Goal: Task Accomplishment & Management: Complete application form

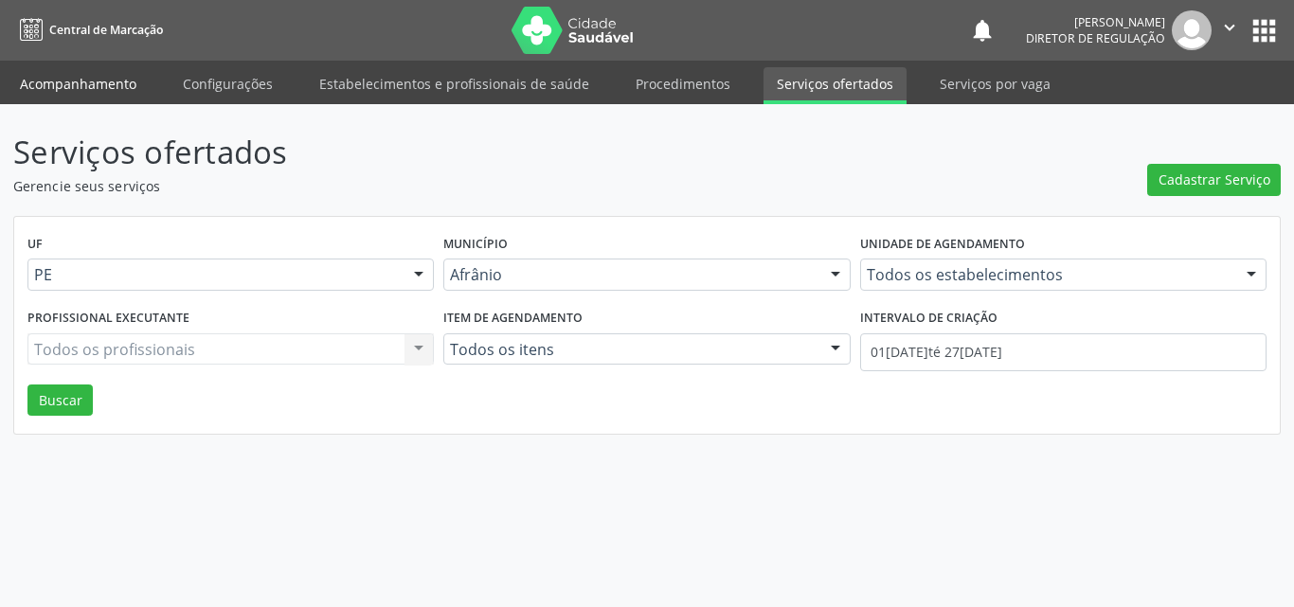
click at [83, 84] on link "Acompanhamento" at bounding box center [78, 83] width 143 height 33
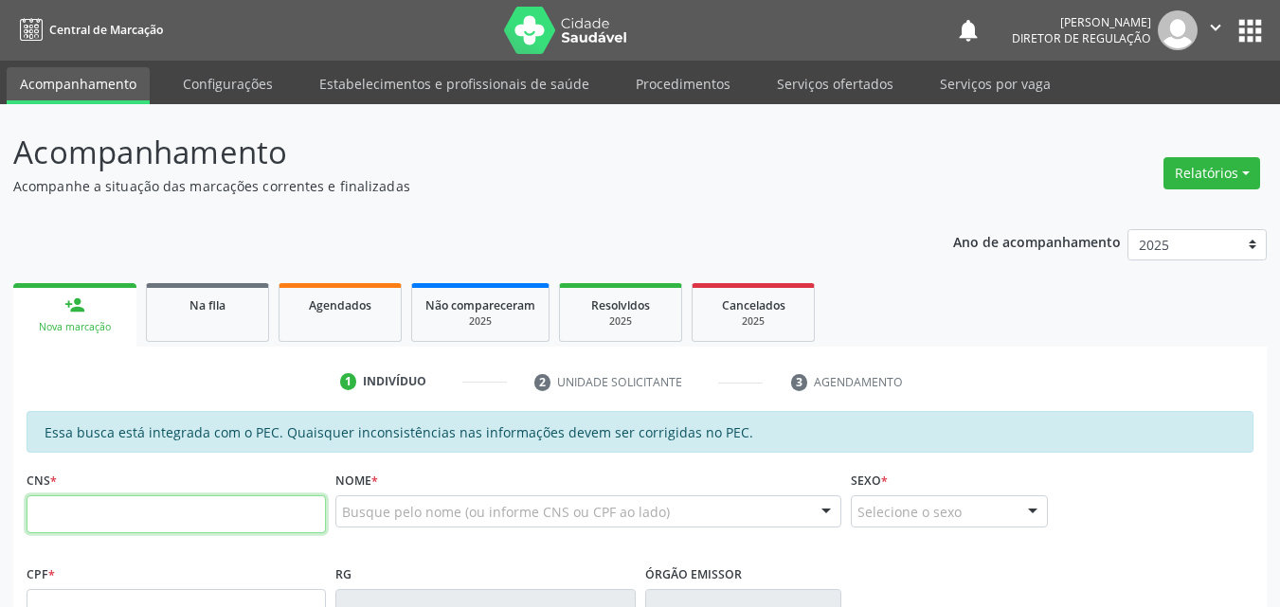
click at [158, 514] on input "text" at bounding box center [176, 515] width 299 height 38
type input "704 6041 7565 2924"
type input "106.099.984-63"
type input "1[DATE]"
type input "[PERSON_NAME]"
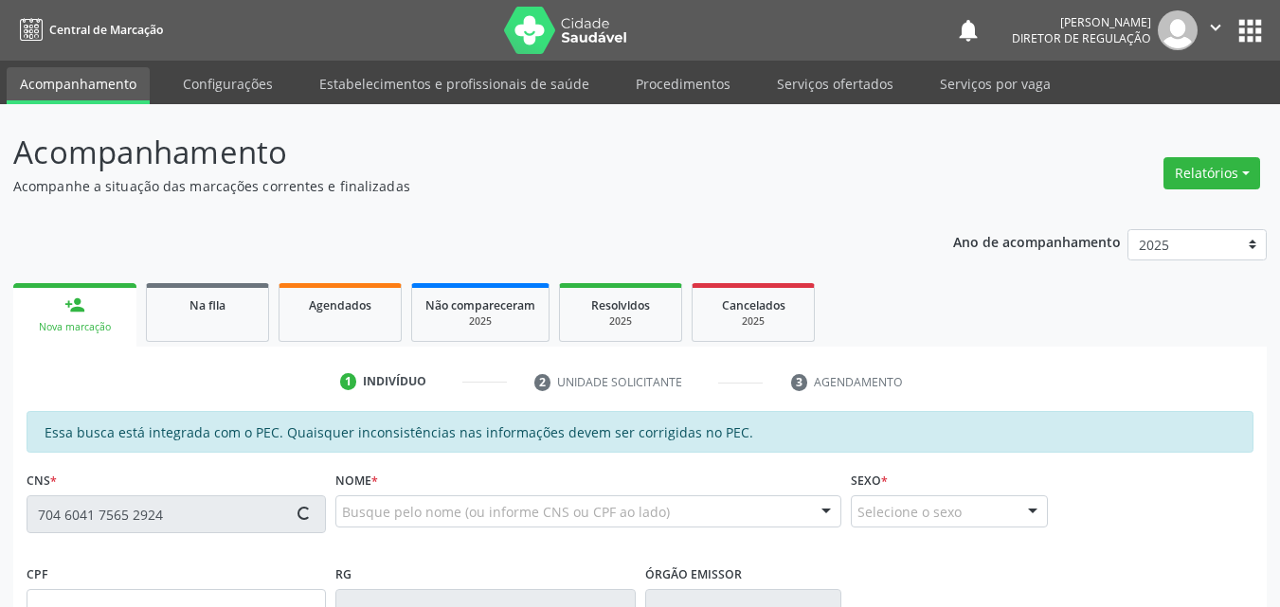
type input "[PHONE_NUMBER]"
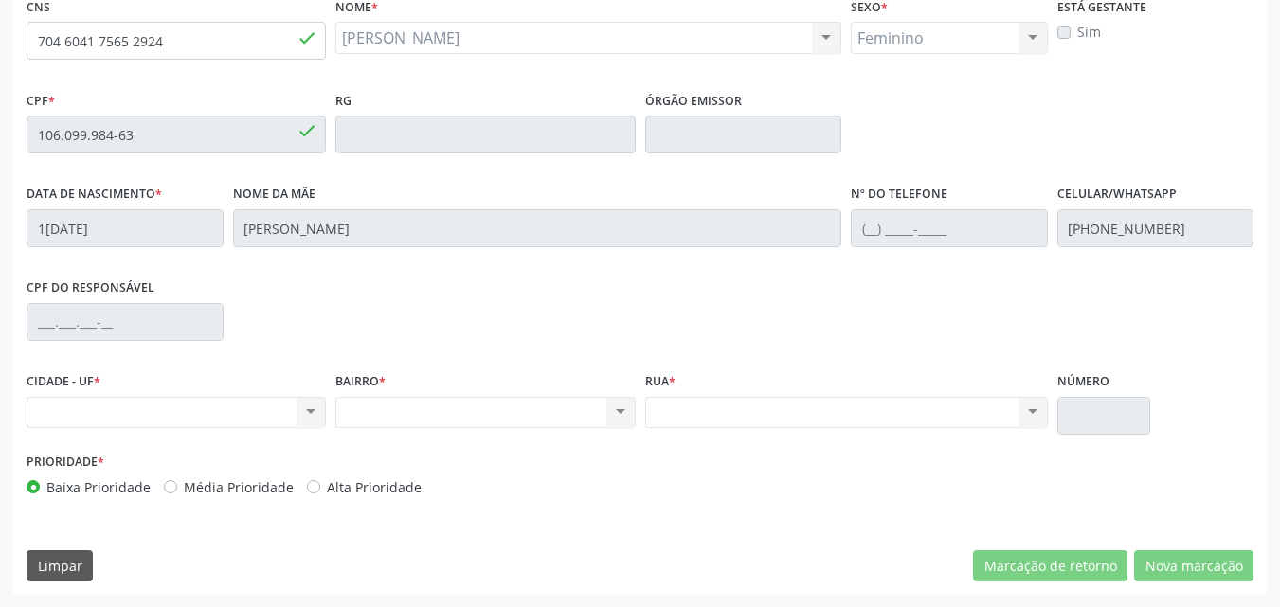
scroll to position [475, 0]
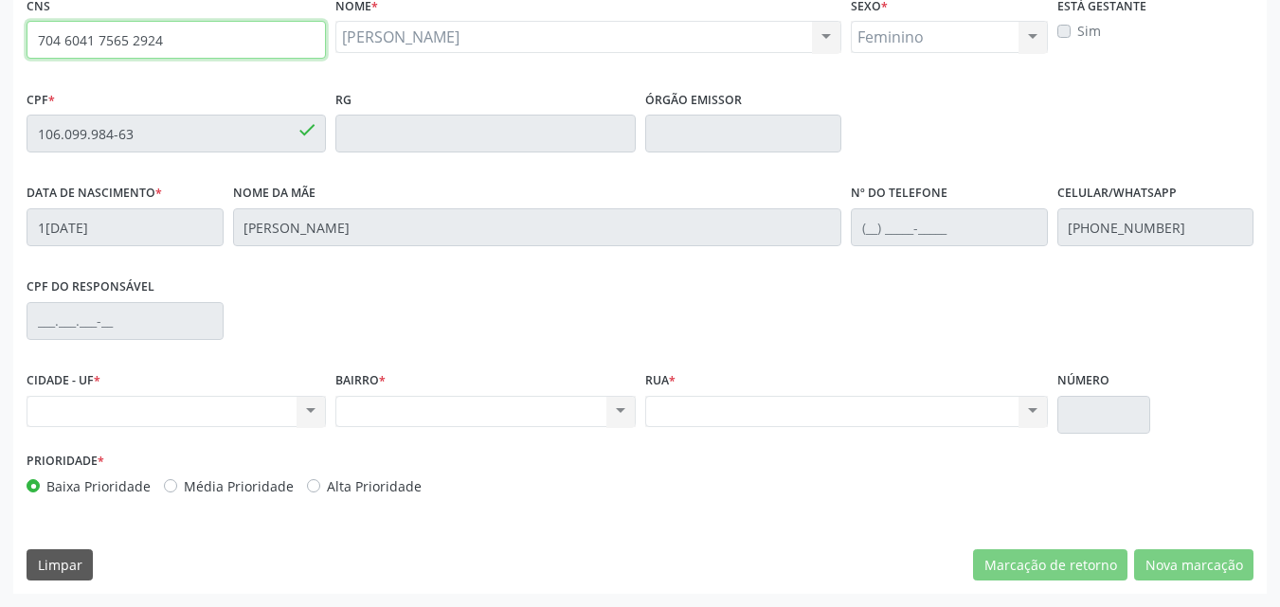
drag, startPoint x: 172, startPoint y: 37, endPoint x: 68, endPoint y: 36, distance: 104.2
click at [15, 36] on div "Essa busca está integrada com o PEC. Quaisquer inconsistências nas informações …" at bounding box center [639, 266] width 1253 height 658
click at [174, 30] on input "704 6041 7565 2924" at bounding box center [176, 40] width 299 height 38
type input "7"
type input "708 4052 4327 7467"
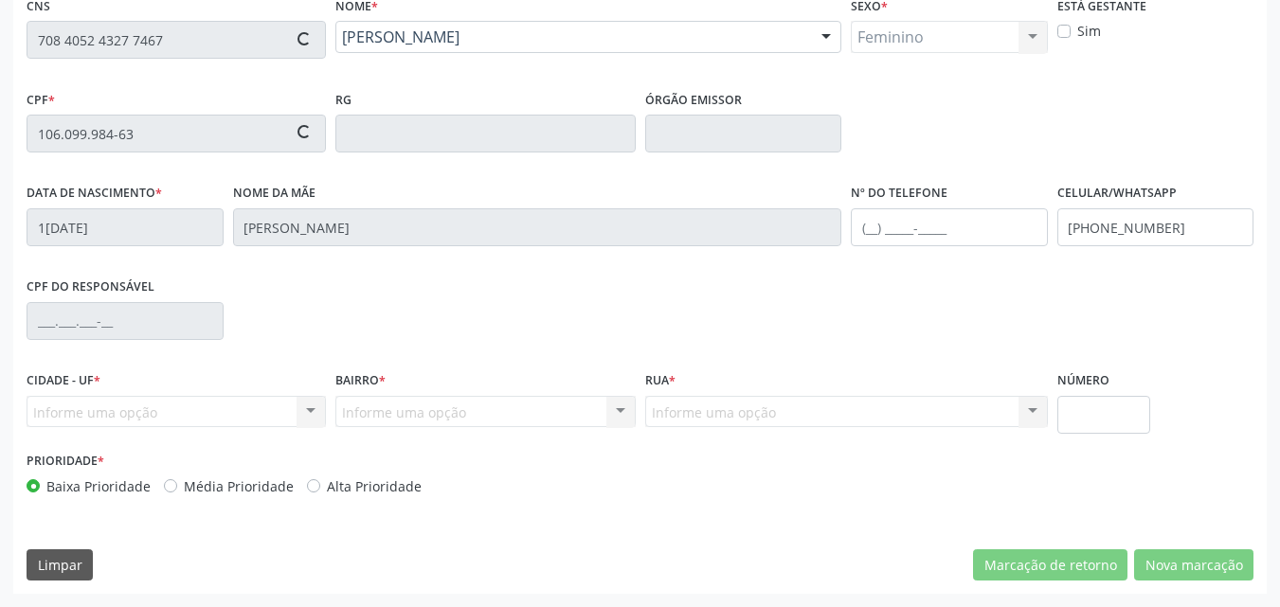
type input "1[DATE]"
type input "[PERSON_NAME]"
type input "[PHONE_NUMBER]"
type input "011.550.024-31"
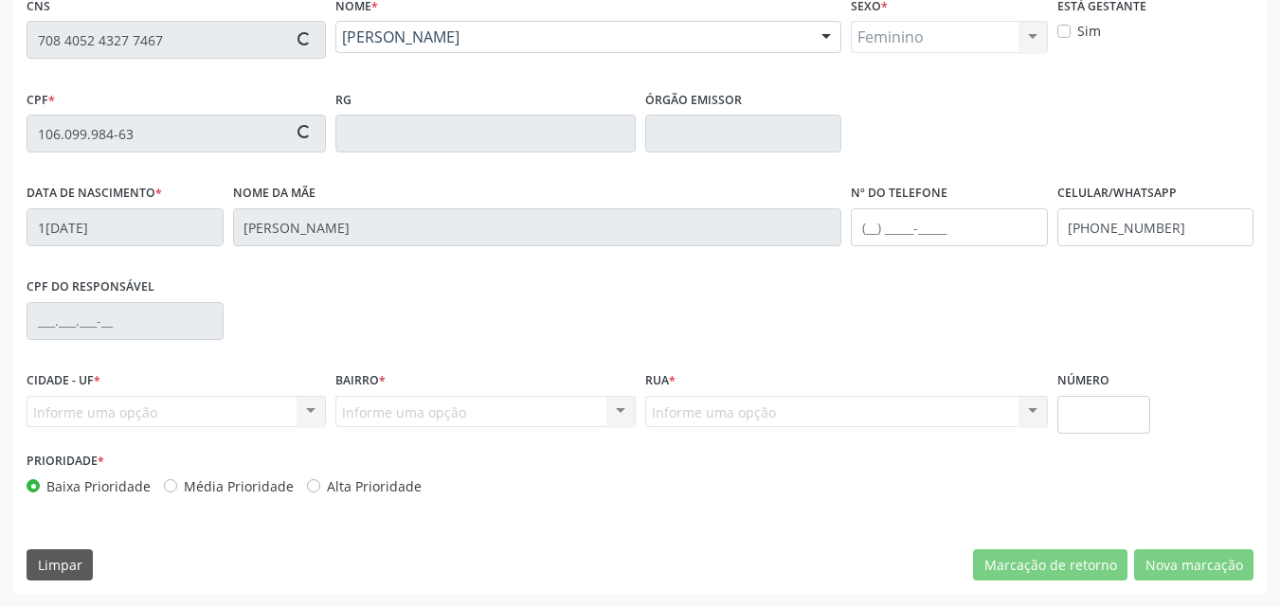
type input "S/N"
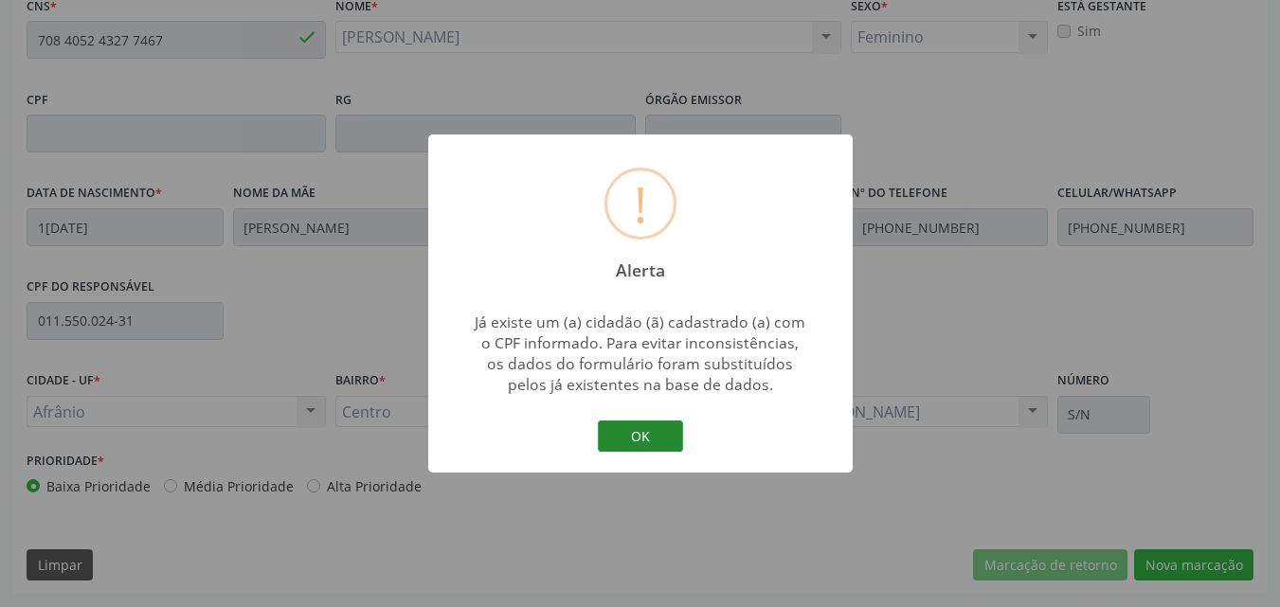
click at [662, 432] on button "OK" at bounding box center [640, 437] width 85 height 32
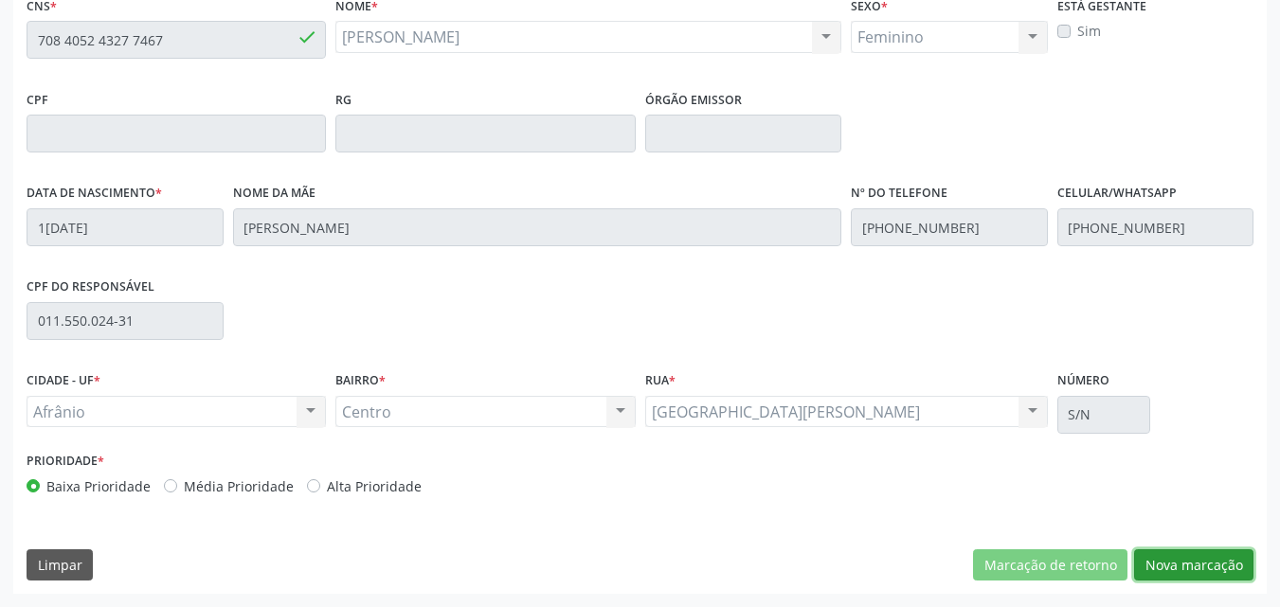
click at [1170, 562] on button "Nova marcação" at bounding box center [1193, 566] width 119 height 32
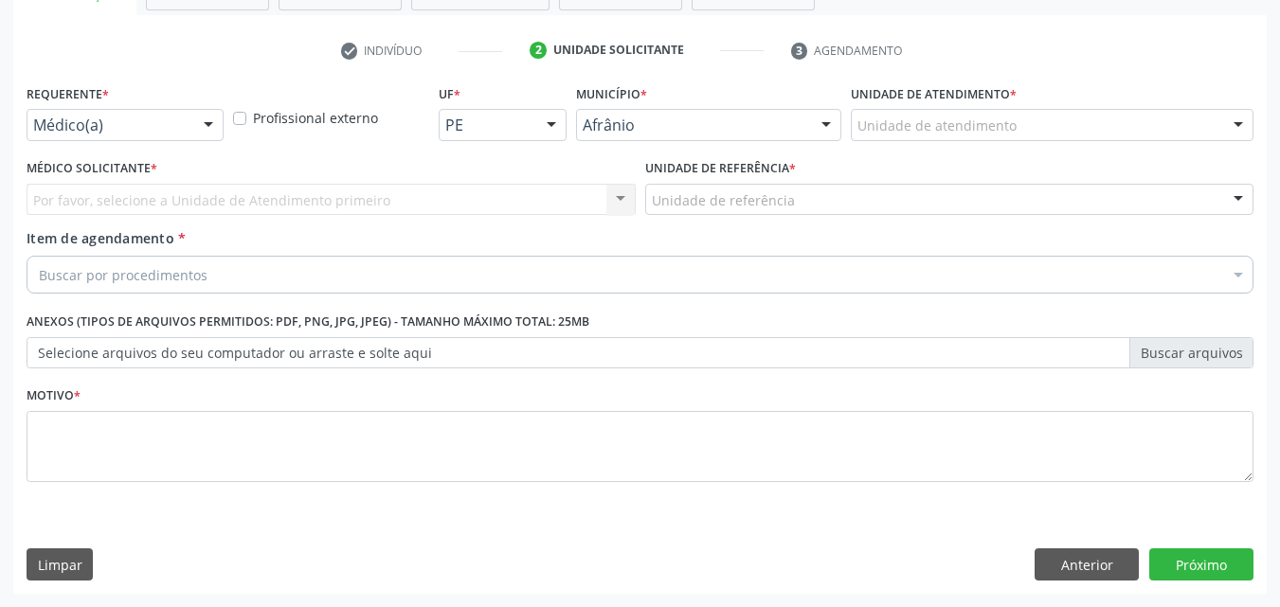
scroll to position [332, 0]
click at [1014, 110] on div "Unidade de atendimento" at bounding box center [1052, 125] width 403 height 32
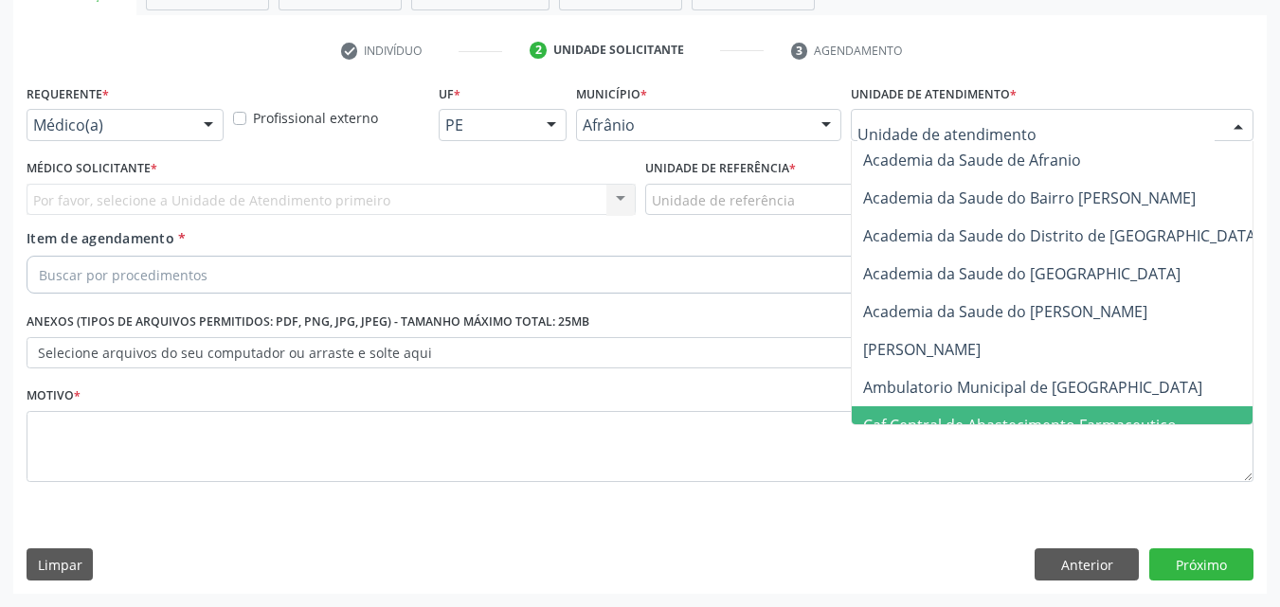
click at [1015, 406] on span "Caf Central de Abastecimento Farmaceutico" at bounding box center [1083, 425] width 462 height 38
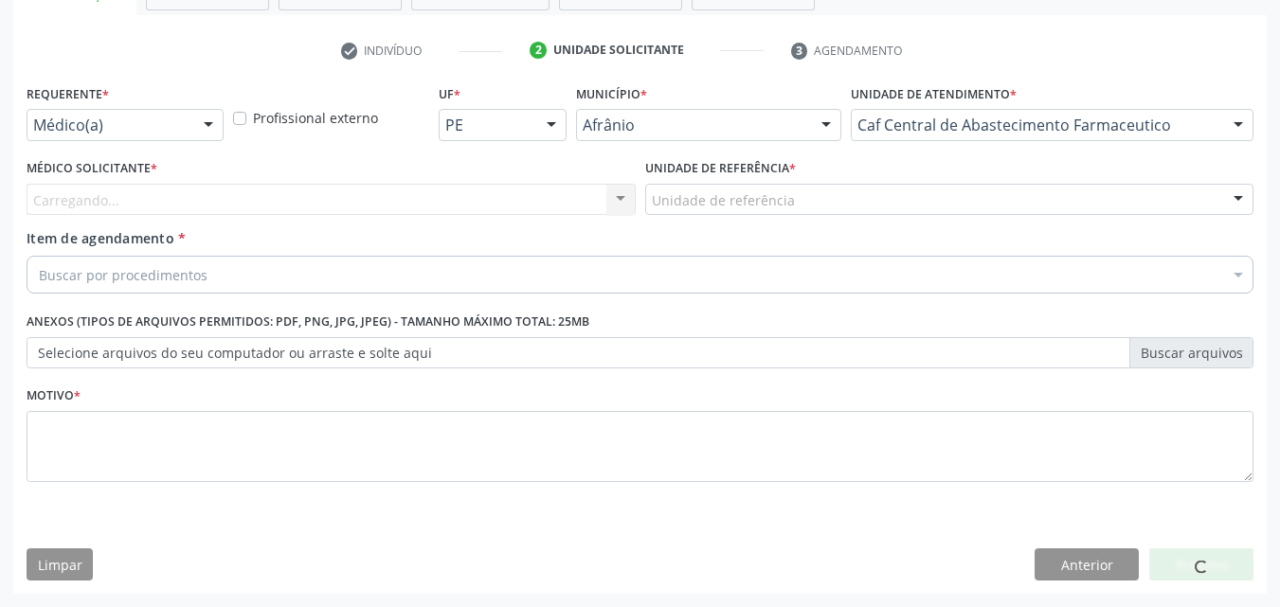
click at [852, 204] on div "Unidade de referência" at bounding box center [949, 200] width 609 height 32
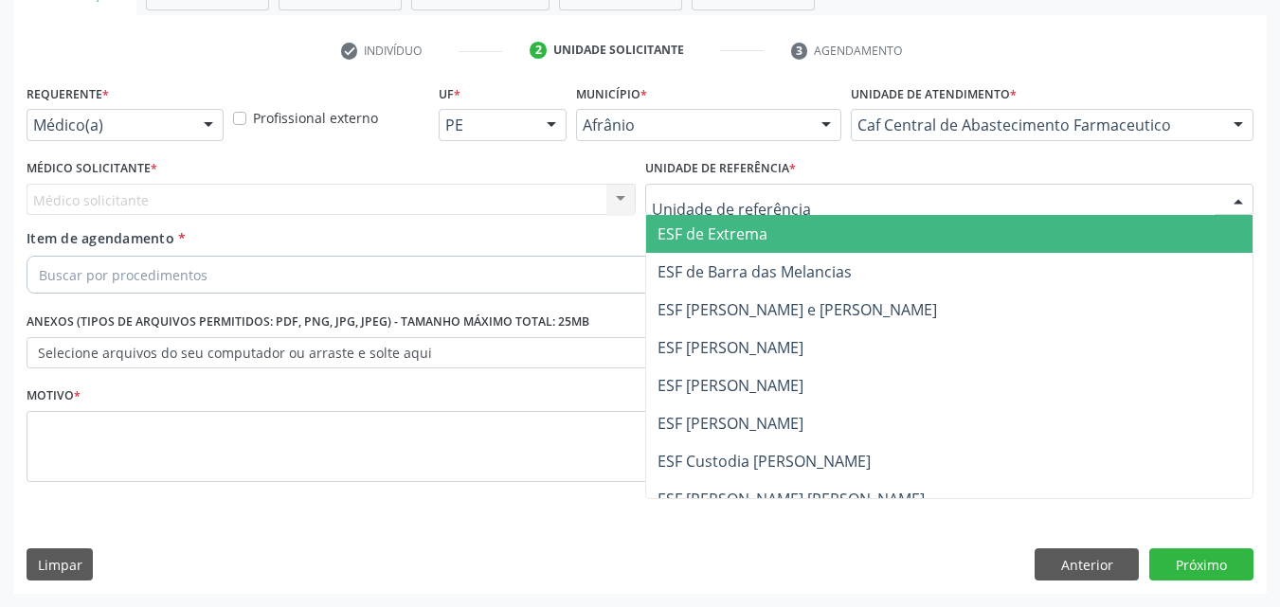
click at [1161, 112] on div "Caf Central de Abastecimento Farmaceutico" at bounding box center [1052, 125] width 403 height 32
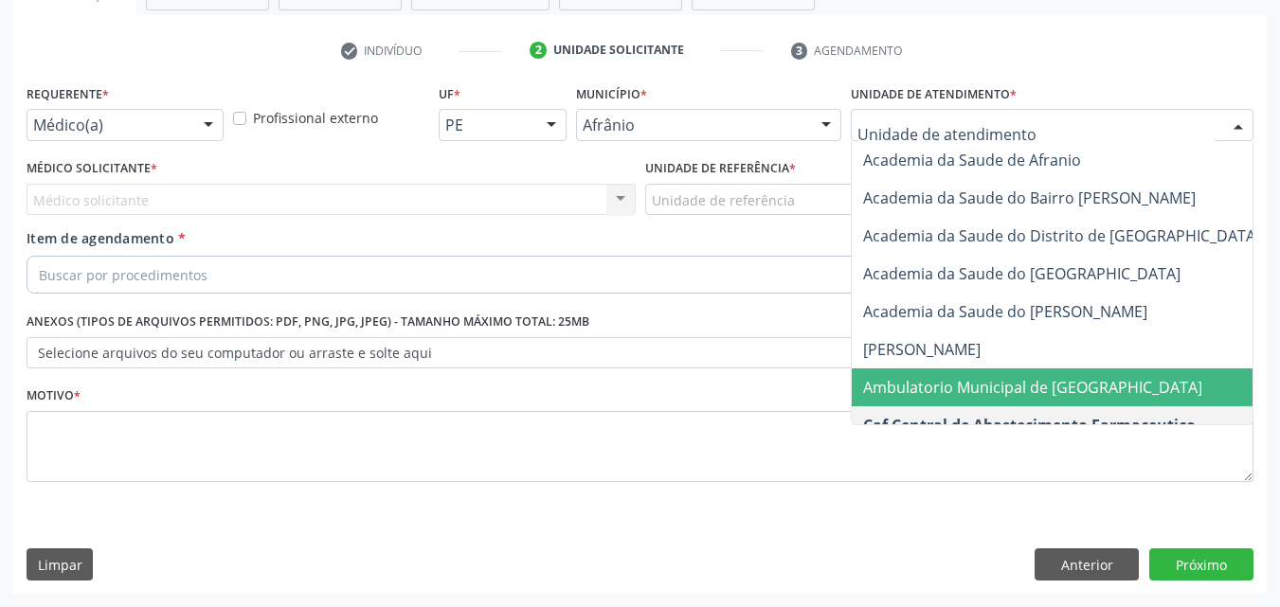
click at [1049, 381] on span "Ambulatorio Municipal de [GEOGRAPHIC_DATA]" at bounding box center [1032, 387] width 339 height 21
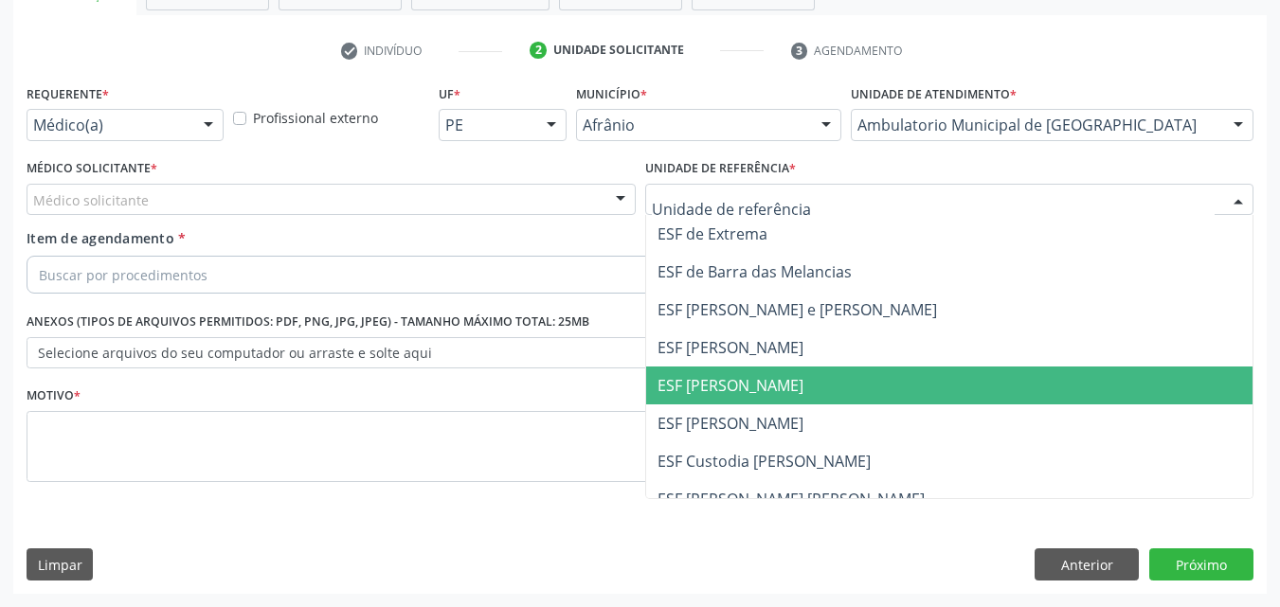
drag, startPoint x: 797, startPoint y: 375, endPoint x: 681, endPoint y: 336, distance: 121.9
click at [796, 375] on span "ESF [PERSON_NAME]" at bounding box center [949, 386] width 607 height 38
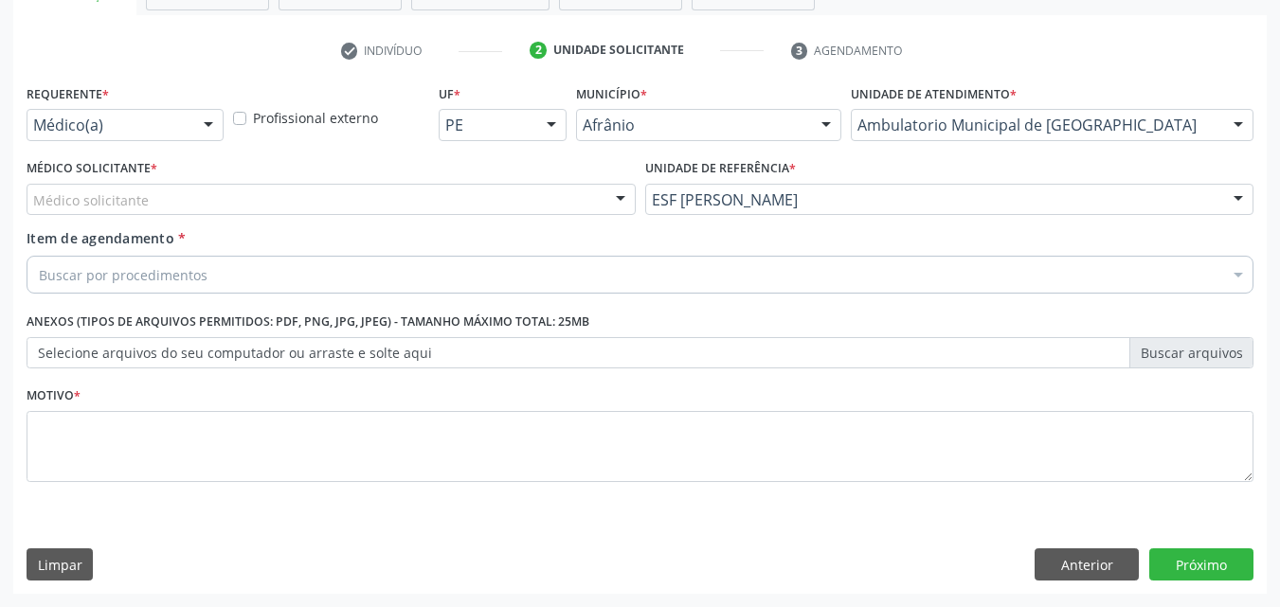
click at [393, 199] on div "Médico solicitante" at bounding box center [331, 200] width 609 height 32
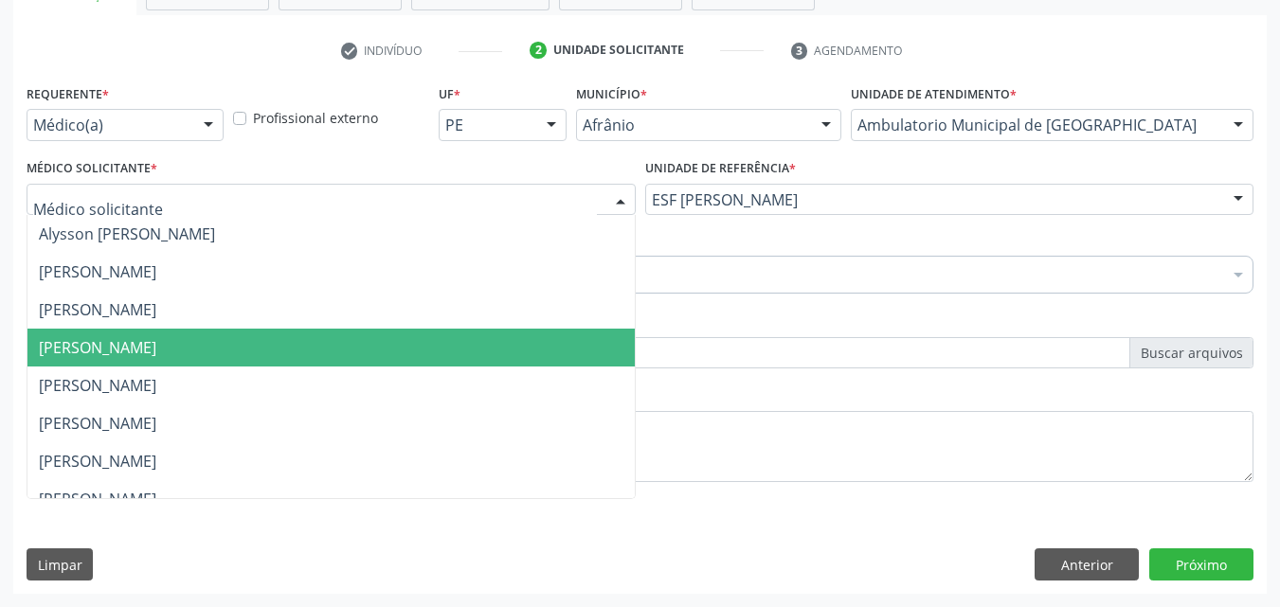
click at [362, 356] on span "[PERSON_NAME]" at bounding box center [330, 348] width 607 height 38
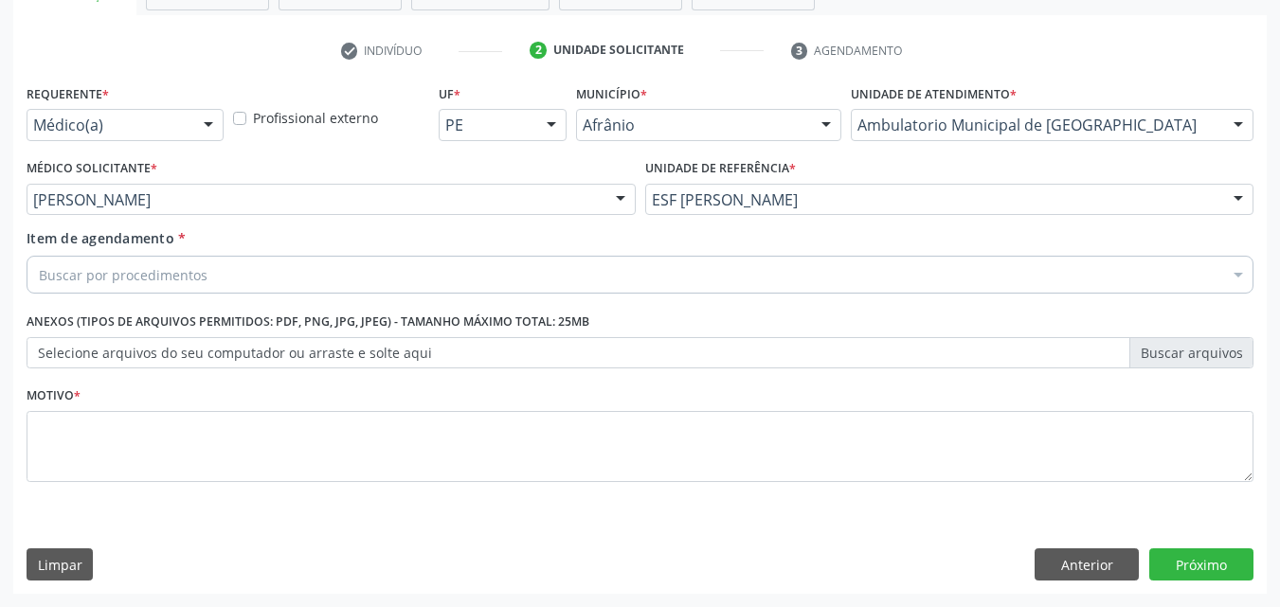
click at [268, 278] on div "Buscar por procedimentos" at bounding box center [640, 275] width 1227 height 38
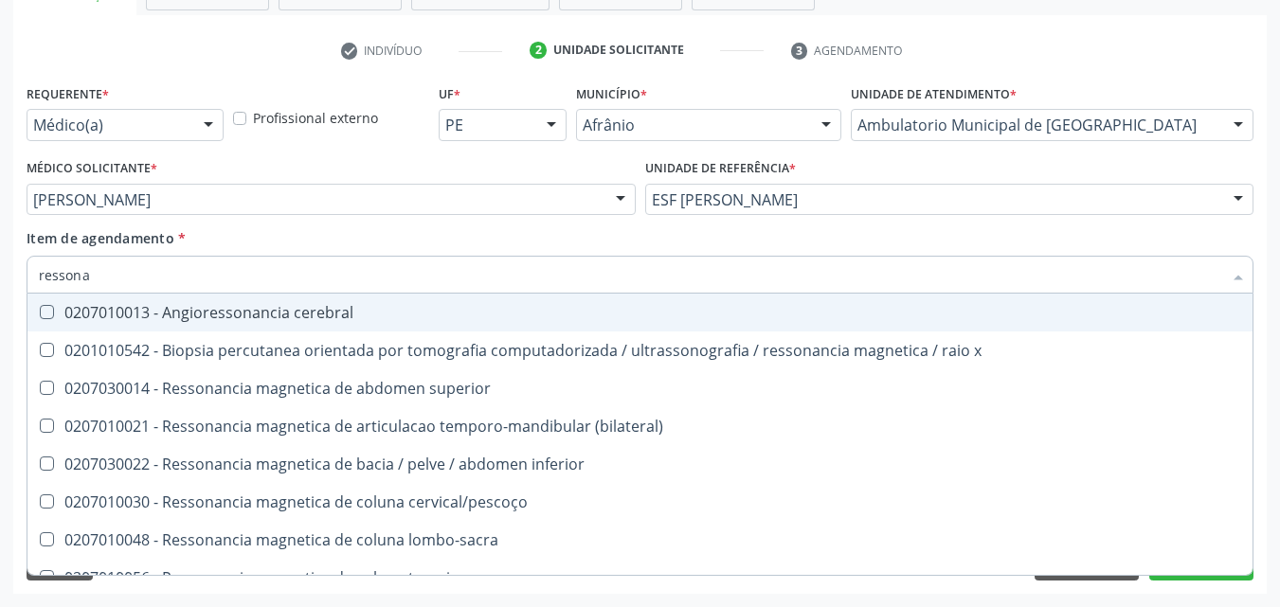
type input "ressonan"
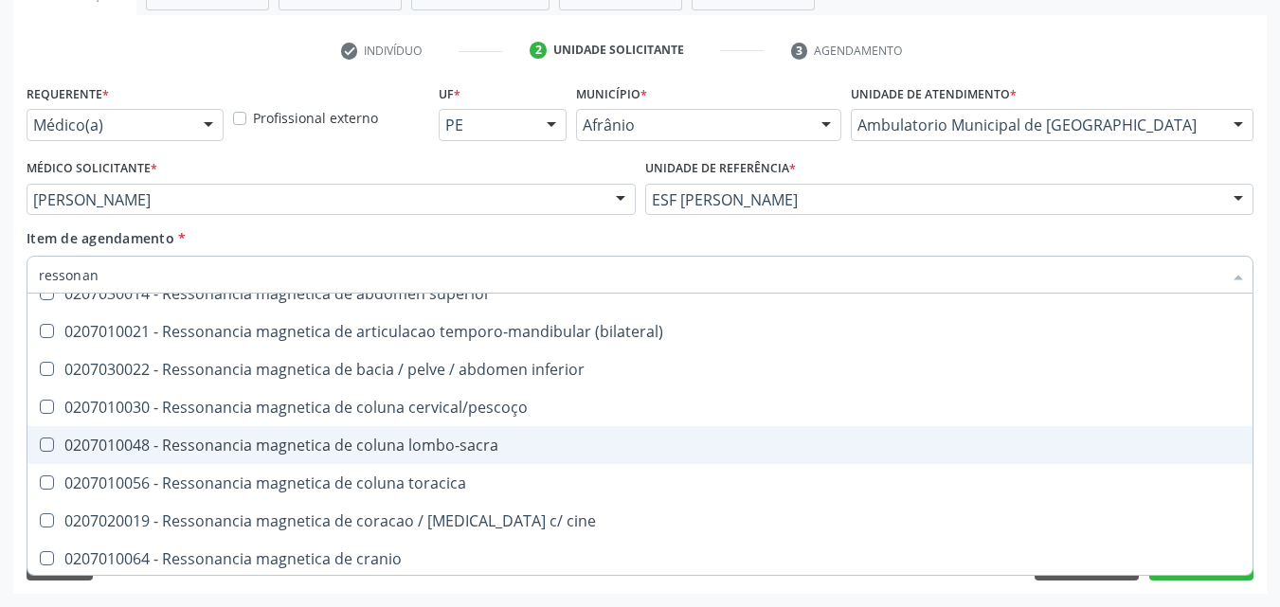
scroll to position [189, 0]
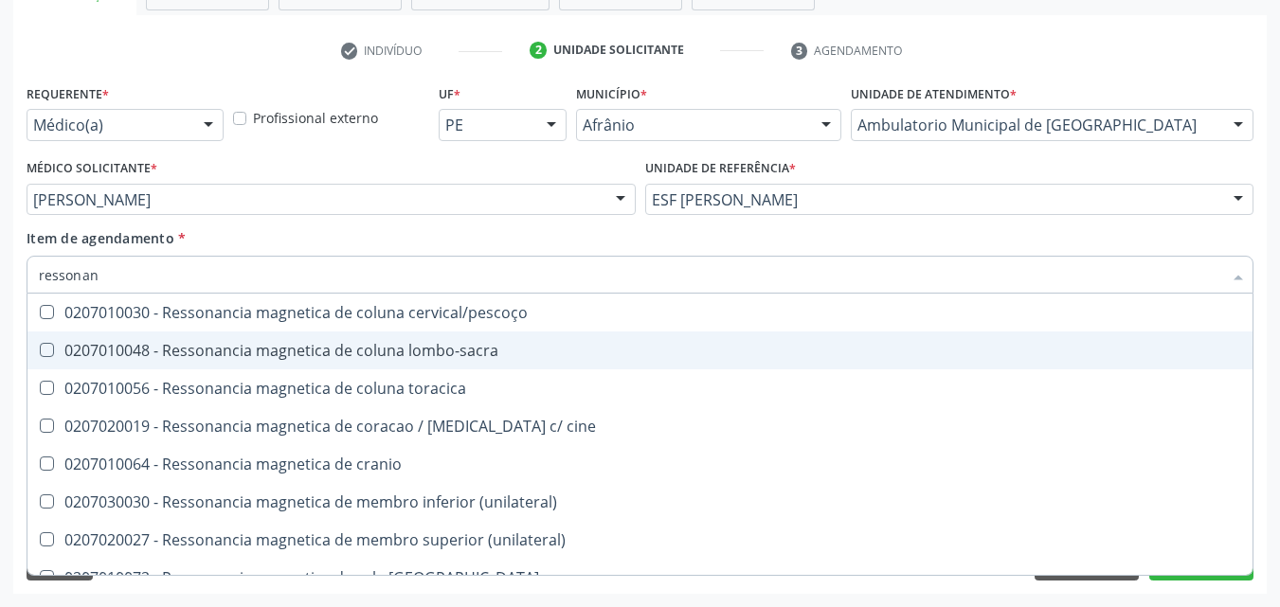
click at [436, 350] on div "0207010048 - Ressonancia magnetica de coluna lombo-sacra" at bounding box center [640, 350] width 1202 height 15
checkbox lombo-sacra "true"
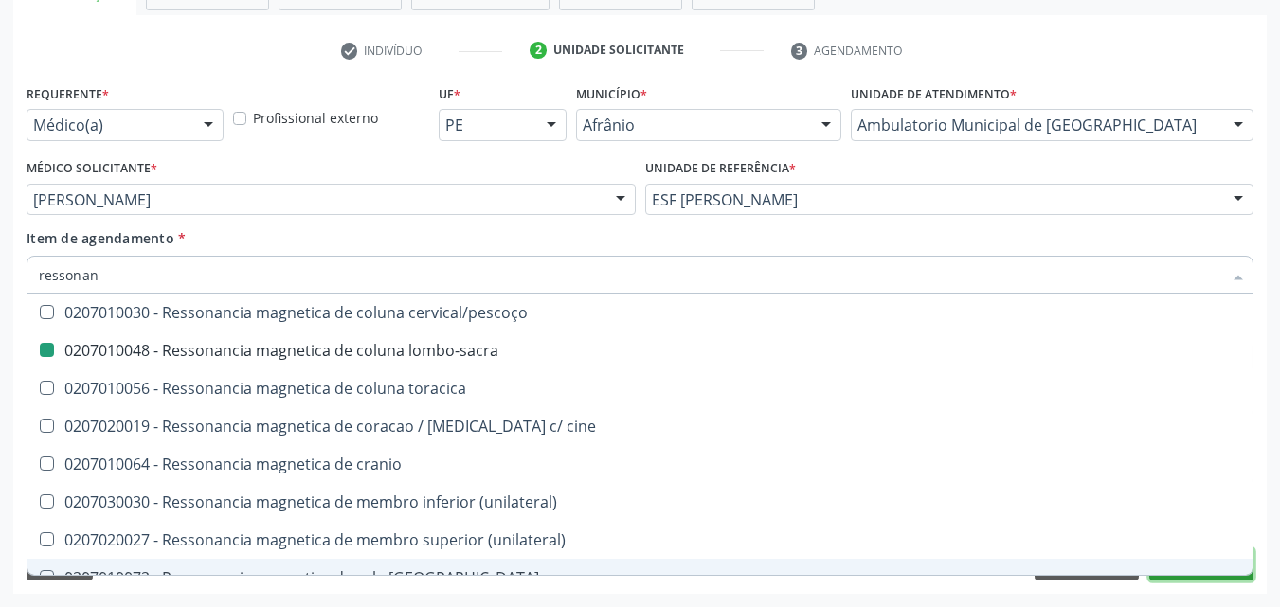
click at [1179, 579] on button "Próximo" at bounding box center [1201, 565] width 104 height 32
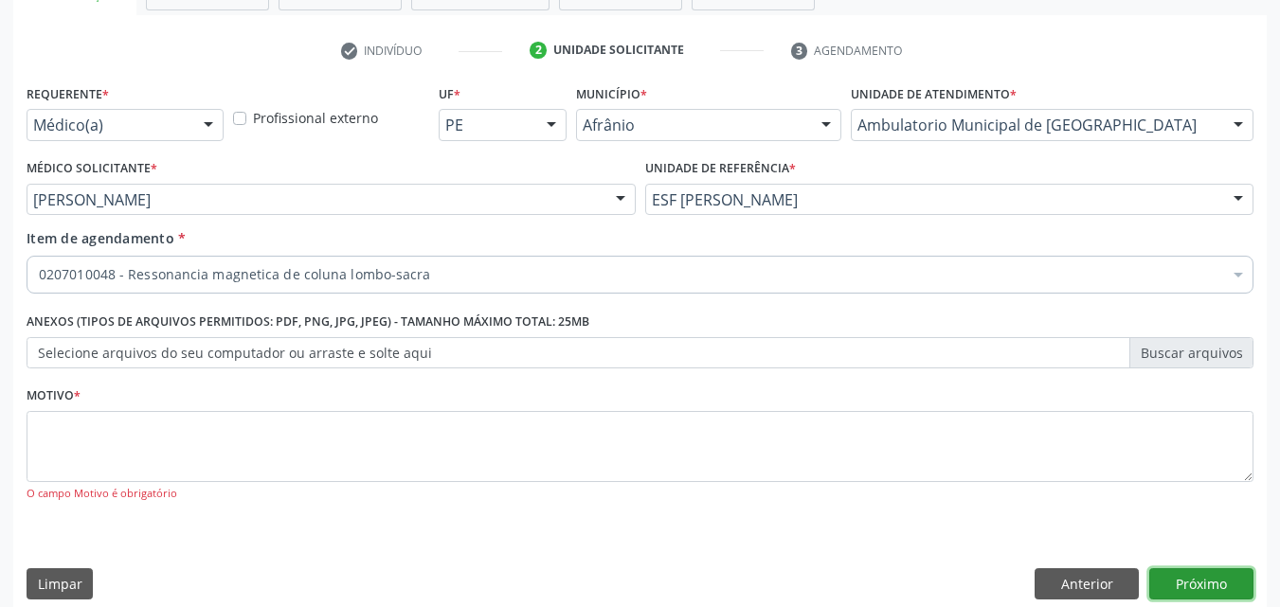
scroll to position [0, 0]
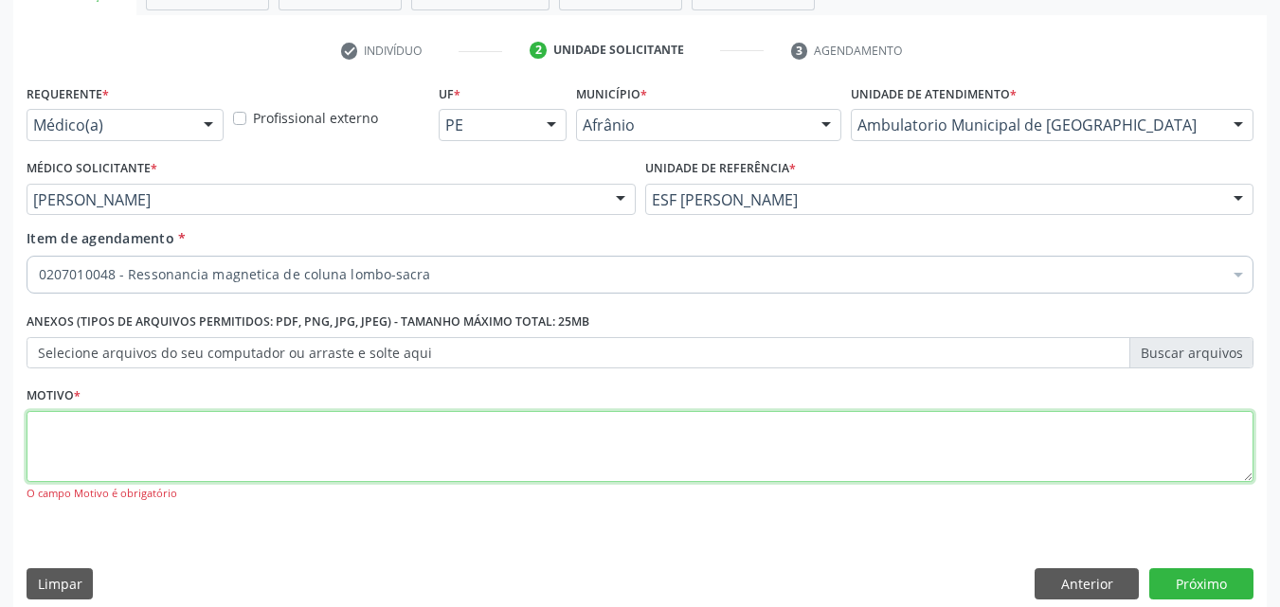
click at [449, 454] on textarea at bounding box center [640, 447] width 1227 height 72
type textarea "*"
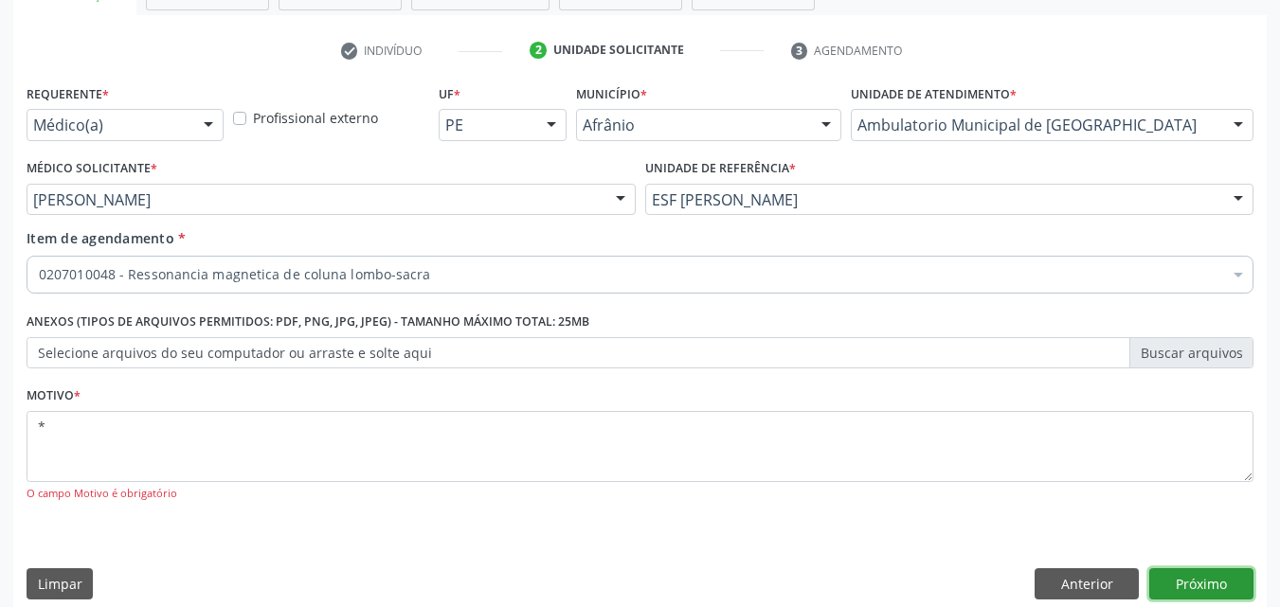
click at [1226, 588] on button "Próximo" at bounding box center [1201, 584] width 104 height 32
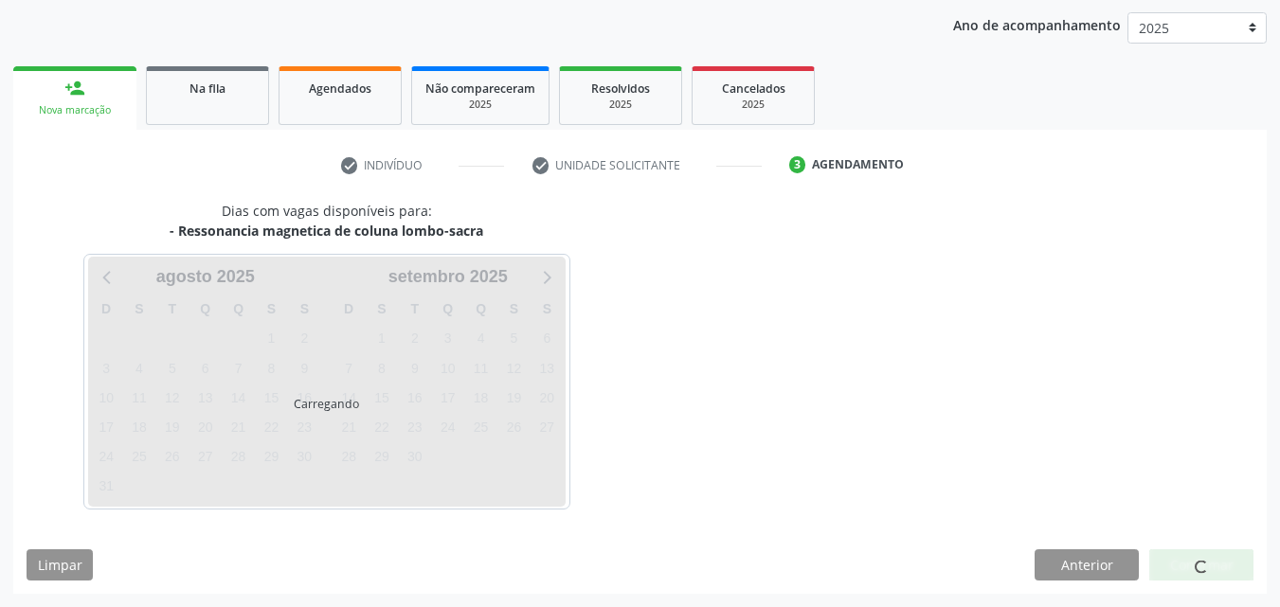
scroll to position [217, 0]
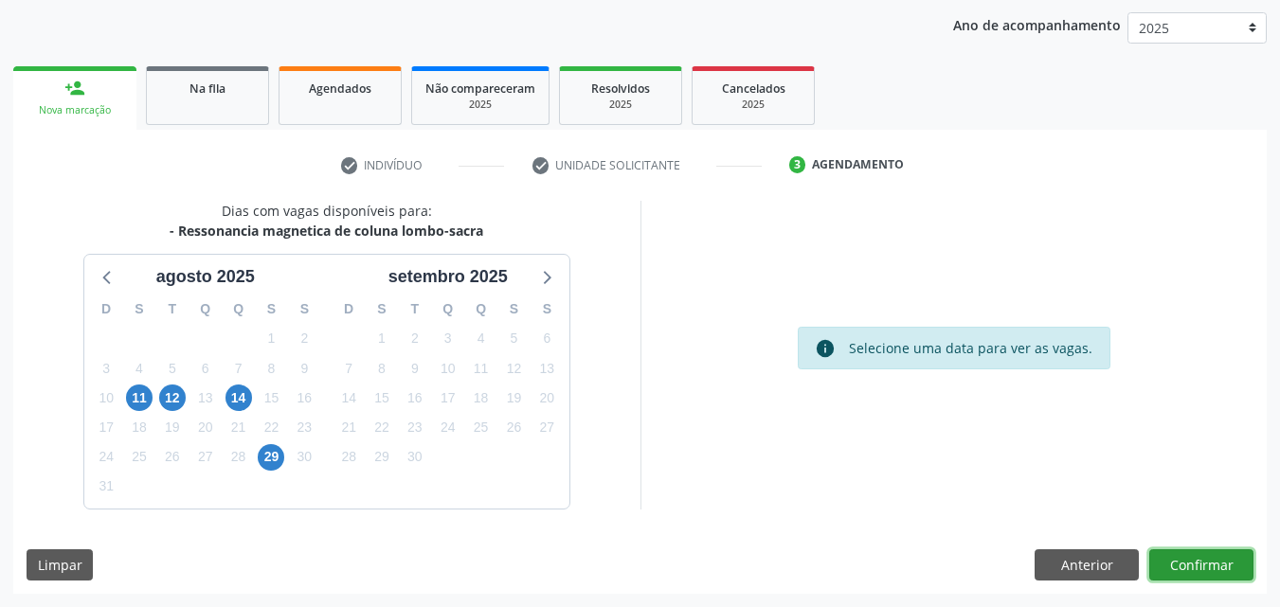
click at [1216, 568] on button "Confirmar" at bounding box center [1201, 566] width 104 height 32
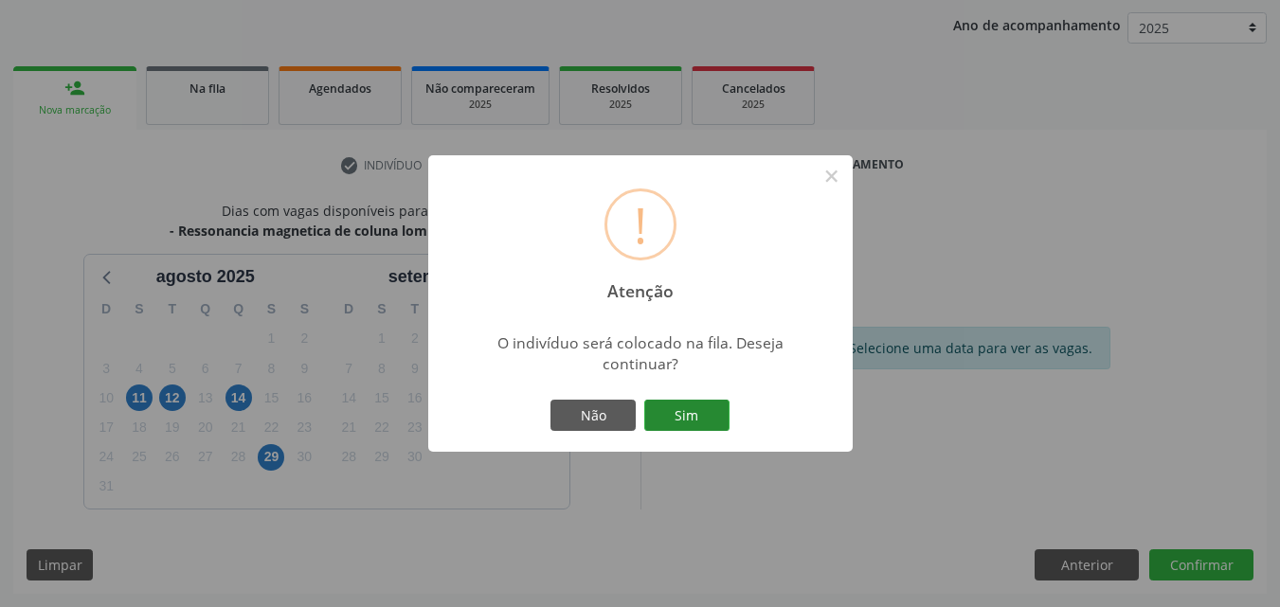
click at [712, 413] on button "Sim" at bounding box center [686, 416] width 85 height 32
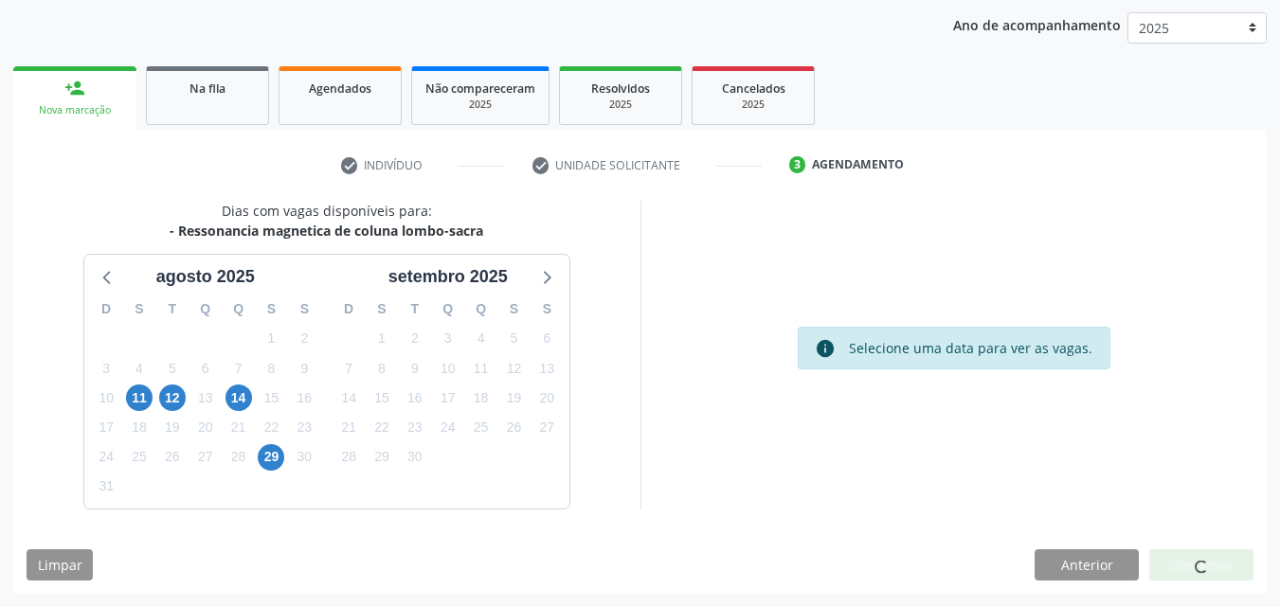
scroll to position [18, 0]
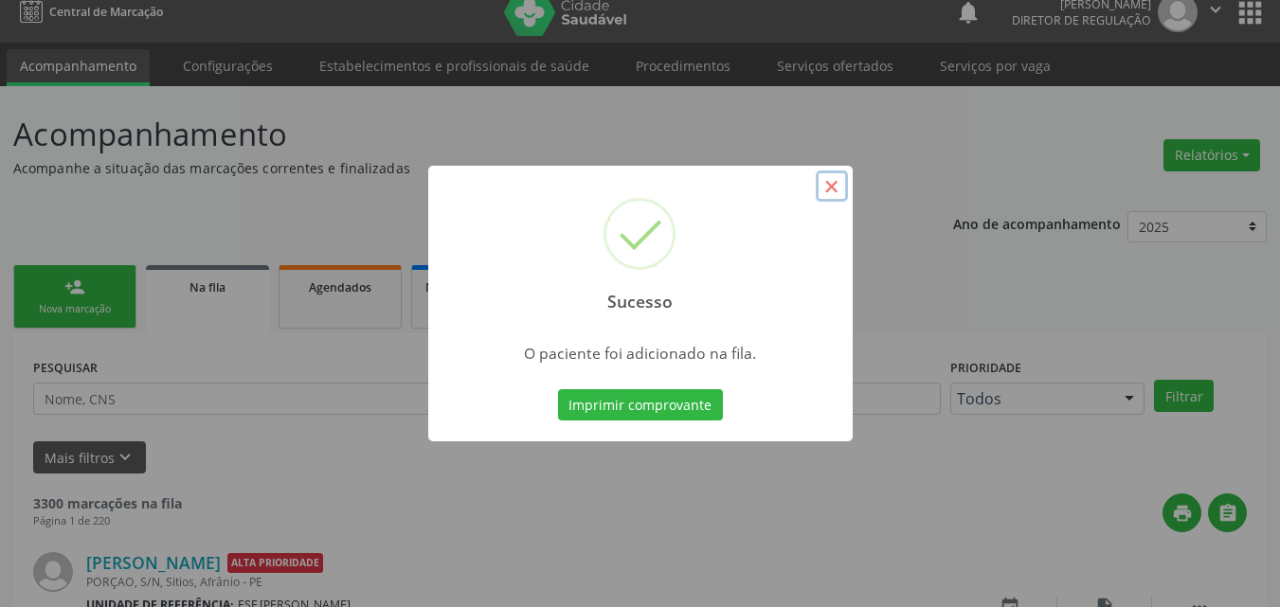
click at [836, 188] on button "×" at bounding box center [832, 187] width 32 height 32
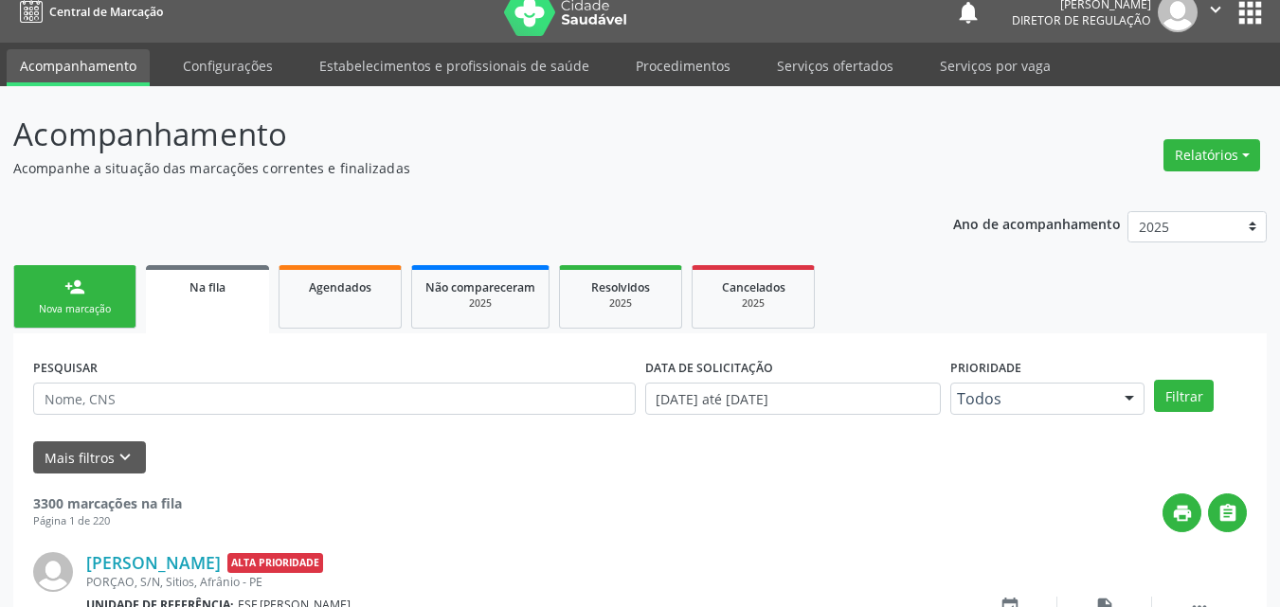
click at [92, 298] on link "person_add Nova marcação" at bounding box center [74, 296] width 123 height 63
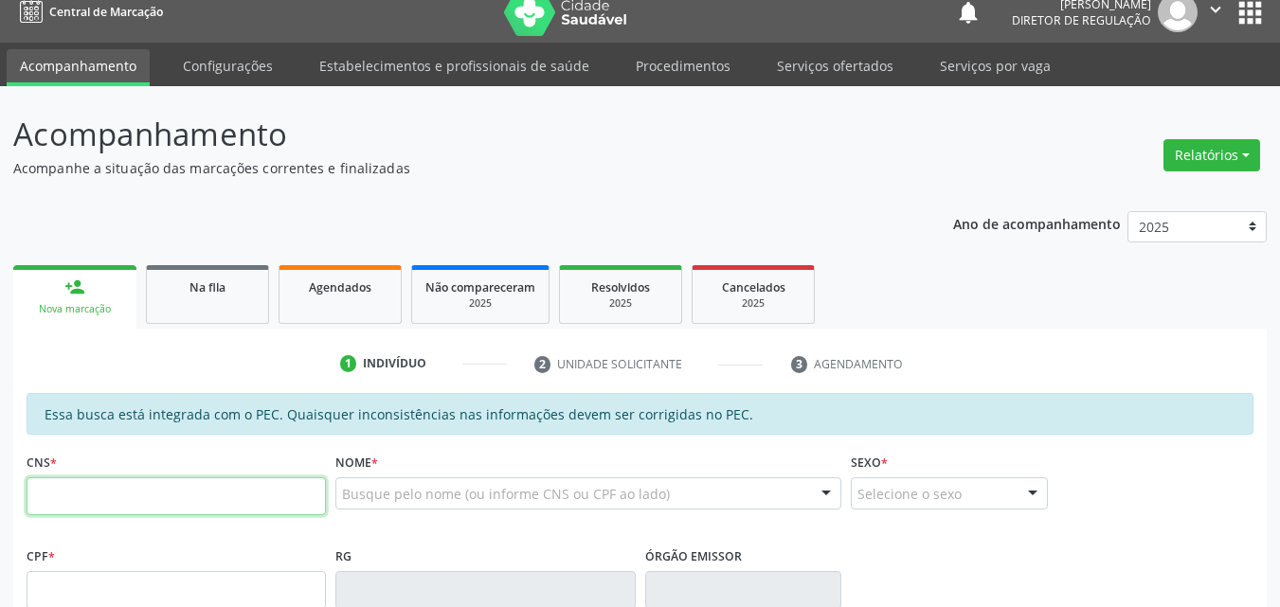
click at [276, 498] on input "text" at bounding box center [176, 497] width 299 height 38
click at [262, 501] on input "704" at bounding box center [176, 497] width 299 height 38
type input "7"
drag, startPoint x: 238, startPoint y: 496, endPoint x: 93, endPoint y: 502, distance: 145.1
click at [93, 502] on input "text" at bounding box center [176, 497] width 299 height 38
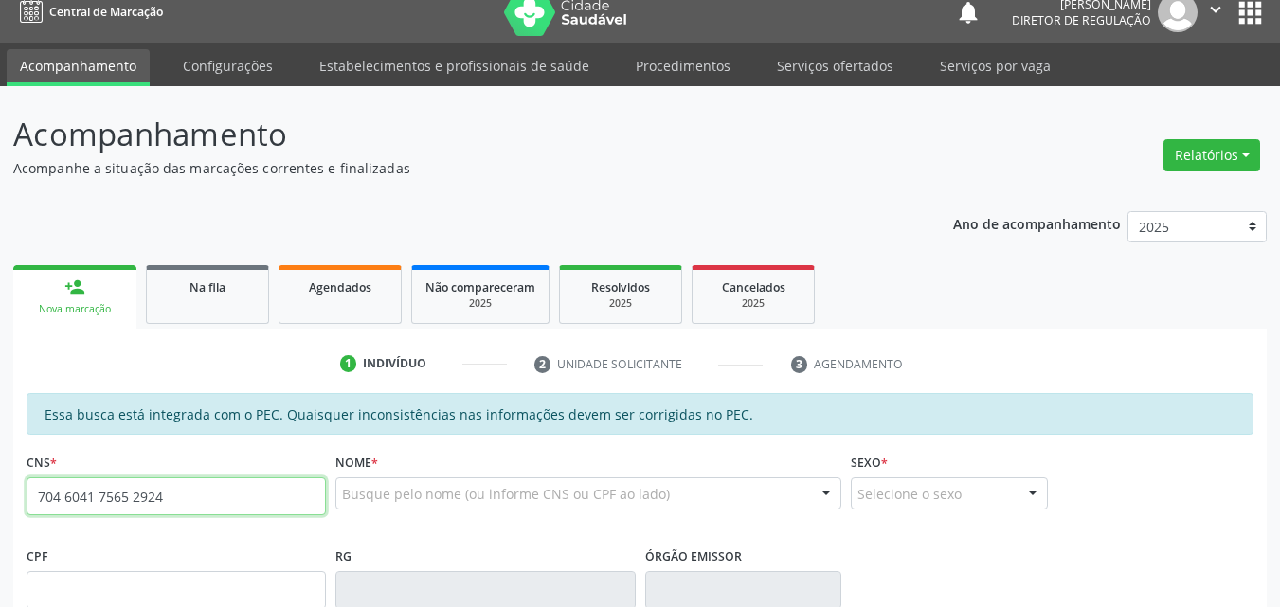
type input "704 6041 7565 2924"
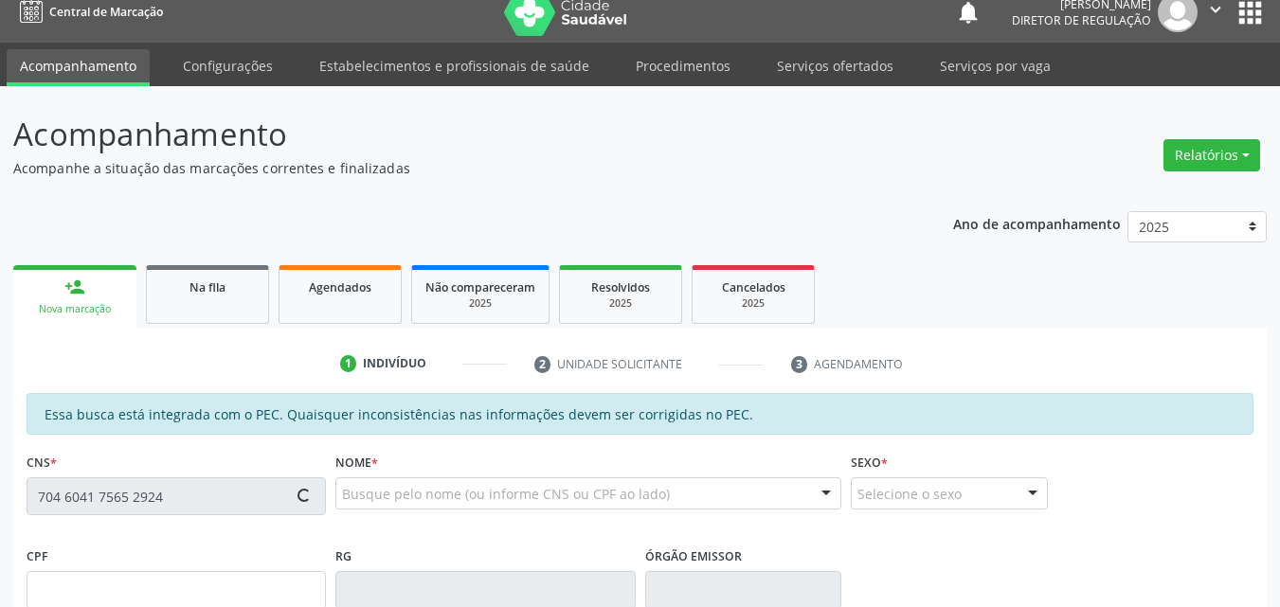
type input "106.099.984-63"
type input "1[DATE]"
type input "[PERSON_NAME]"
type input "[PHONE_NUMBER]"
type input "S/N"
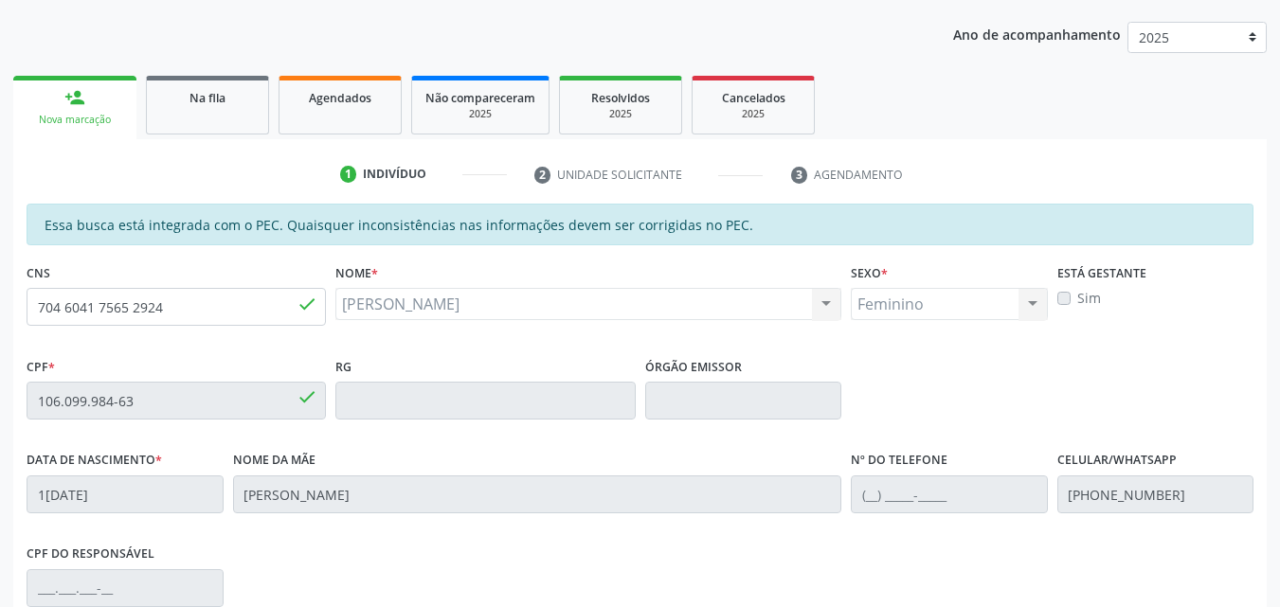
scroll to position [475, 0]
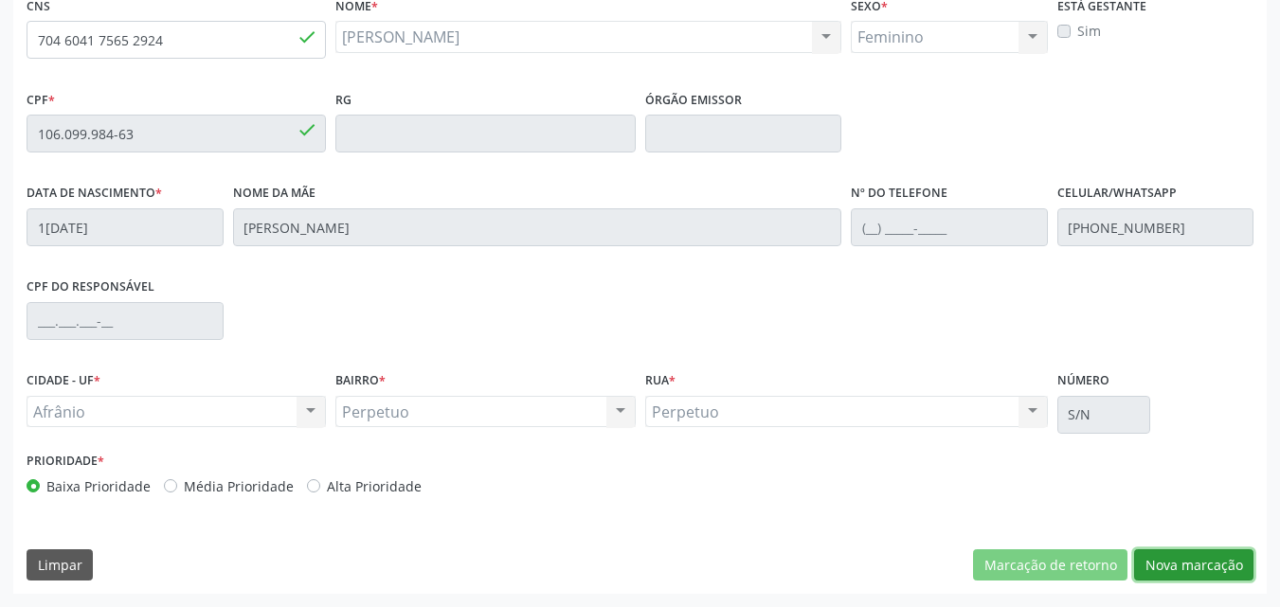
click at [1179, 563] on button "Nova marcação" at bounding box center [1193, 566] width 119 height 32
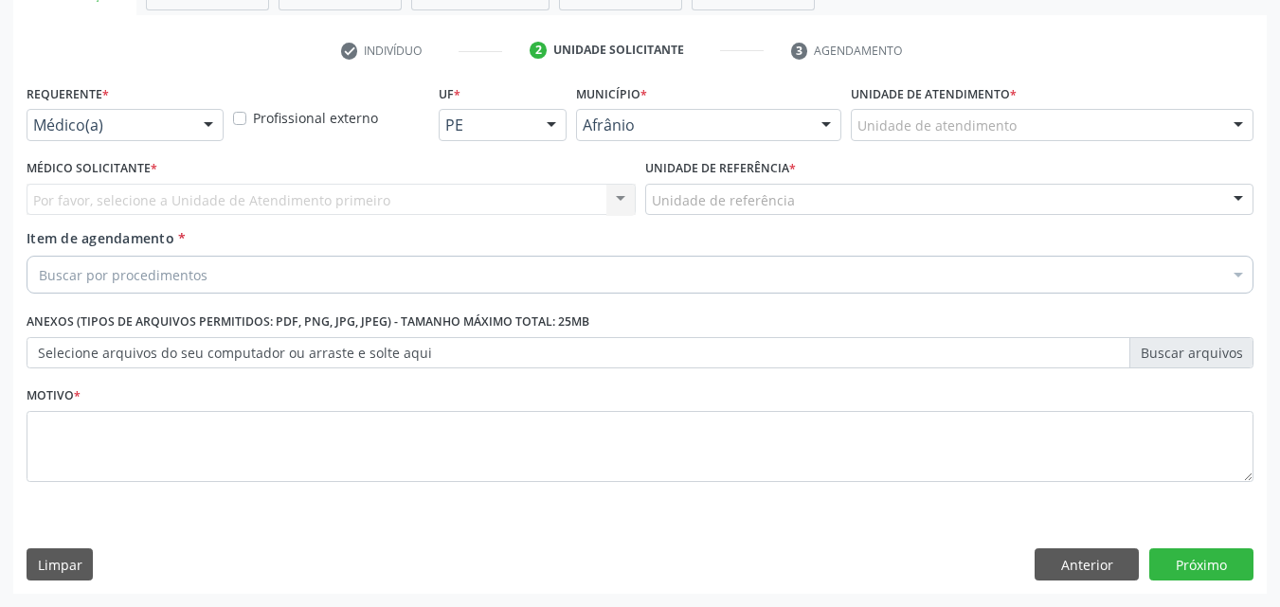
scroll to position [332, 0]
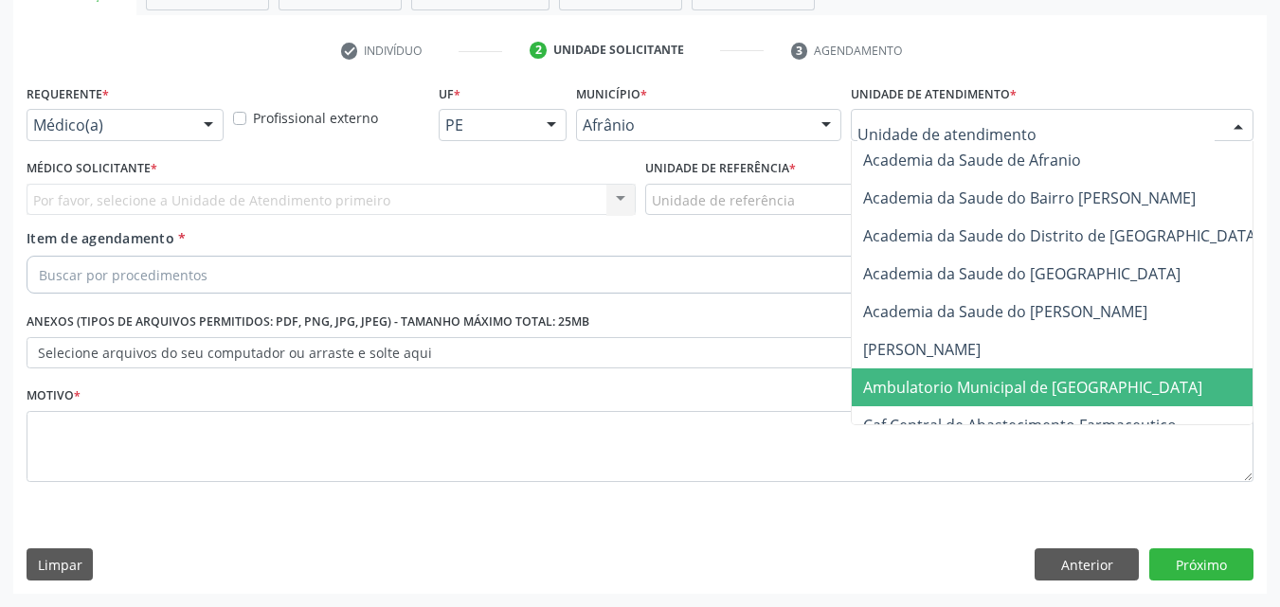
click at [987, 380] on span "Ambulatorio Municipal de [GEOGRAPHIC_DATA]" at bounding box center [1032, 387] width 339 height 21
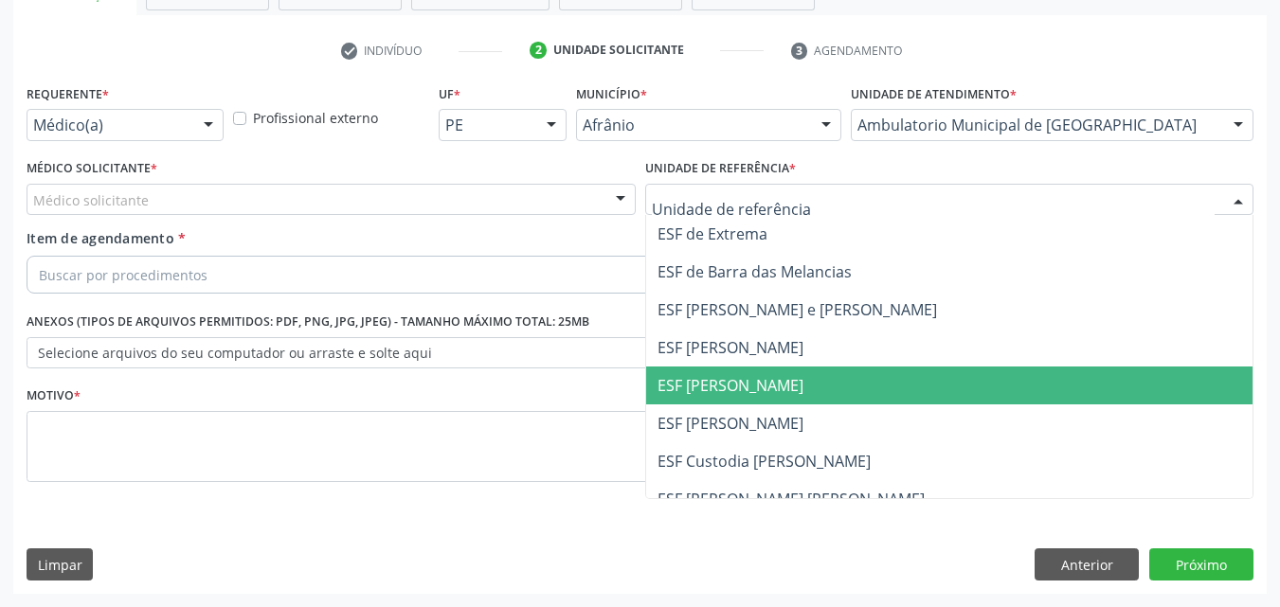
click at [728, 391] on span "ESF [PERSON_NAME]" at bounding box center [731, 385] width 146 height 21
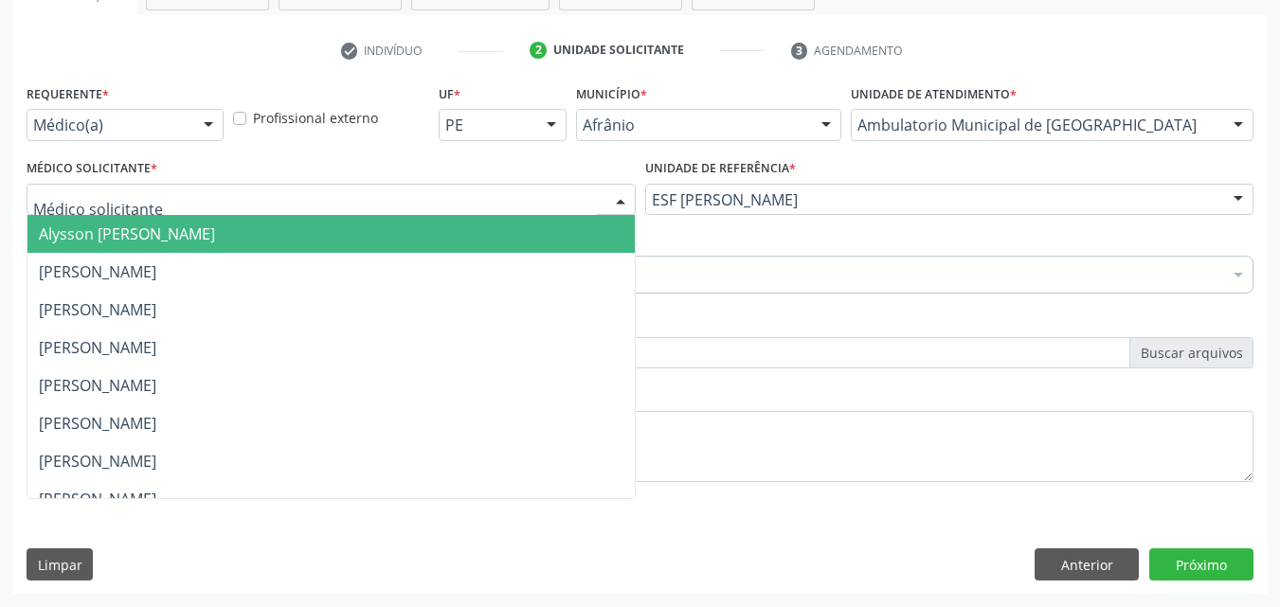
click at [285, 195] on div at bounding box center [331, 200] width 609 height 32
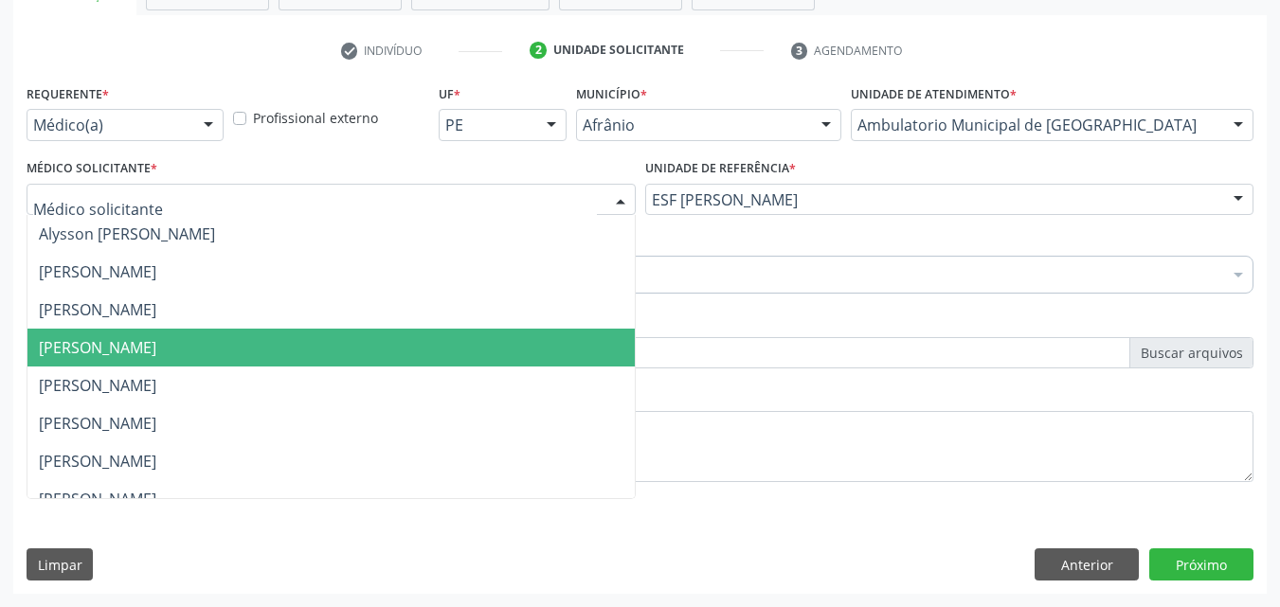
click at [295, 343] on span "[PERSON_NAME]" at bounding box center [330, 348] width 607 height 38
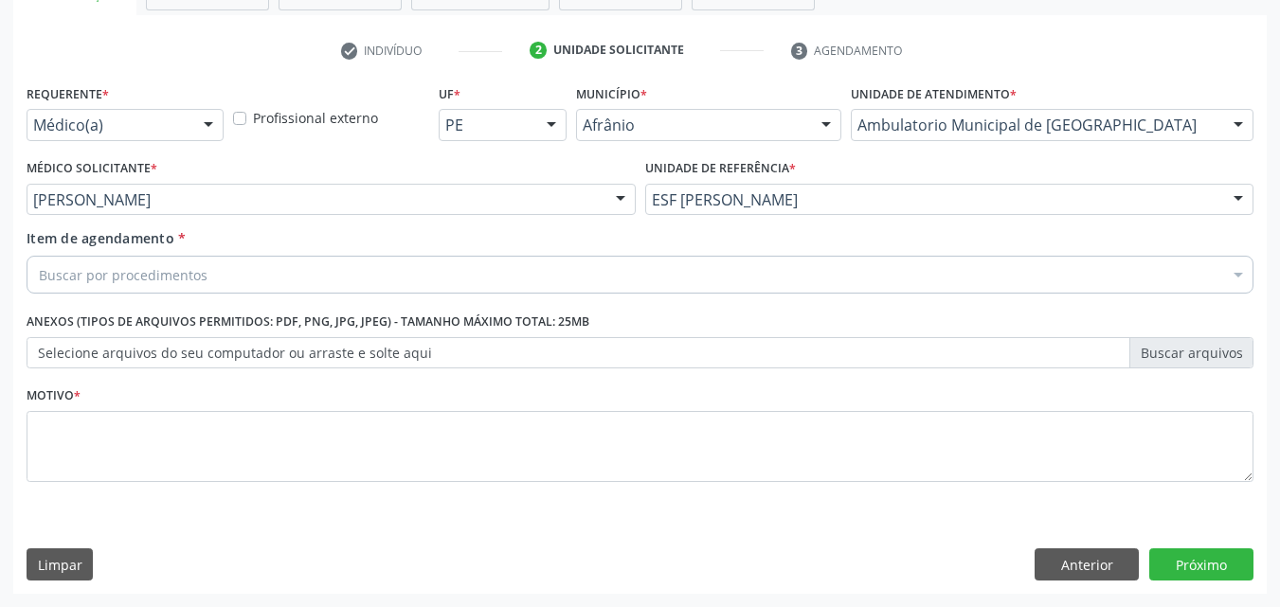
click at [239, 274] on div "Buscar por procedimentos" at bounding box center [640, 275] width 1227 height 38
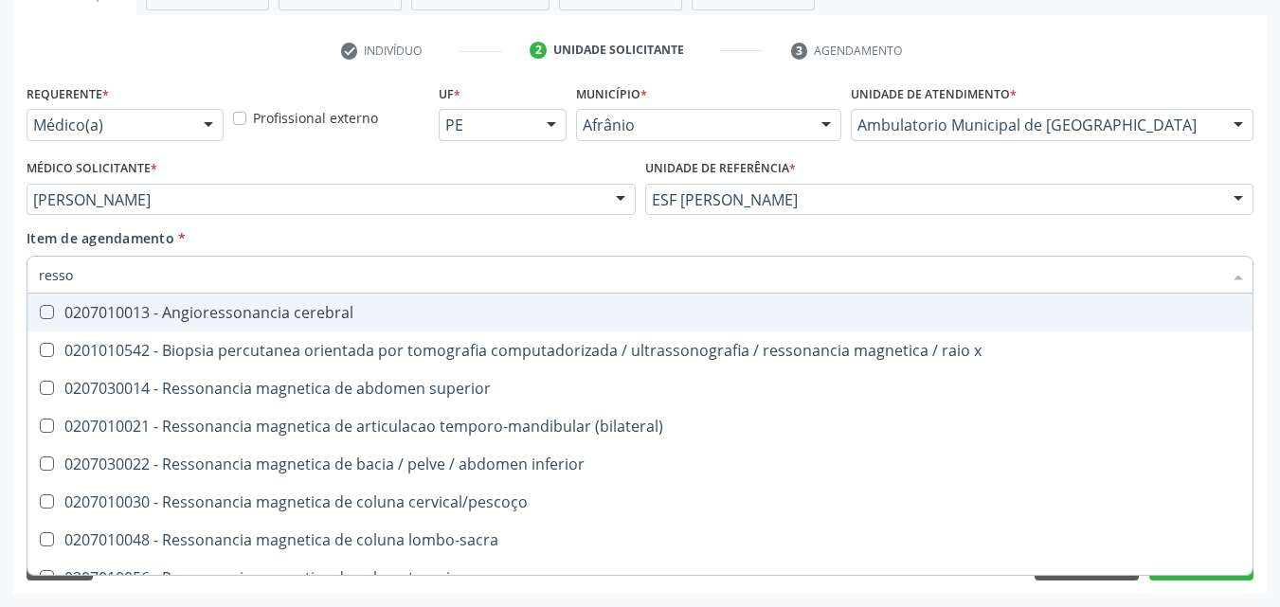
type input "resson"
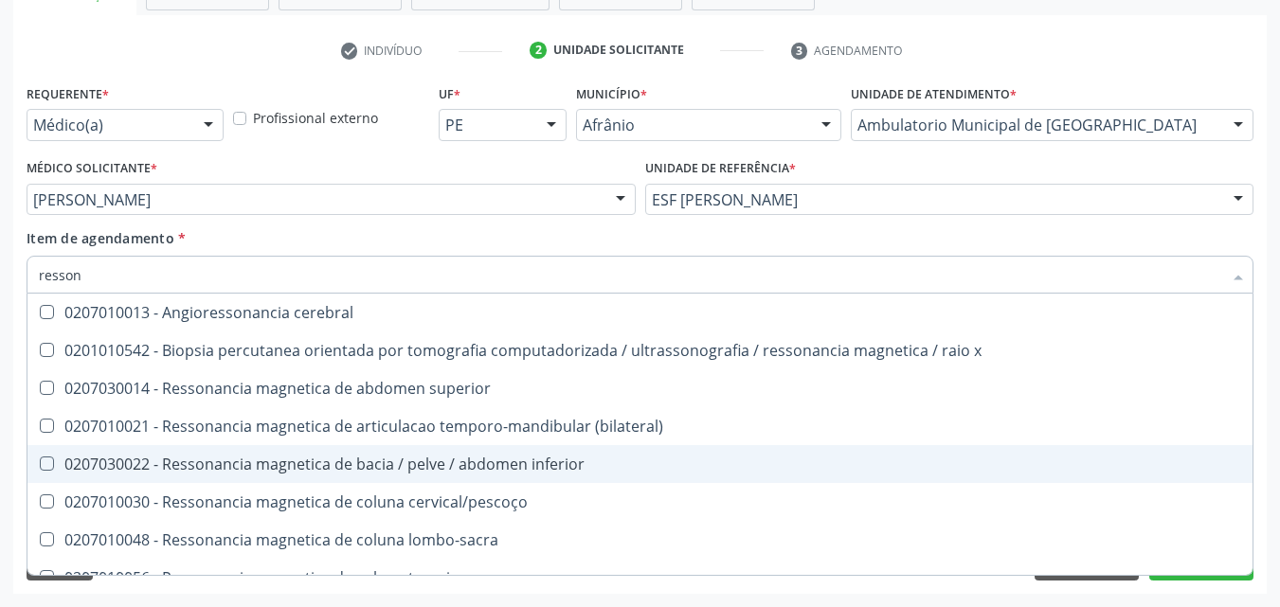
click at [389, 461] on div "0207030022 - Ressonancia magnetica de bacia / pelve / abdomen inferior" at bounding box center [640, 464] width 1202 height 15
checkbox inferior "true"
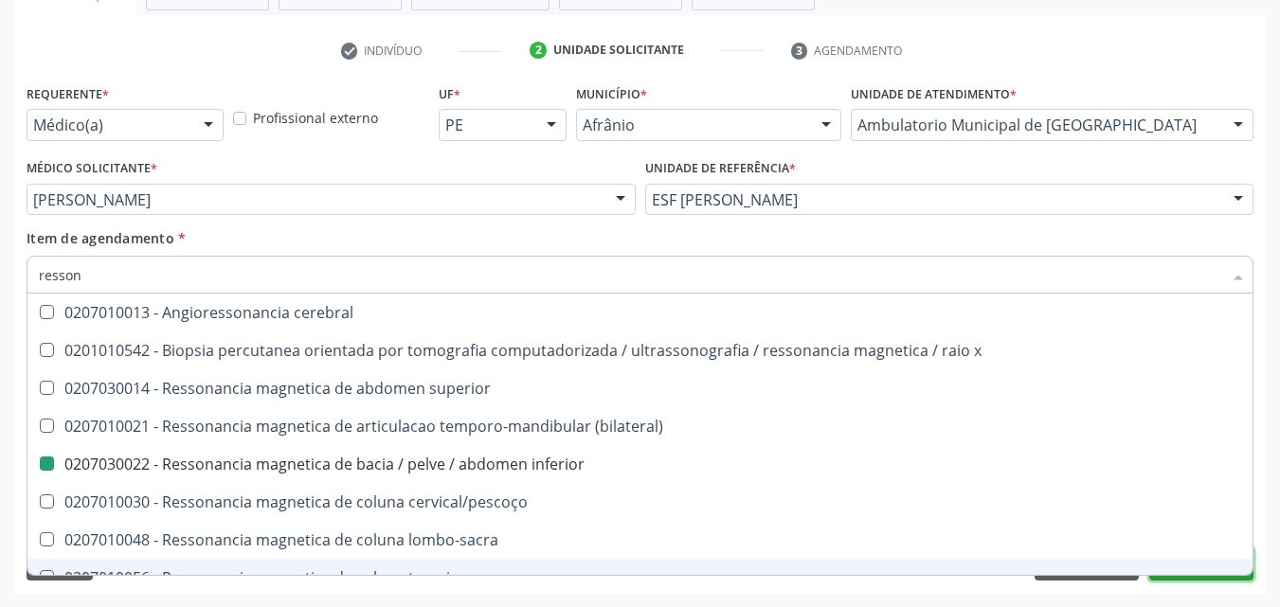
click at [1196, 580] on button "Próximo" at bounding box center [1201, 565] width 104 height 32
checkbox x "true"
checkbox inferior "false"
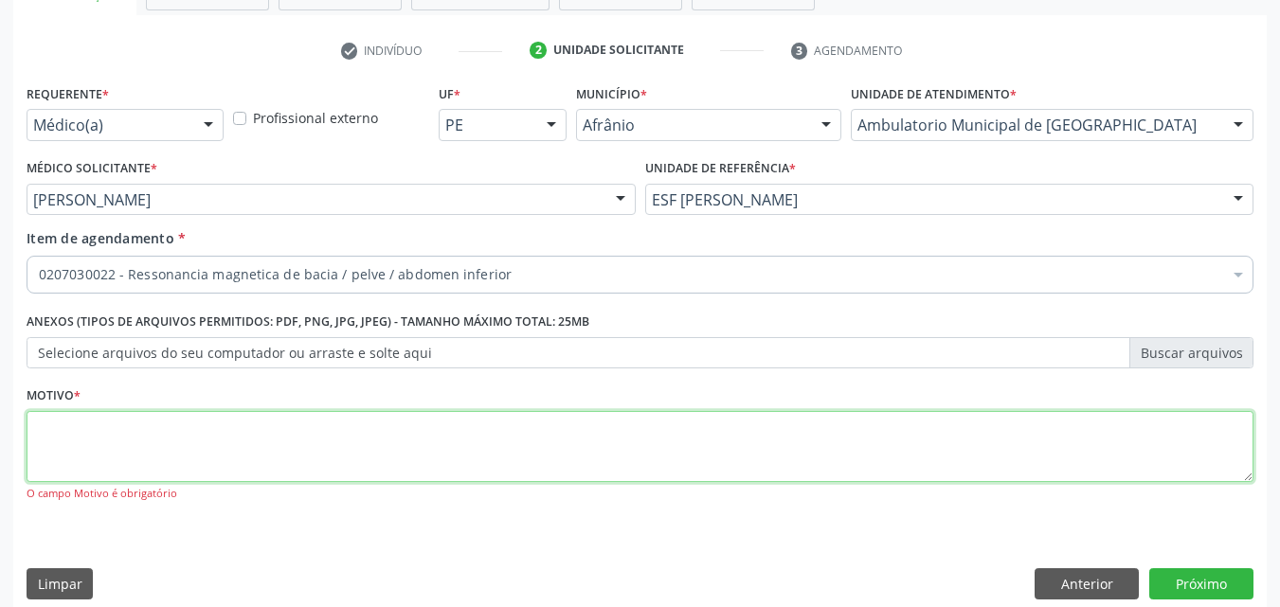
click at [369, 460] on textarea at bounding box center [640, 447] width 1227 height 72
type textarea "p"
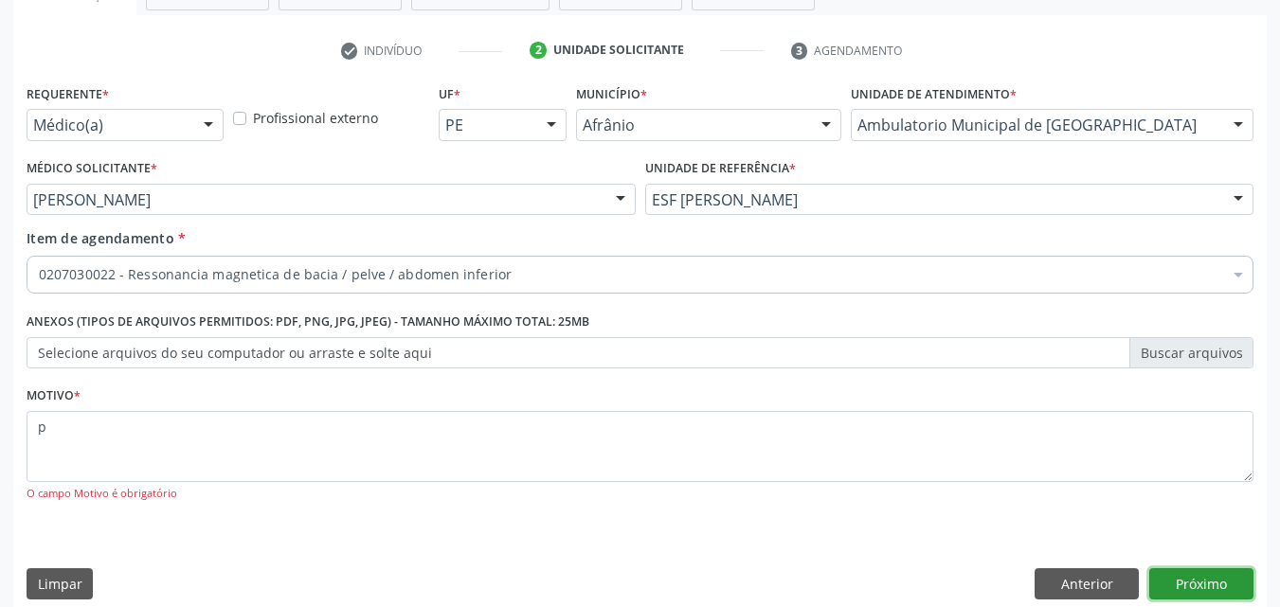
click at [1201, 576] on button "Próximo" at bounding box center [1201, 584] width 104 height 32
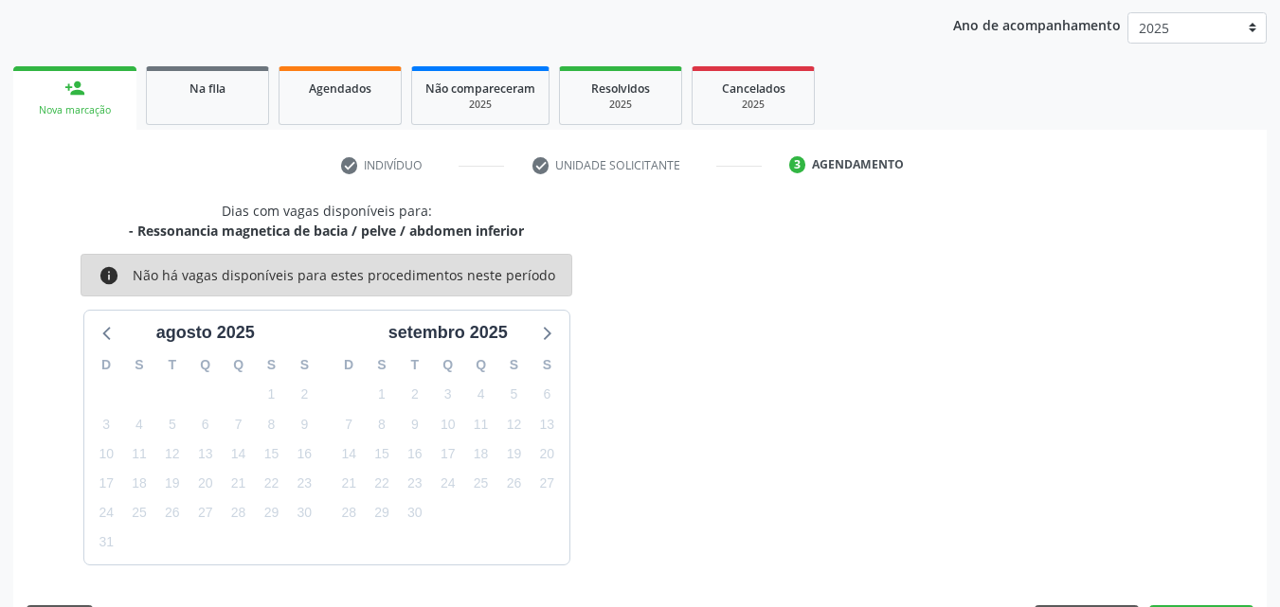
scroll to position [273, 0]
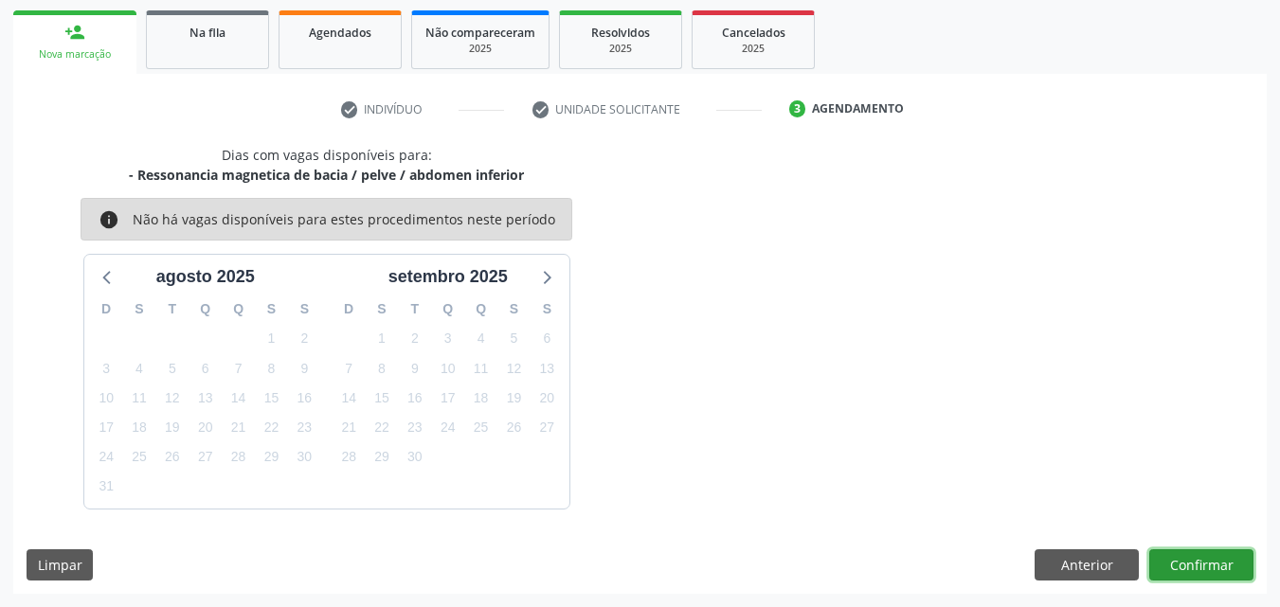
click at [1201, 568] on button "Confirmar" at bounding box center [1201, 566] width 104 height 32
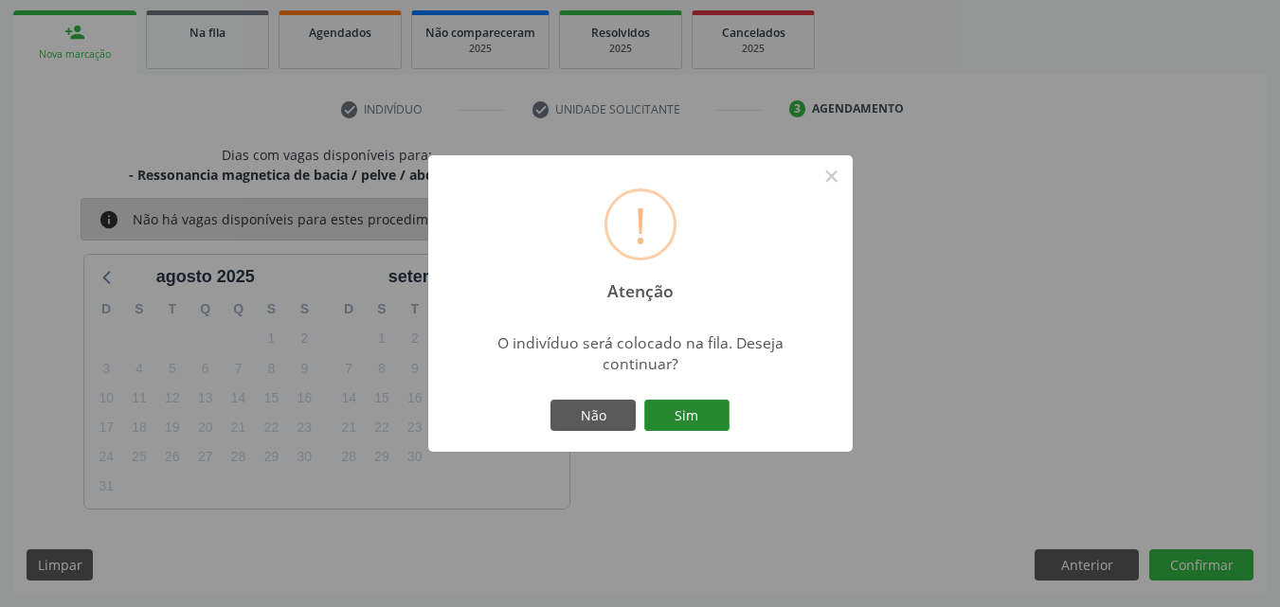
click at [694, 415] on button "Sim" at bounding box center [686, 416] width 85 height 32
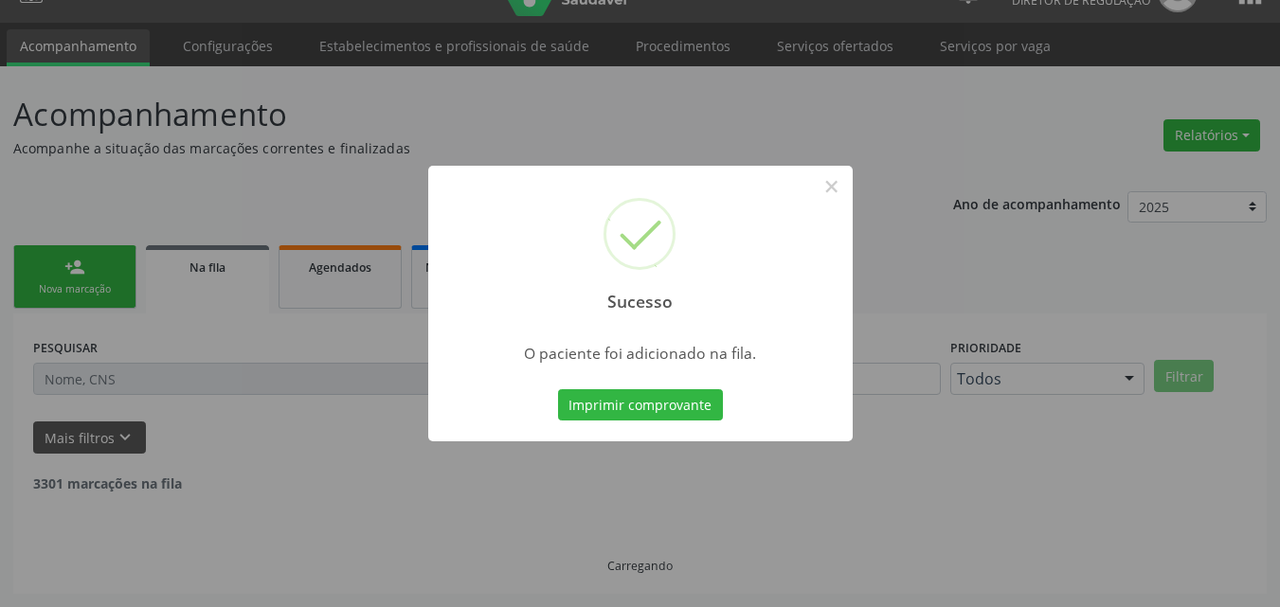
scroll to position [18, 0]
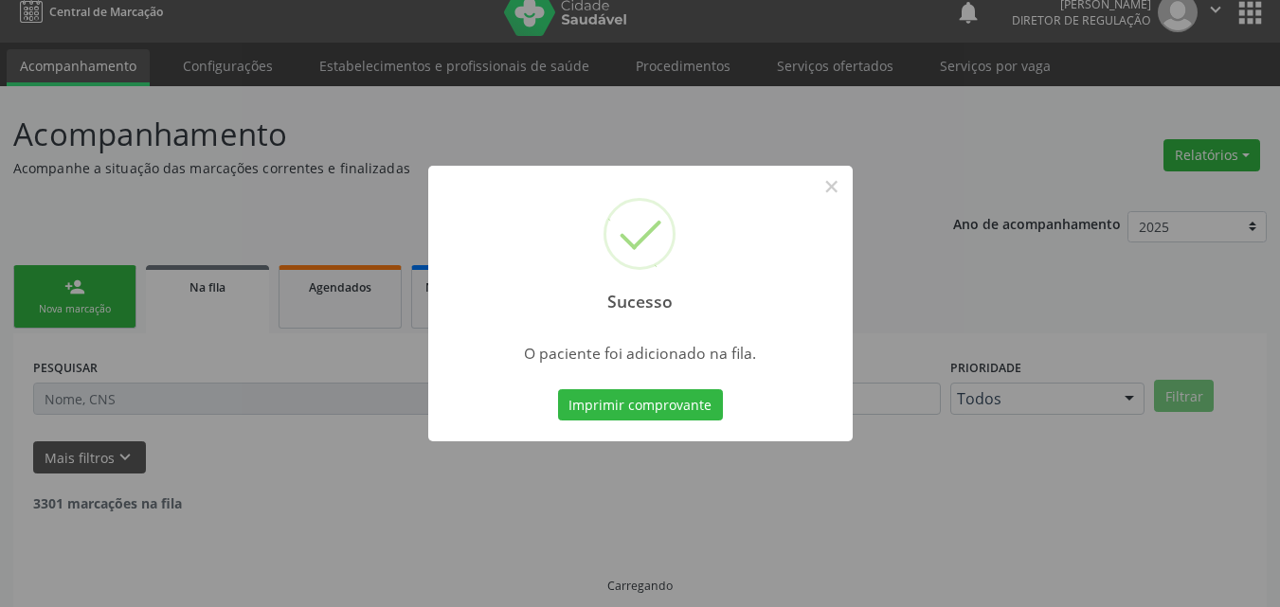
click at [117, 304] on div "Sucesso × O paciente foi adicionado na fila. Imprimir comprovante Cancel" at bounding box center [640, 303] width 1280 height 607
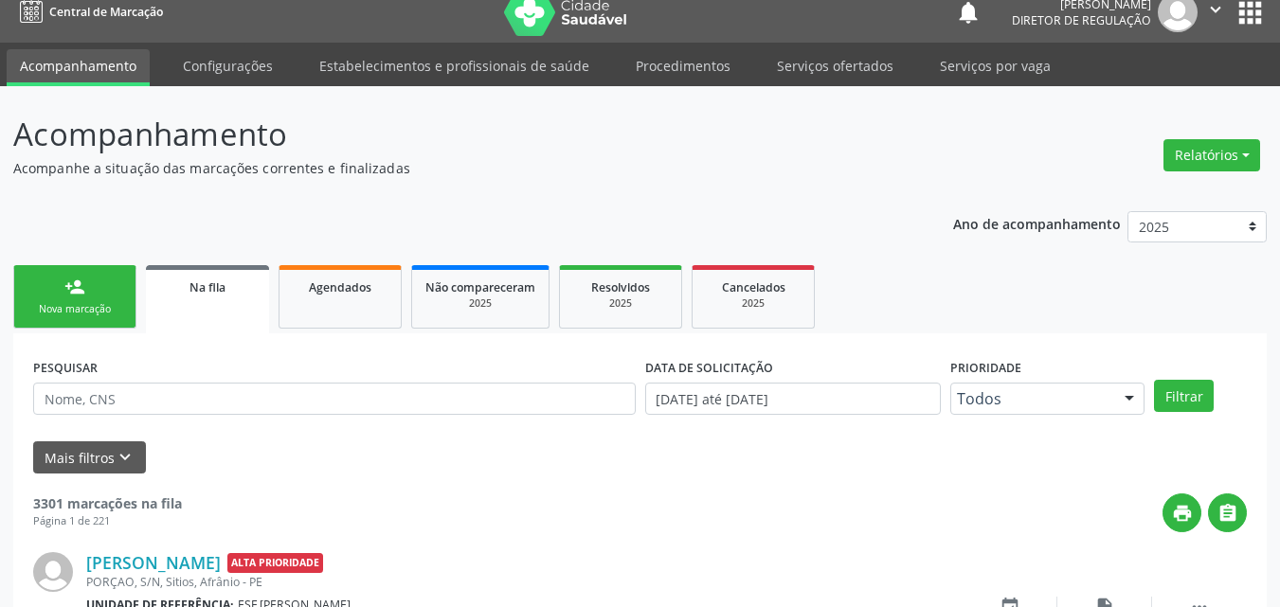
click at [117, 304] on div "Nova marcação" at bounding box center [74, 309] width 95 height 14
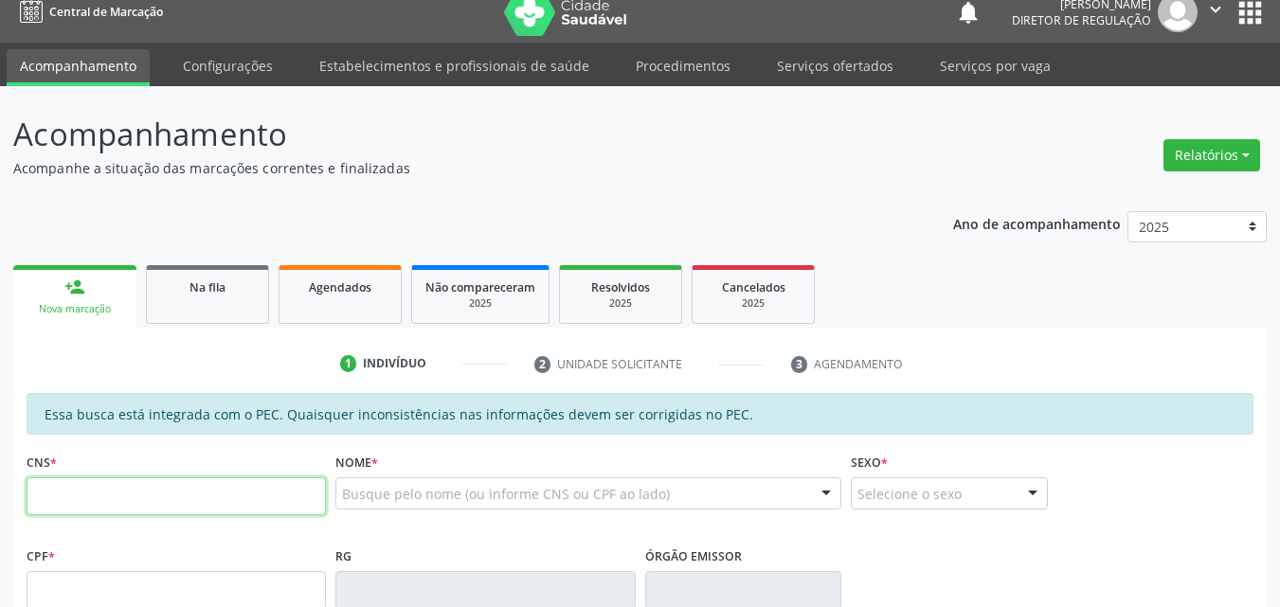
click at [135, 496] on input "text" at bounding box center [176, 497] width 299 height 38
type input "704 6041 7565 2924"
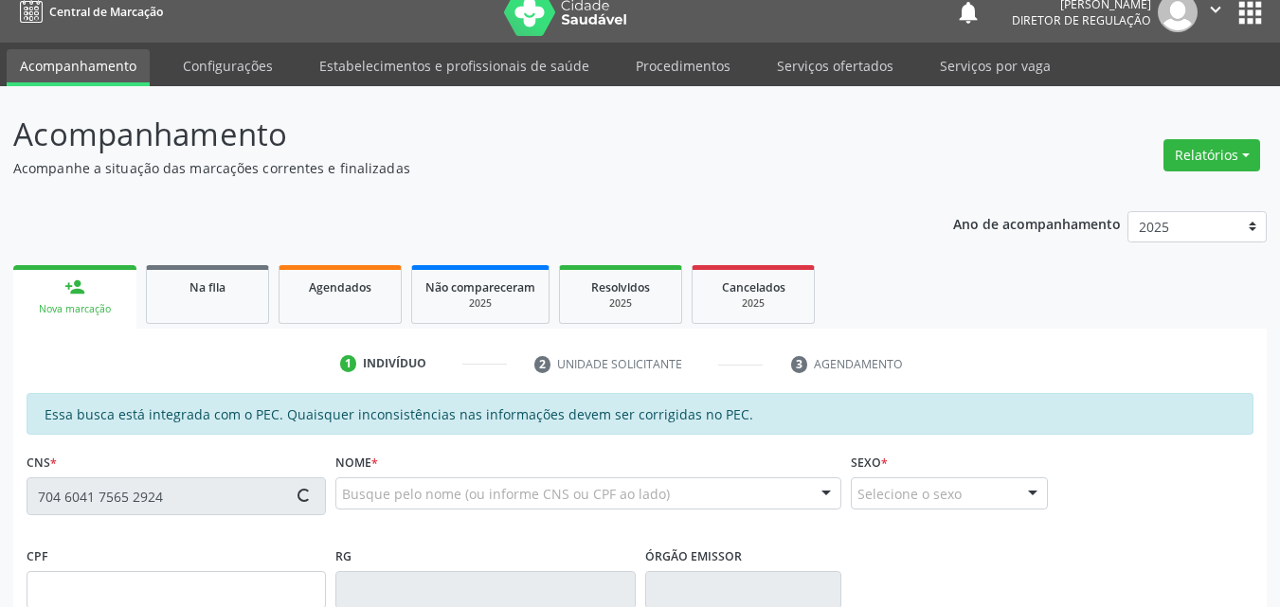
type input "106.099.984-63"
type input "1[DATE]"
type input "[PERSON_NAME]"
type input "[PHONE_NUMBER]"
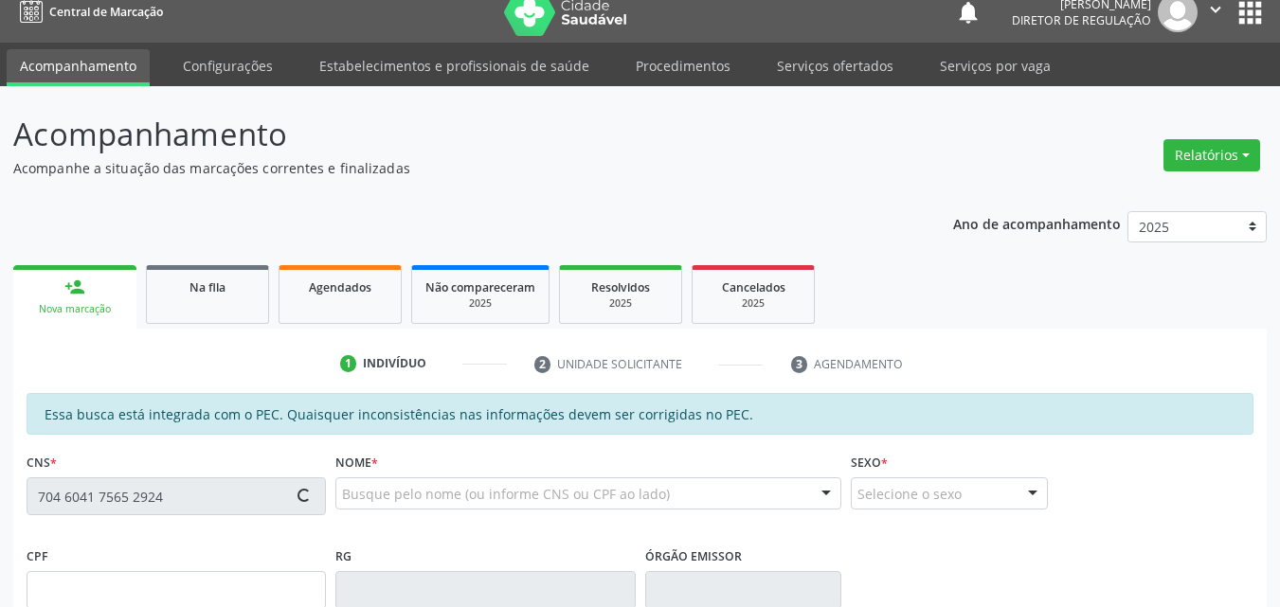
type input "S/N"
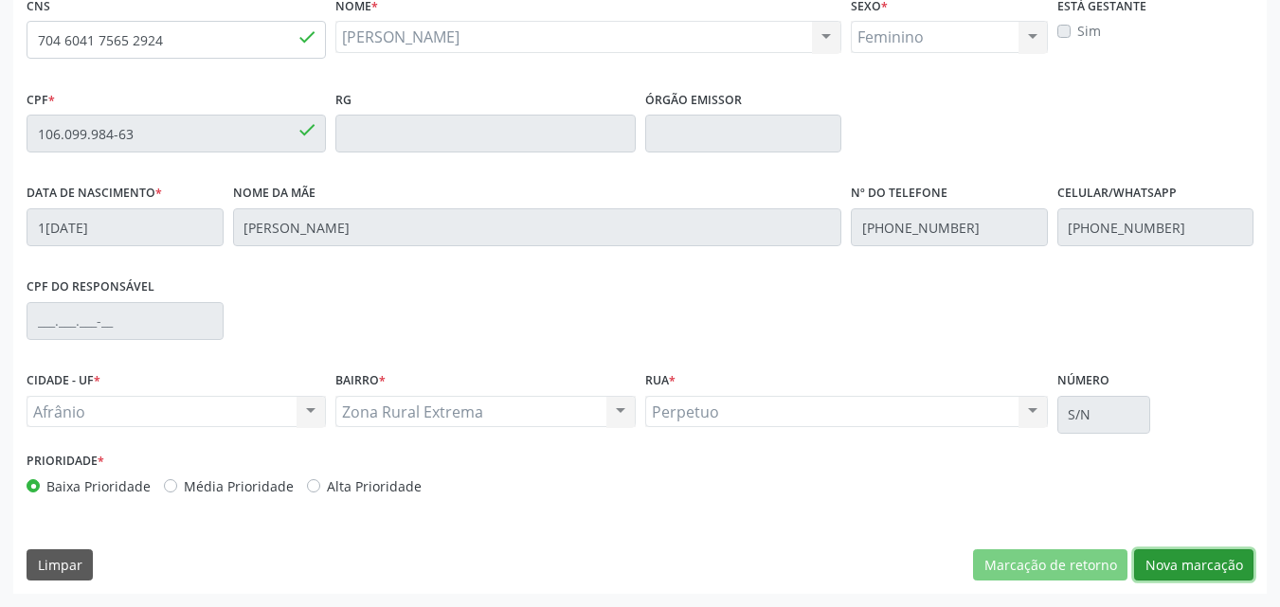
click at [1176, 567] on button "Nova marcação" at bounding box center [1193, 566] width 119 height 32
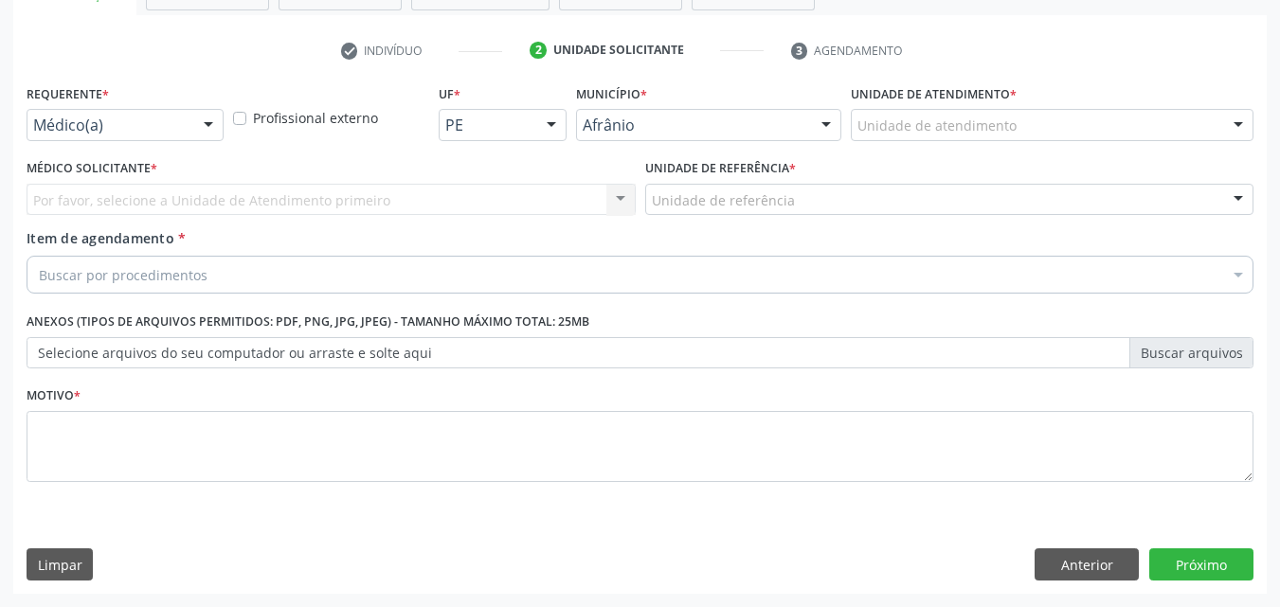
scroll to position [332, 0]
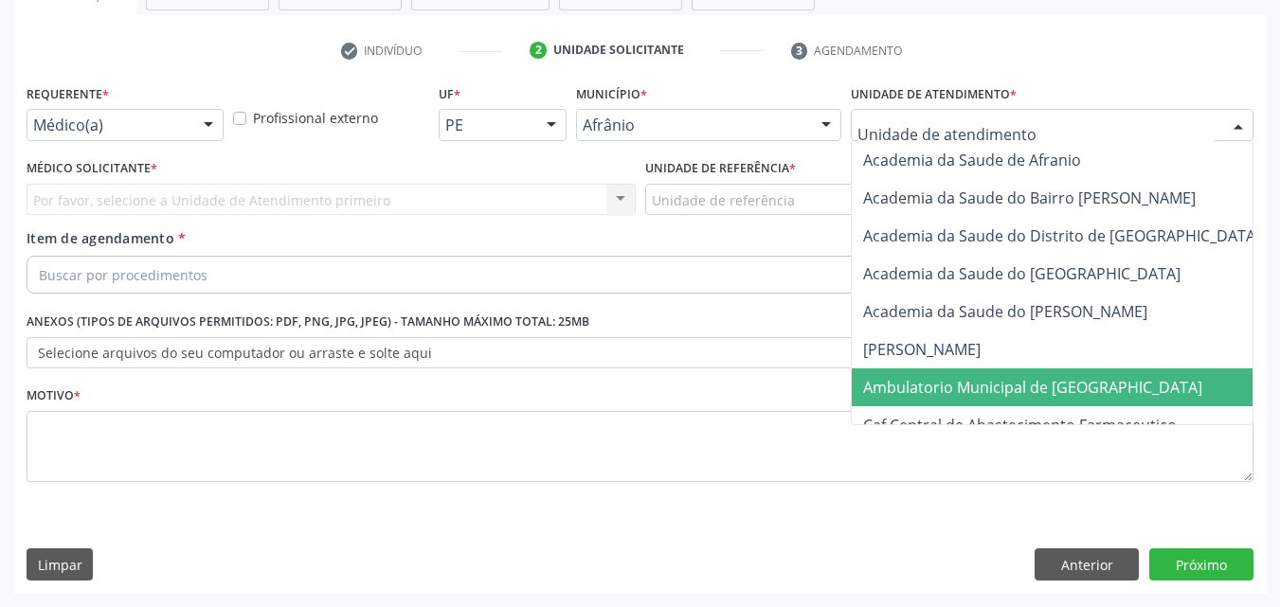
click at [1032, 386] on span "Ambulatorio Municipal de [GEOGRAPHIC_DATA]" at bounding box center [1032, 387] width 339 height 21
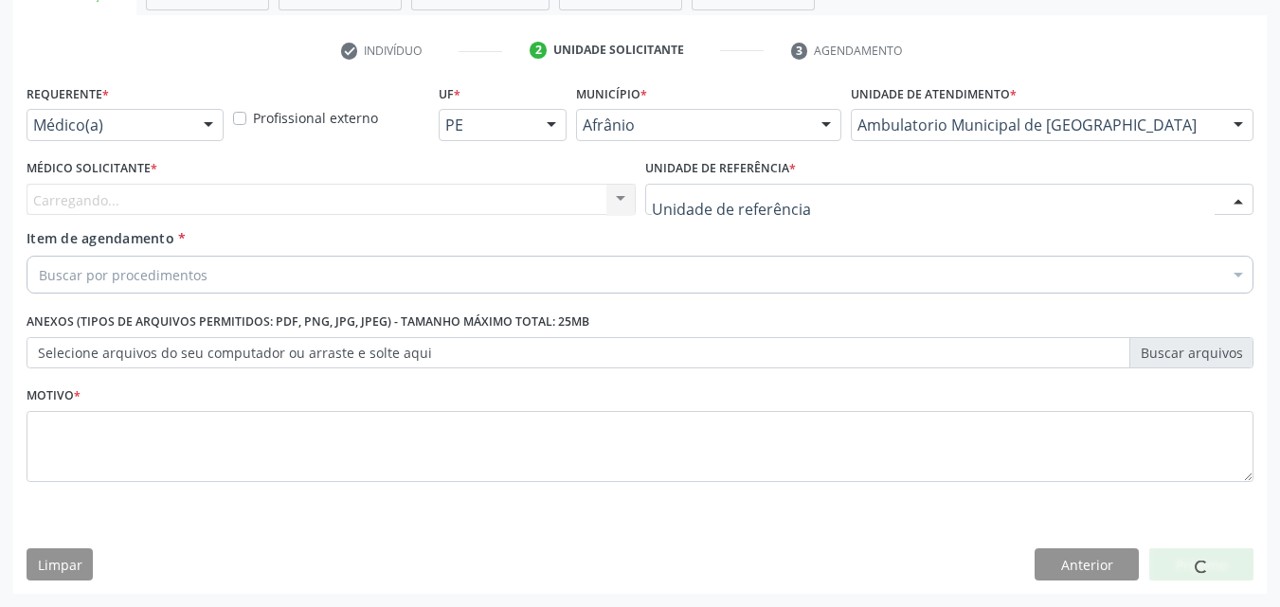
click at [791, 197] on div at bounding box center [949, 200] width 609 height 32
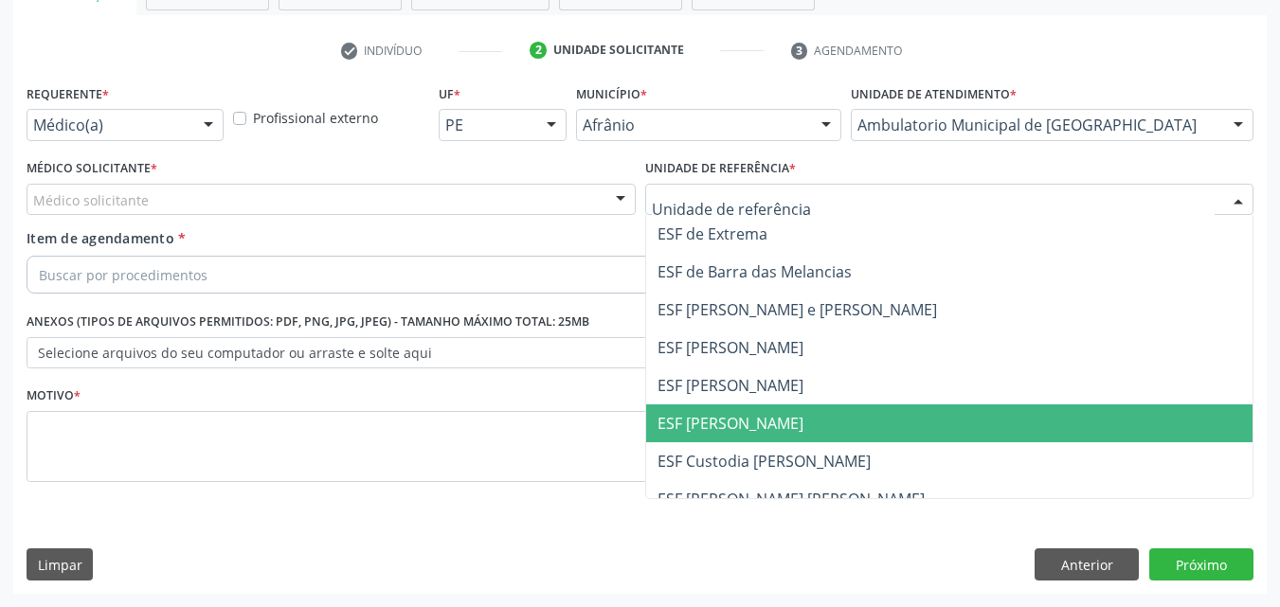
click at [827, 415] on span "ESF [PERSON_NAME]" at bounding box center [949, 424] width 607 height 38
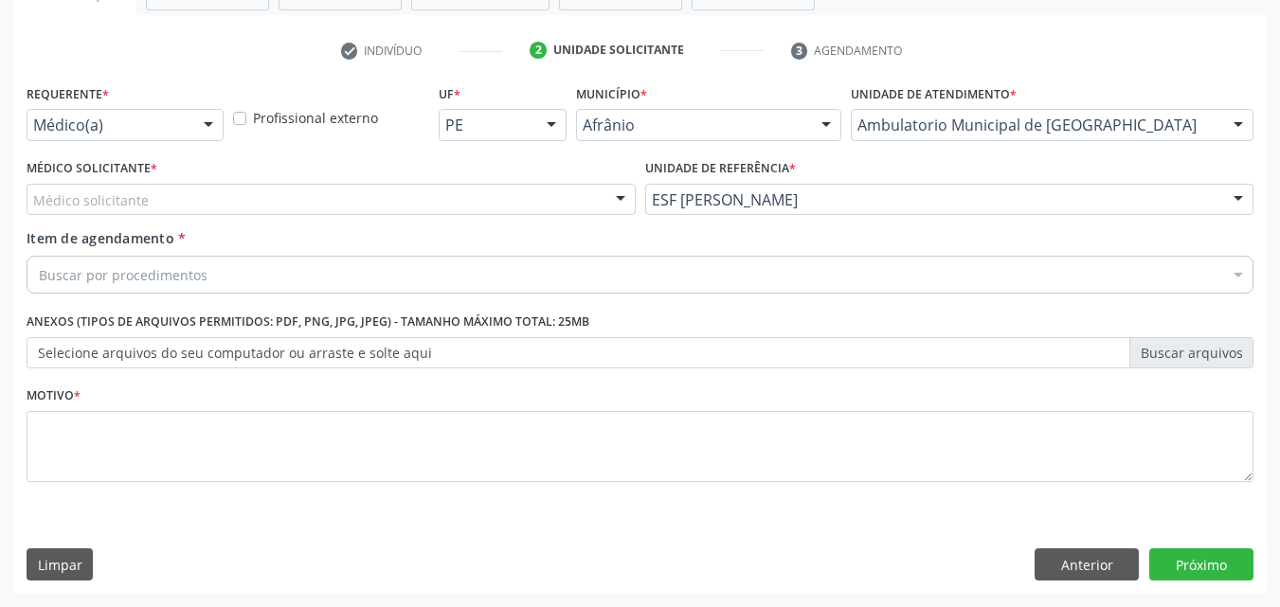
click at [365, 203] on div "Médico solicitante" at bounding box center [331, 200] width 609 height 32
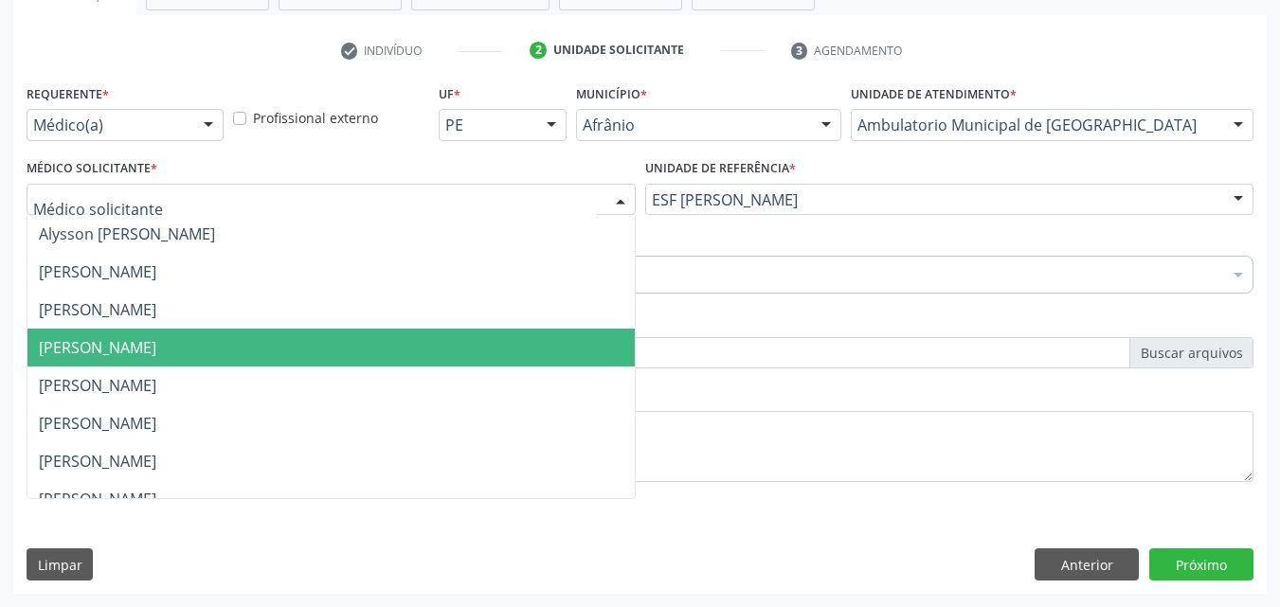
click at [370, 349] on span "[PERSON_NAME]" at bounding box center [330, 348] width 607 height 38
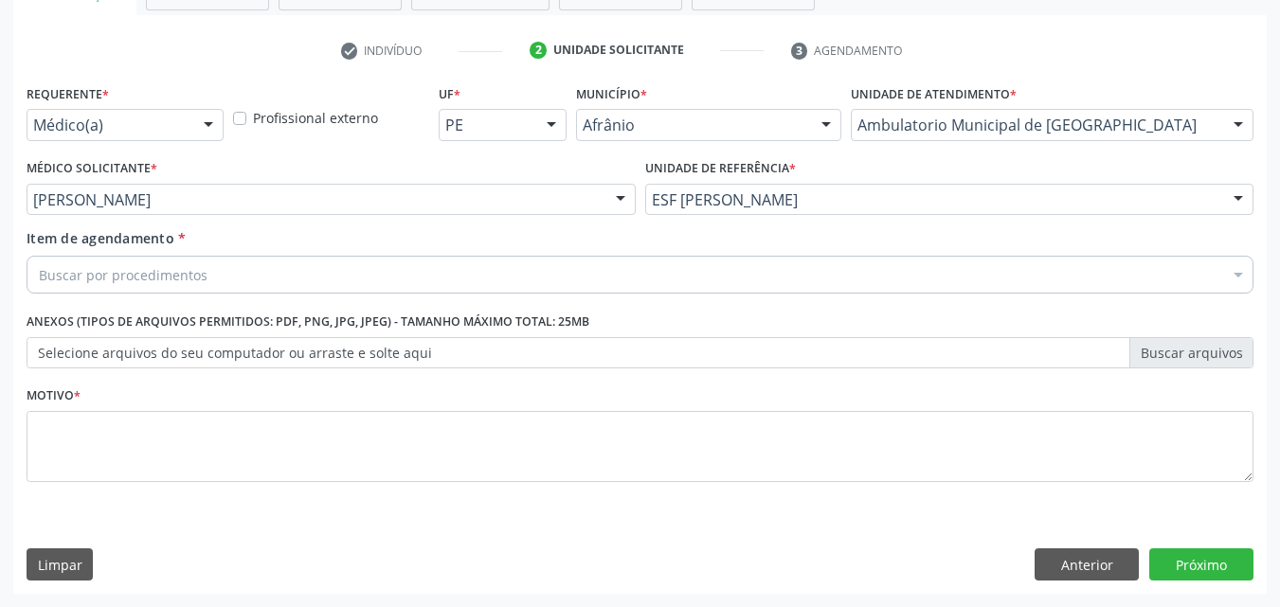
click at [309, 262] on div "Buscar por procedimentos" at bounding box center [640, 275] width 1227 height 38
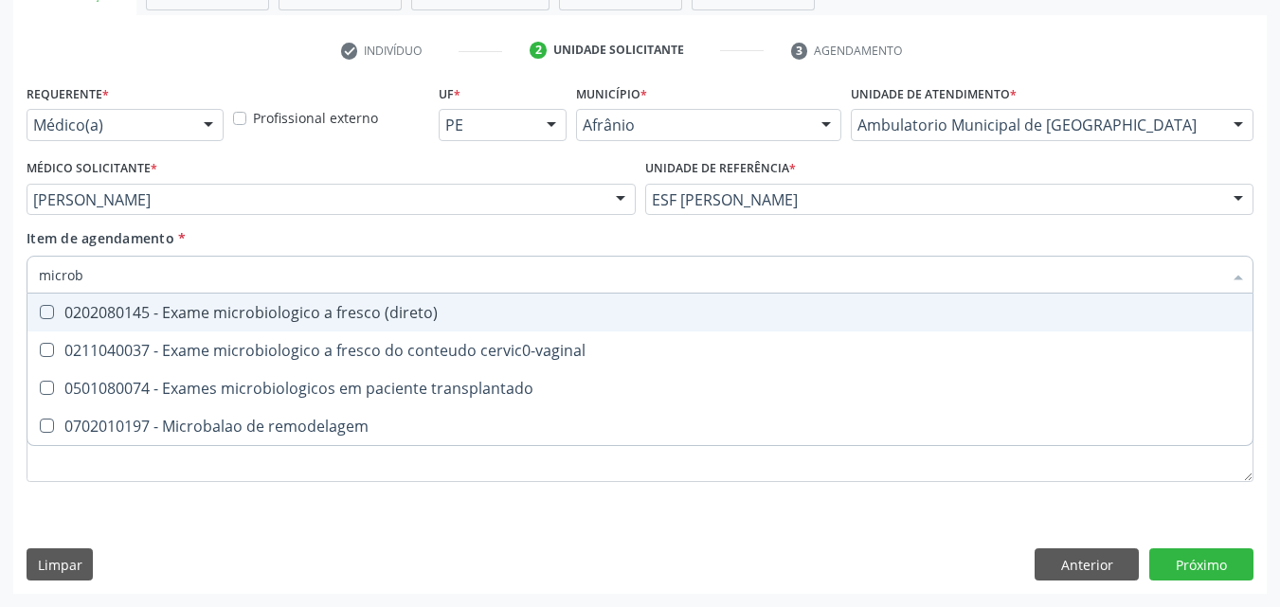
type input "microbi"
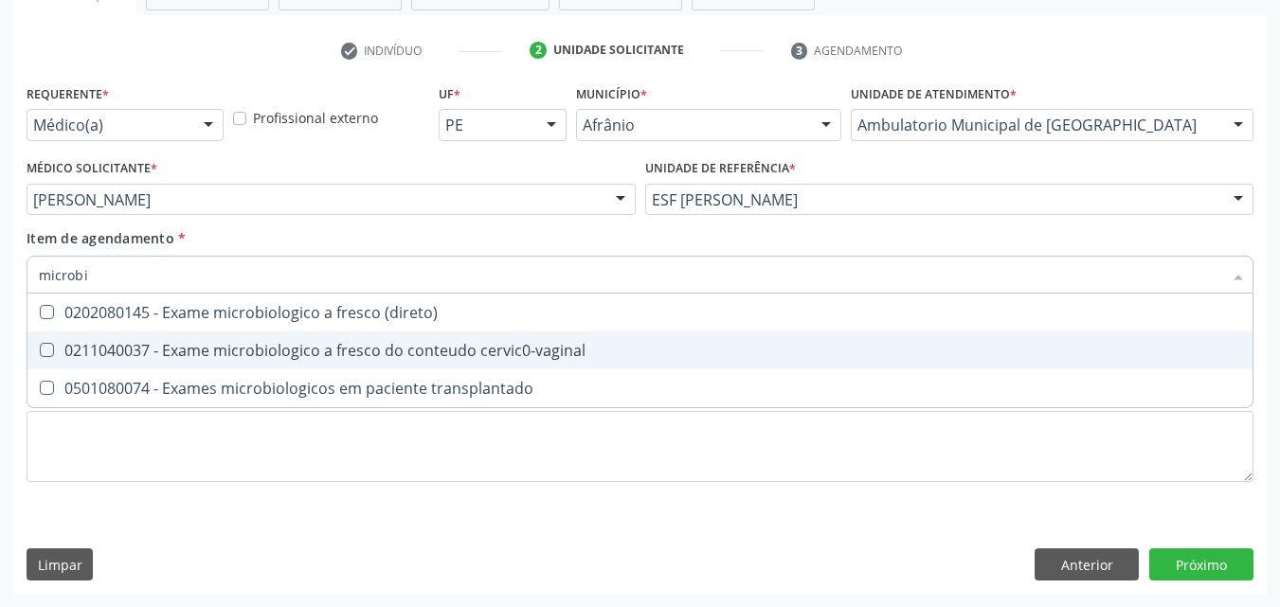
click at [345, 358] on div "0211040037 - Exame microbiologico a fresco do conteudo cervic0-vaginal" at bounding box center [640, 350] width 1202 height 15
checkbox cervic0-vaginal "true"
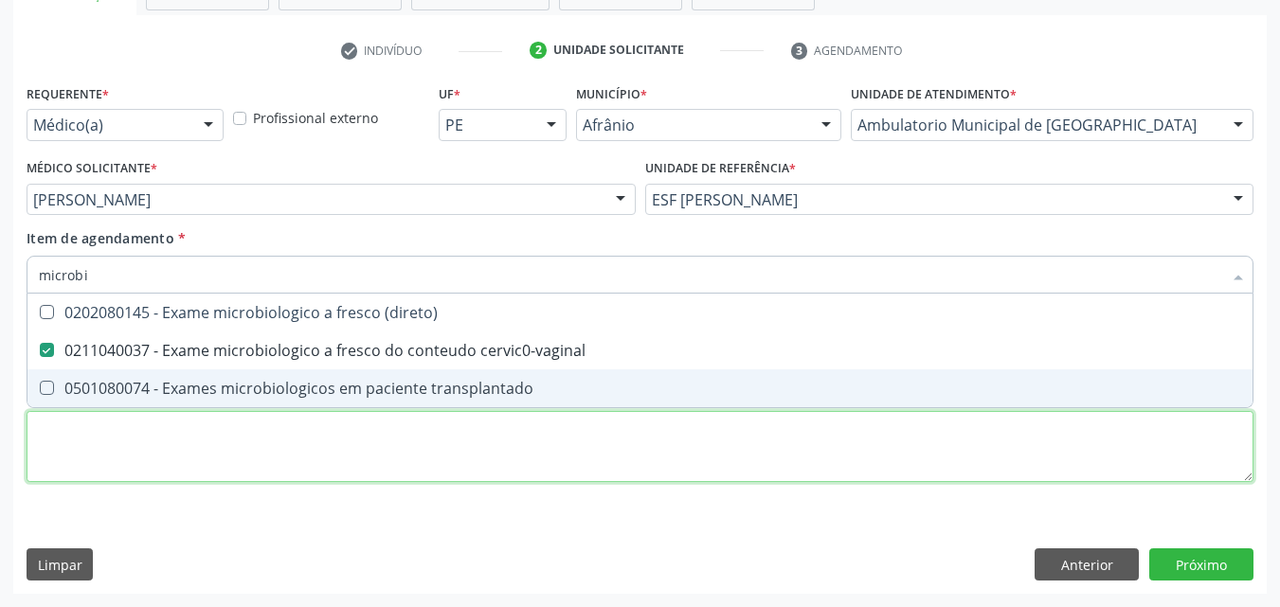
click at [982, 469] on div "Requerente * Médico(a) Médico(a) Enfermeiro(a) Paciente Nenhum resultado encont…" at bounding box center [640, 294] width 1227 height 429
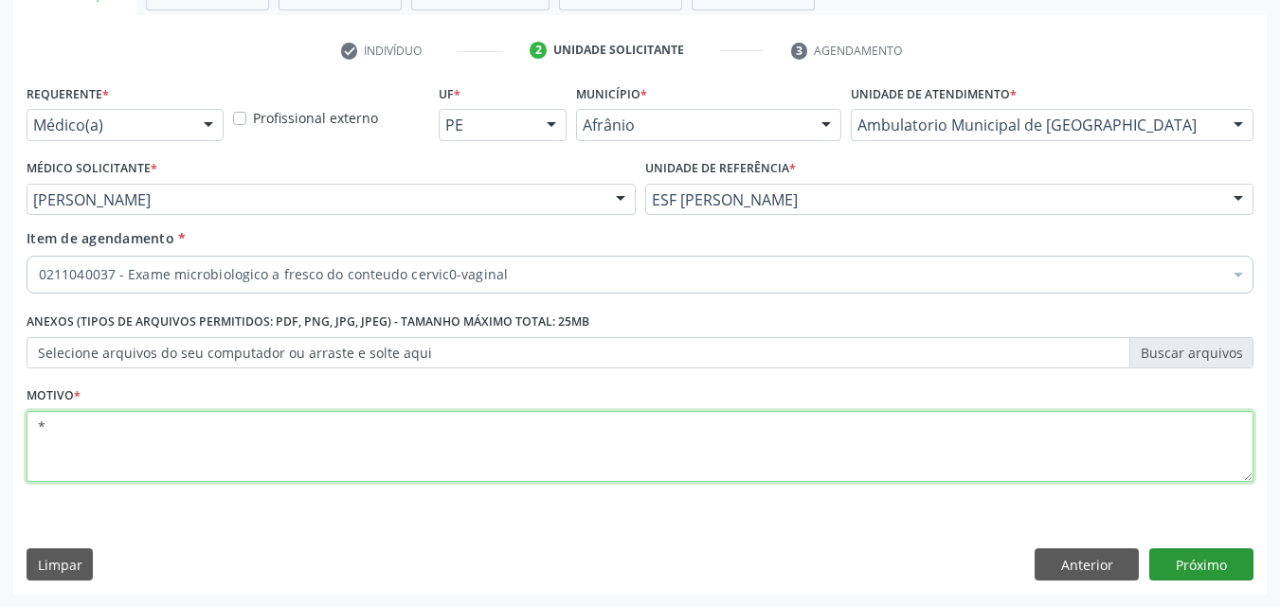
type textarea "*"
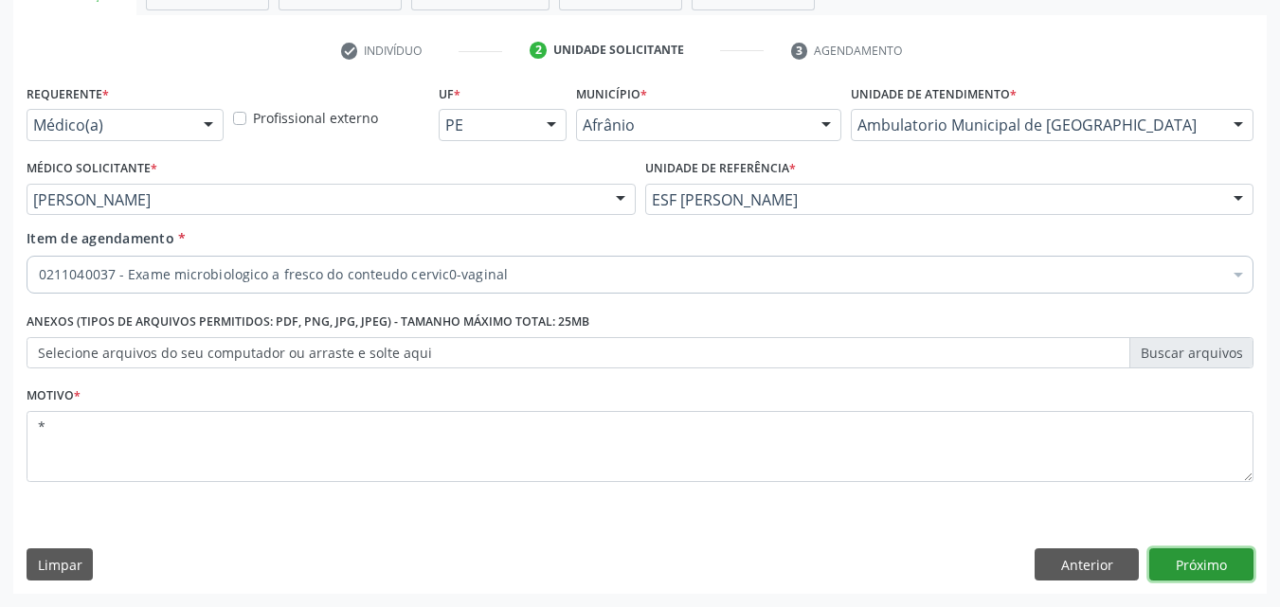
click at [1204, 563] on button "Próximo" at bounding box center [1201, 565] width 104 height 32
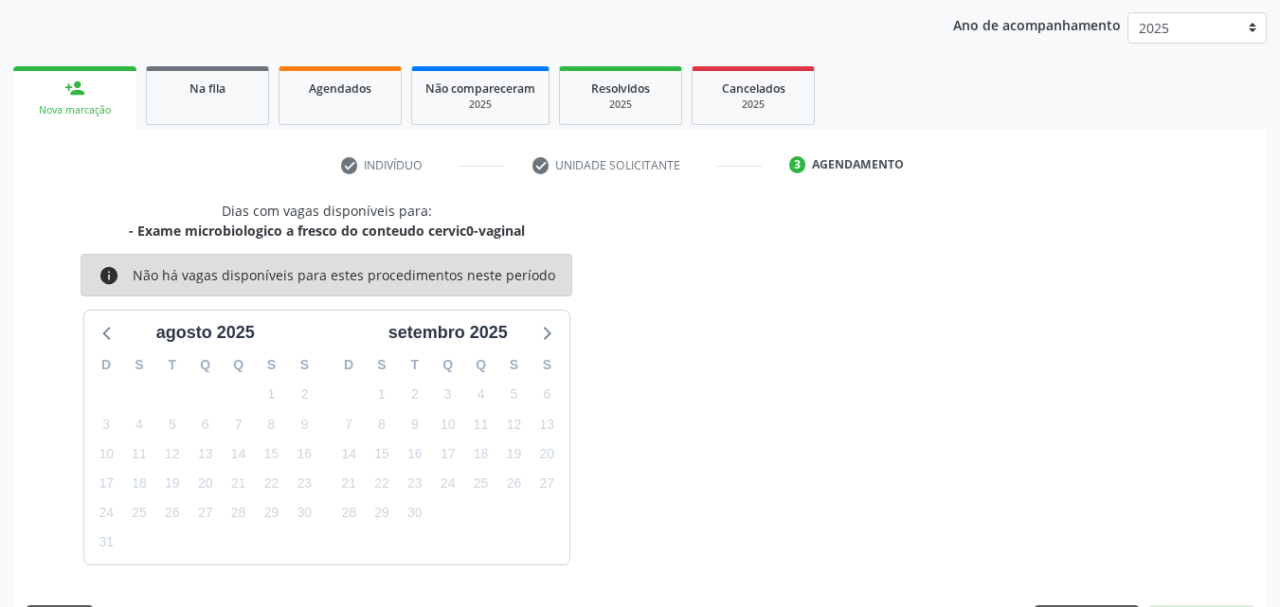
scroll to position [273, 0]
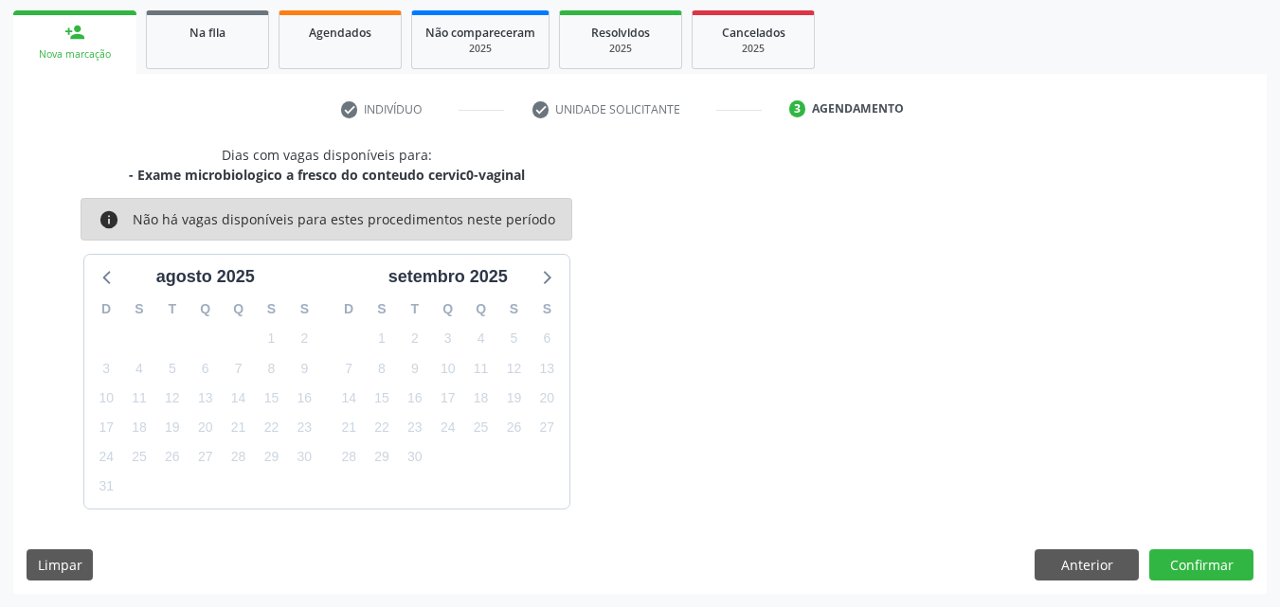
click at [1221, 595] on div "Acompanhamento Acompanhe a situação das marcações correntes e finalizadas Relat…" at bounding box center [640, 219] width 1280 height 776
click at [1215, 564] on button "Confirmar" at bounding box center [1201, 566] width 104 height 32
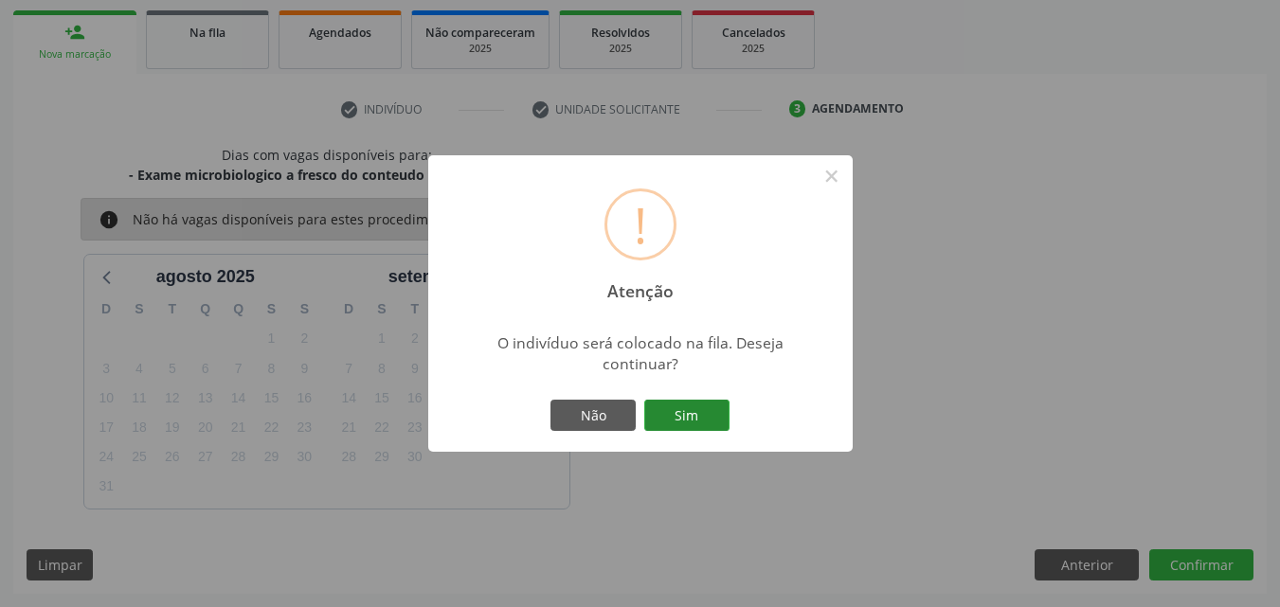
click at [695, 412] on button "Sim" at bounding box center [686, 416] width 85 height 32
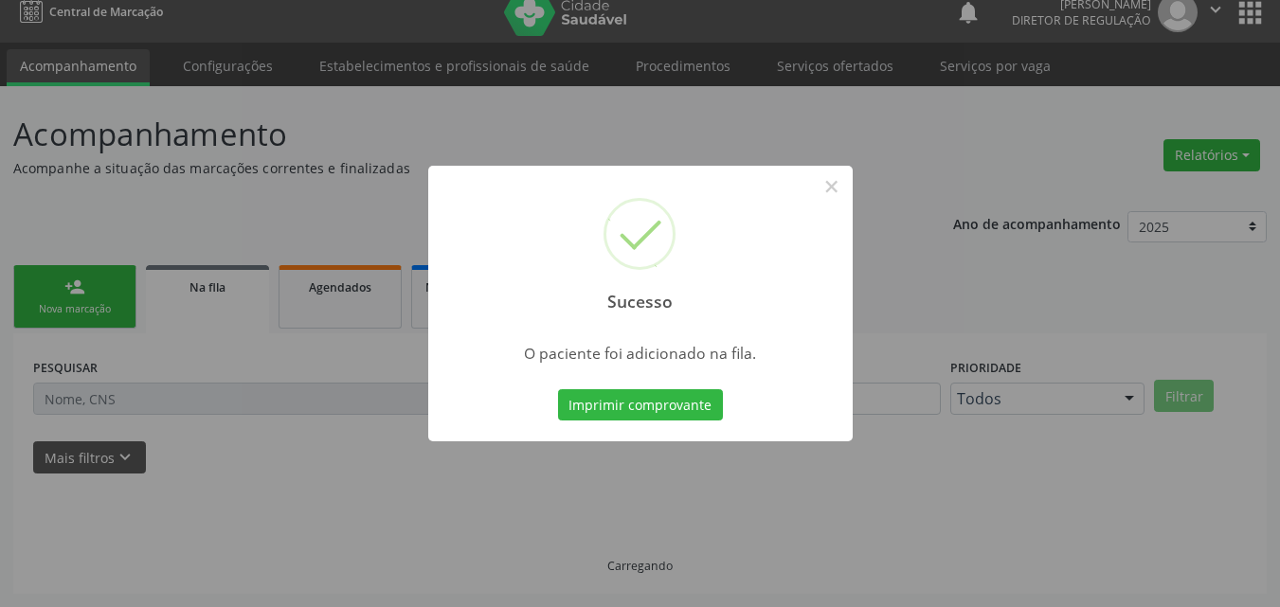
scroll to position [18, 0]
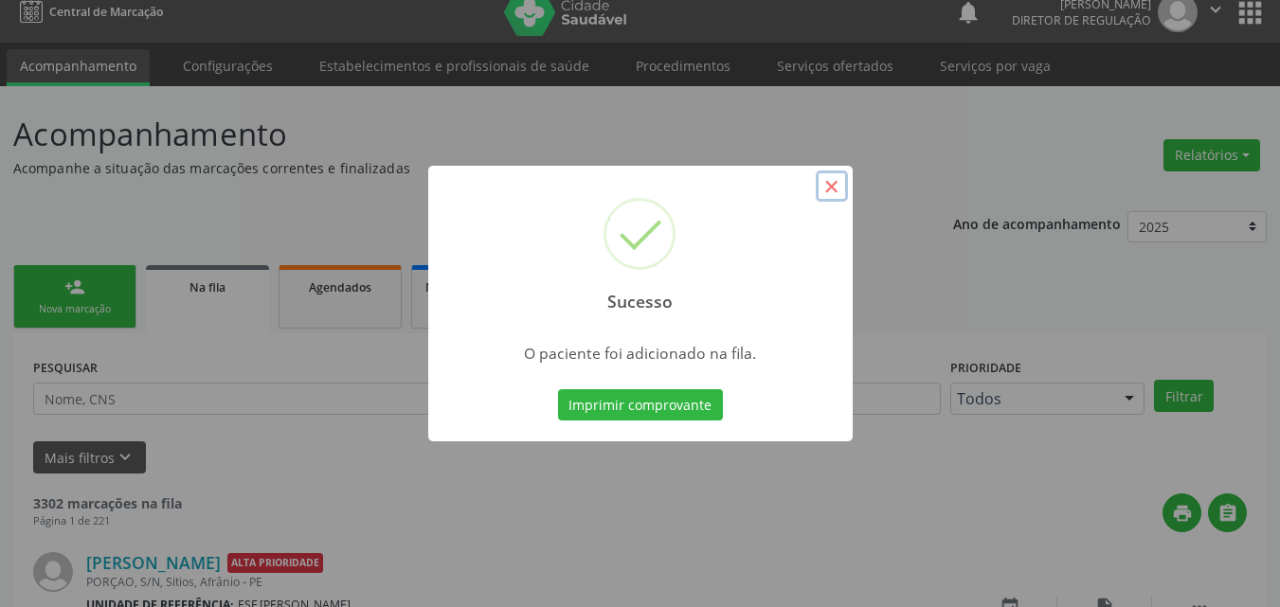
click at [838, 192] on button "×" at bounding box center [832, 187] width 32 height 32
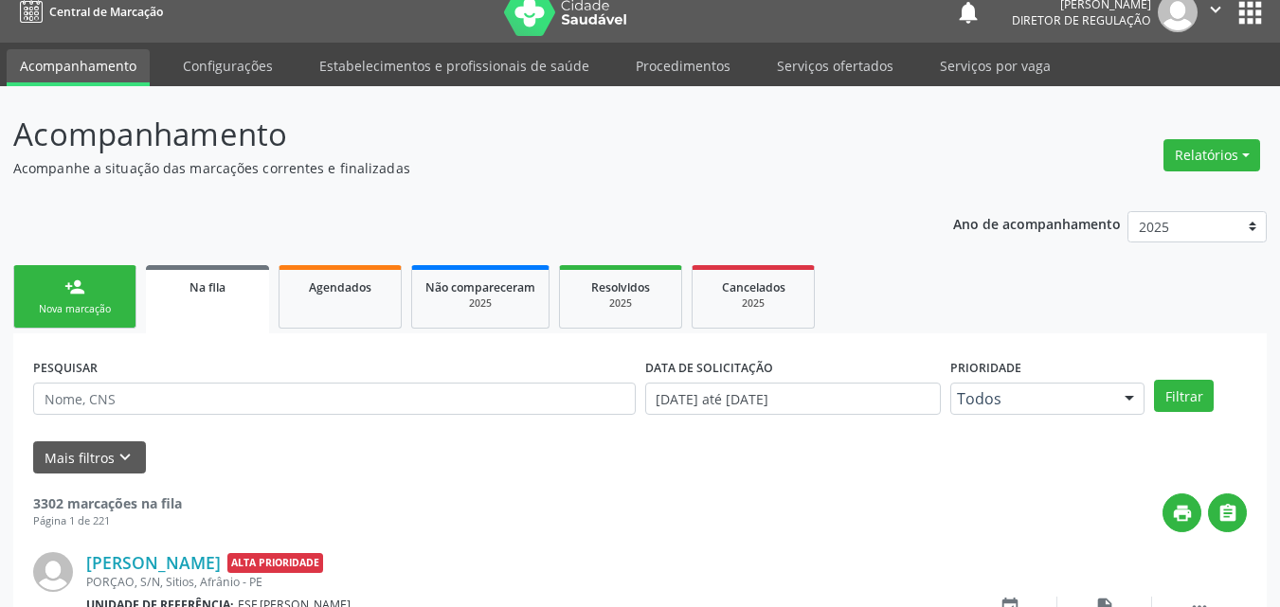
click at [100, 293] on link "person_add Nova marcação" at bounding box center [74, 296] width 123 height 63
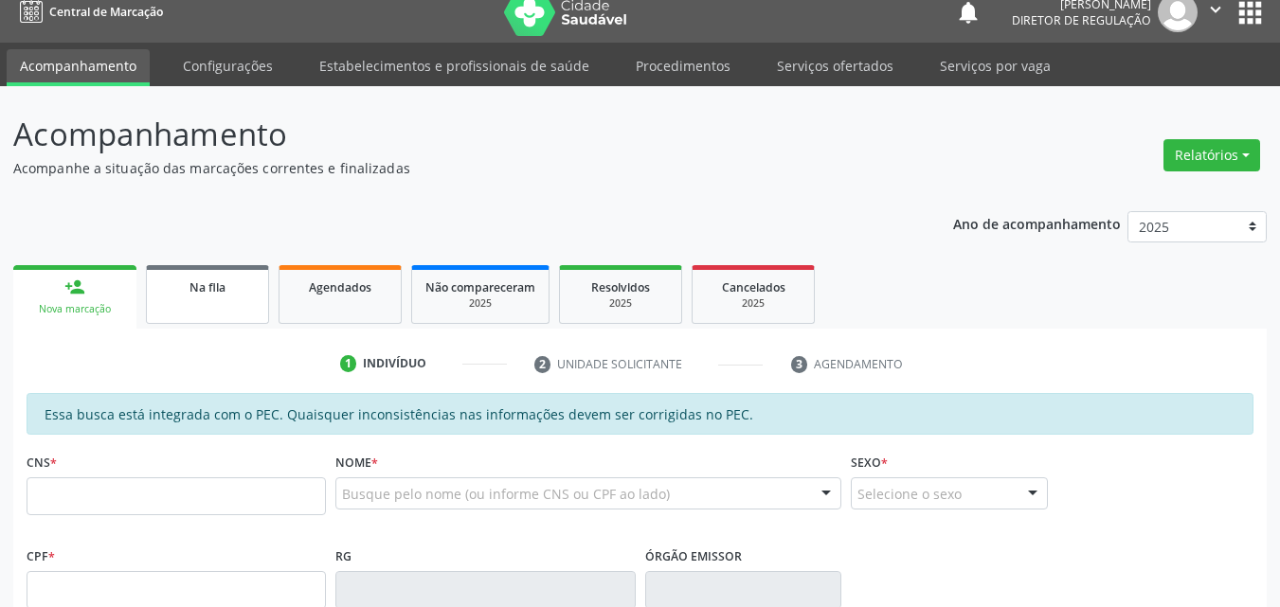
click at [225, 303] on link "Na fila" at bounding box center [207, 294] width 123 height 59
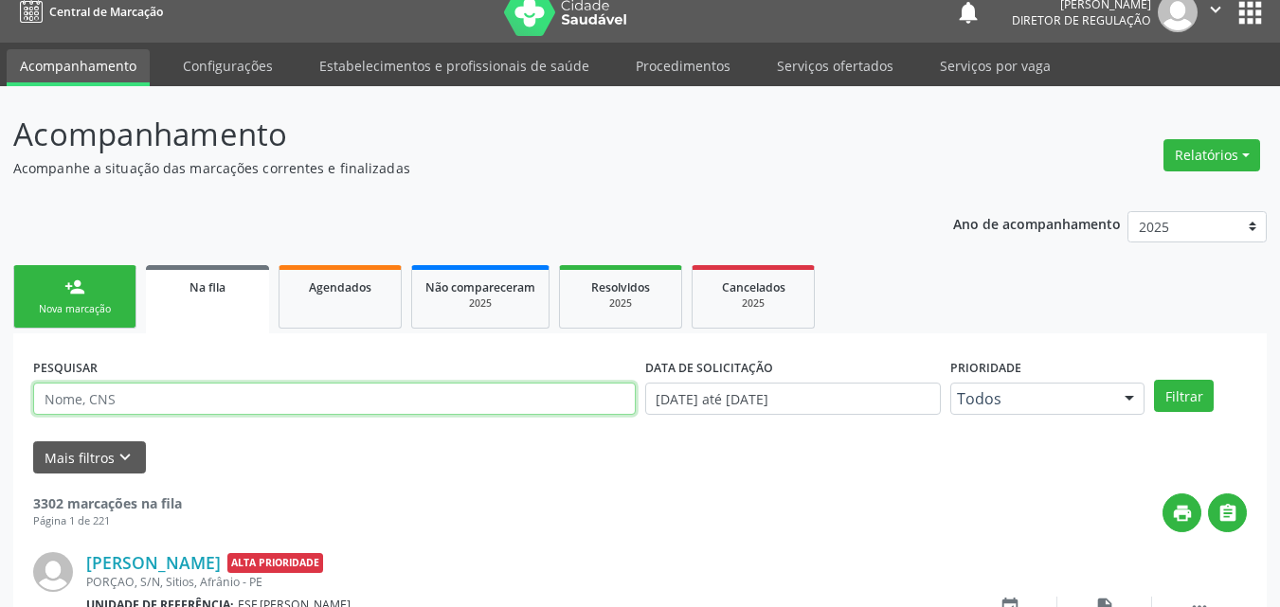
click at [190, 399] on input "text" at bounding box center [334, 399] width 603 height 32
type input "705000046679451"
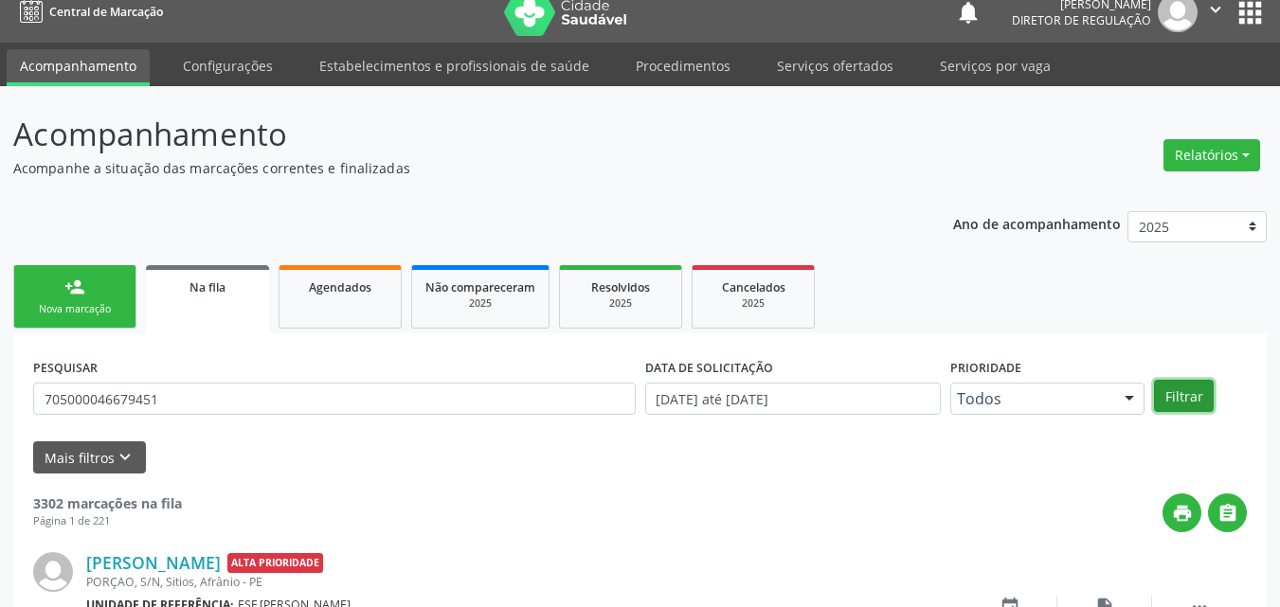
click at [1174, 398] on button "Filtrar" at bounding box center [1184, 396] width 60 height 32
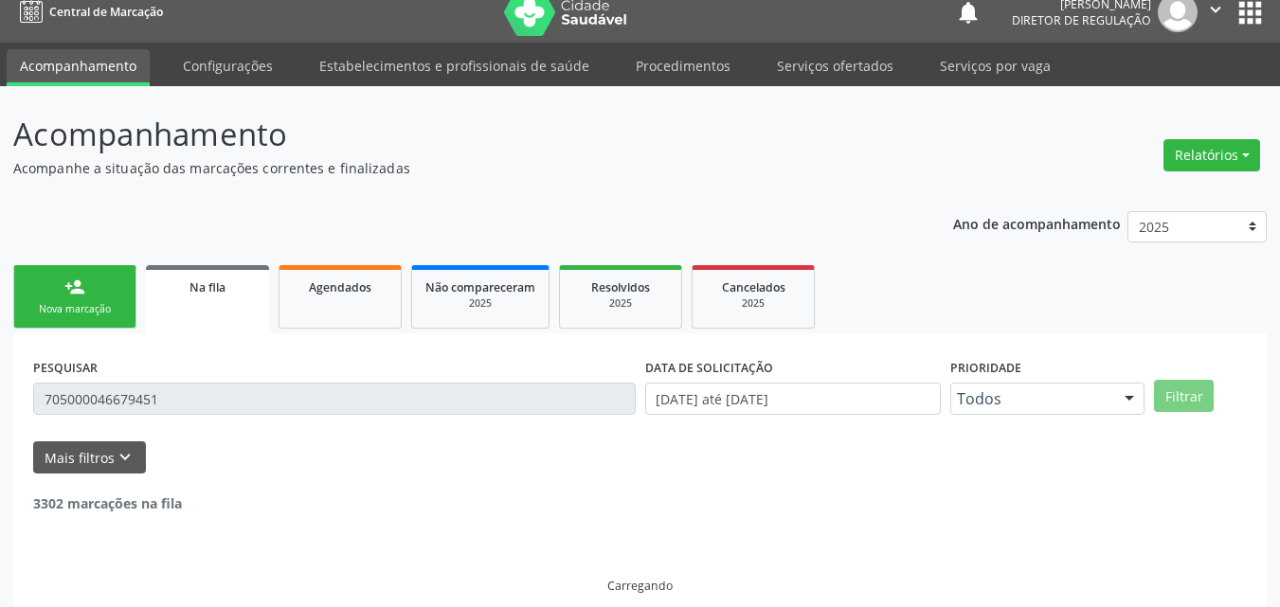
scroll to position [0, 0]
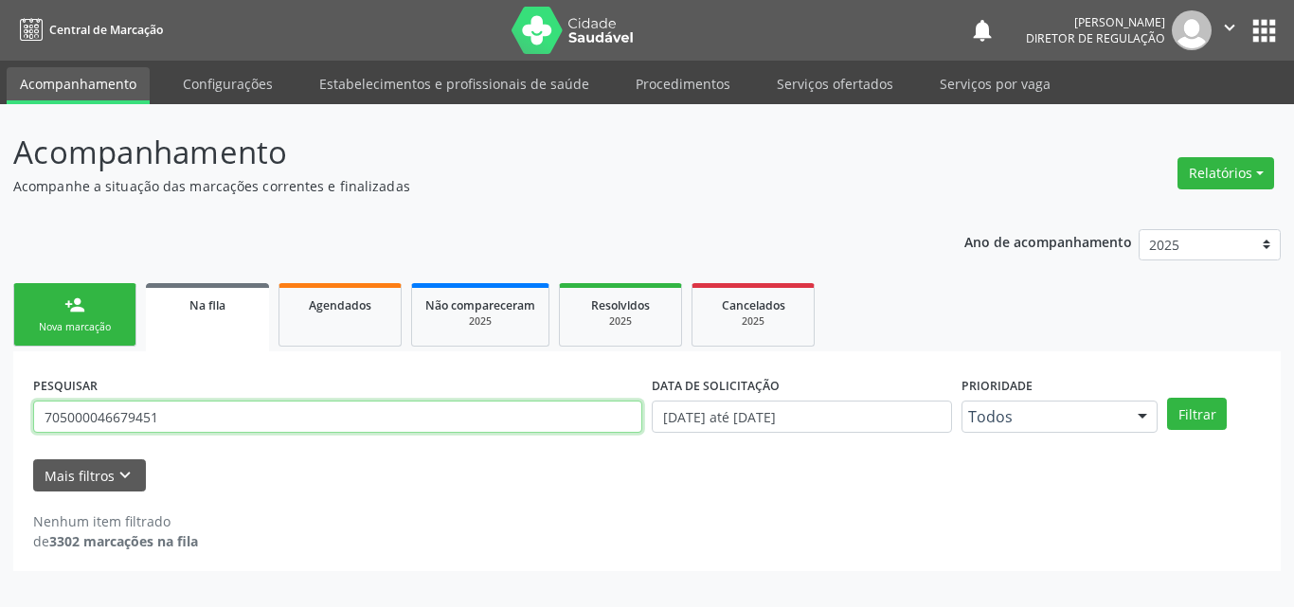
drag, startPoint x: 168, startPoint y: 411, endPoint x: 29, endPoint y: 395, distance: 139.3
click at [29, 395] on div "PESQUISAR 705000046679451" at bounding box center [337, 408] width 619 height 74
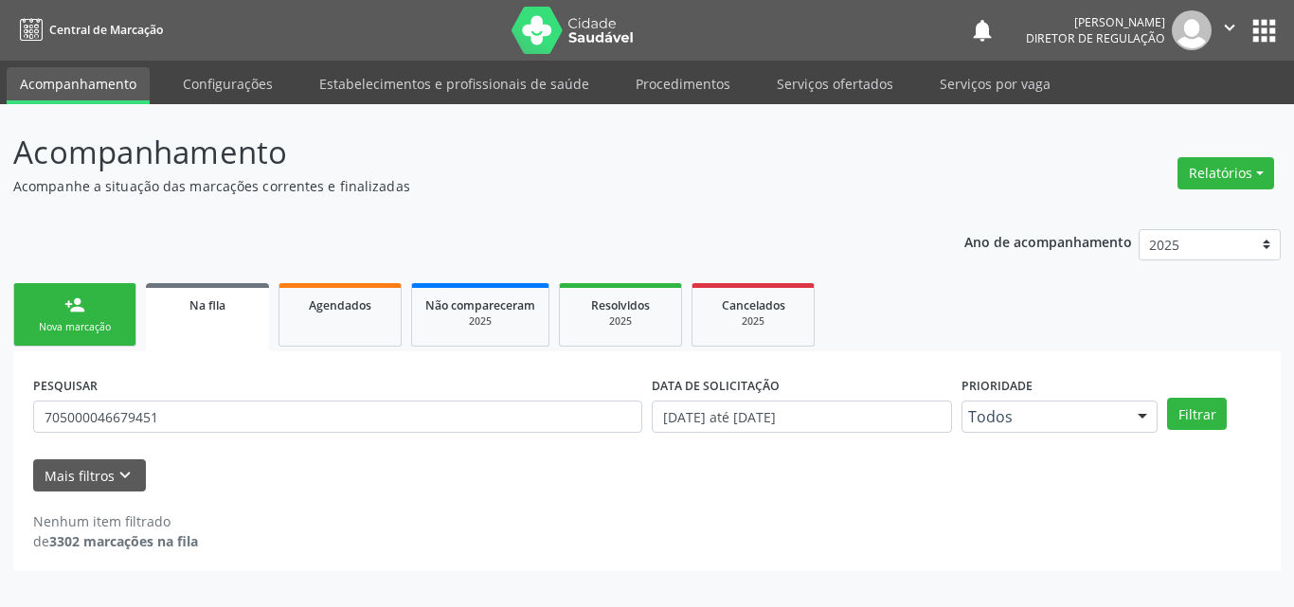
click at [89, 322] on div "Nova marcação" at bounding box center [74, 327] width 95 height 14
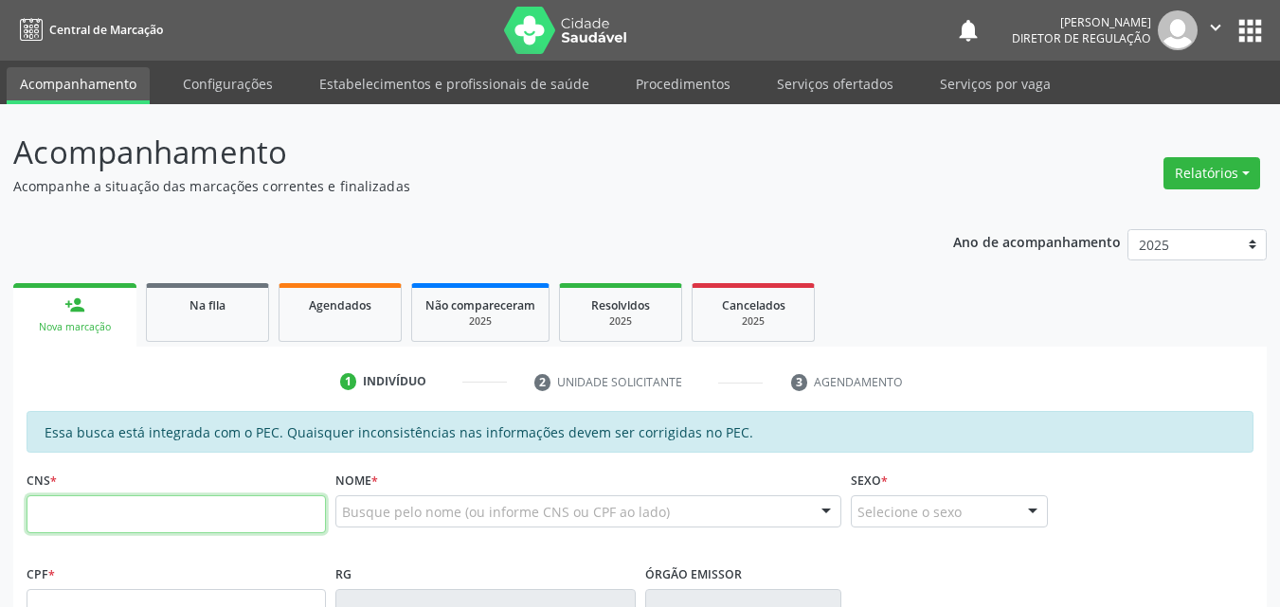
click at [157, 511] on input "text" at bounding box center [176, 515] width 299 height 38
paste input "705 0000 4667 9451"
type input "705 0000 4667 9451"
type input "701.403.774-92"
type input "06[DATE]"
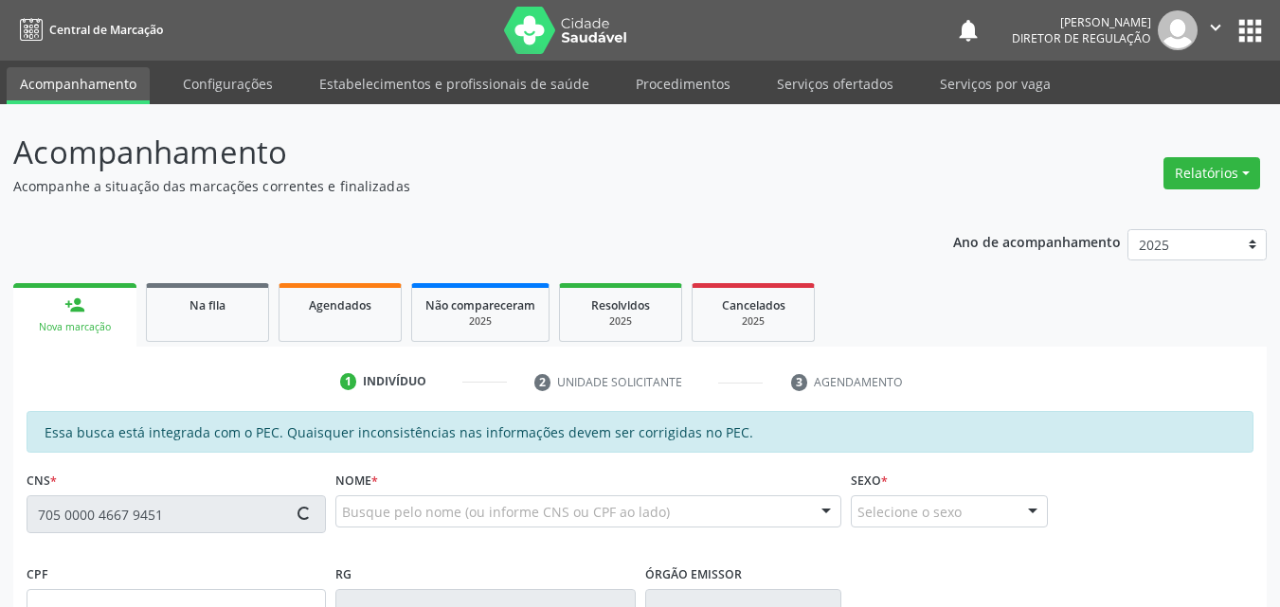
type input "Petronila [PERSON_NAME]"
type input "[PHONE_NUMBER]"
type input "S/N"
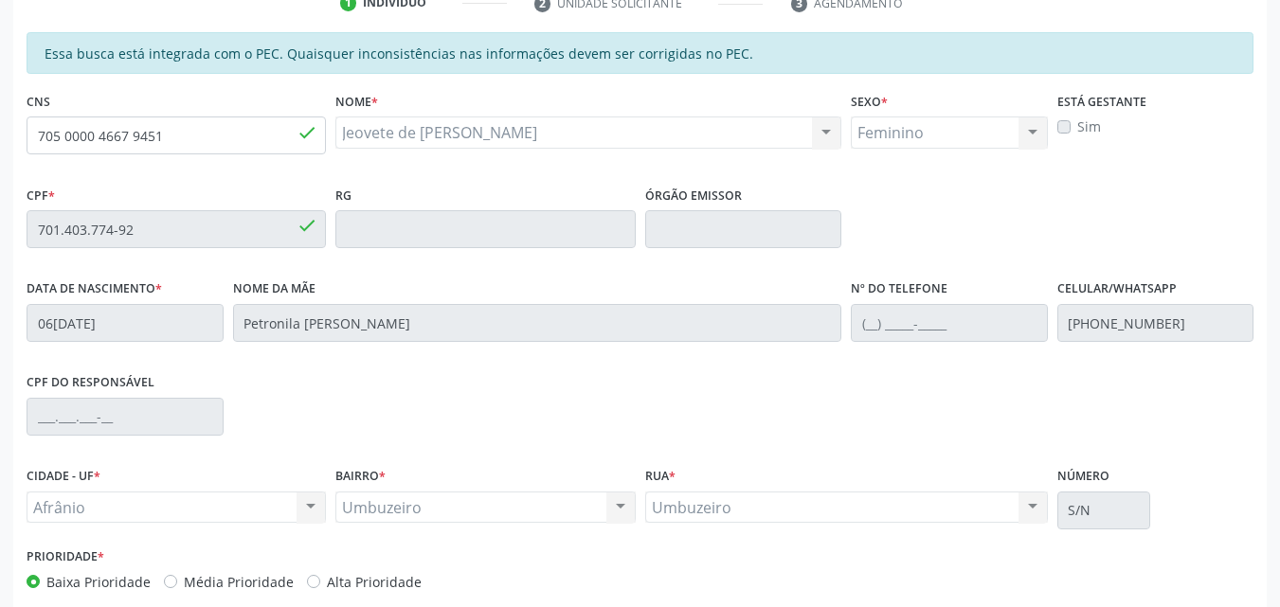
scroll to position [475, 0]
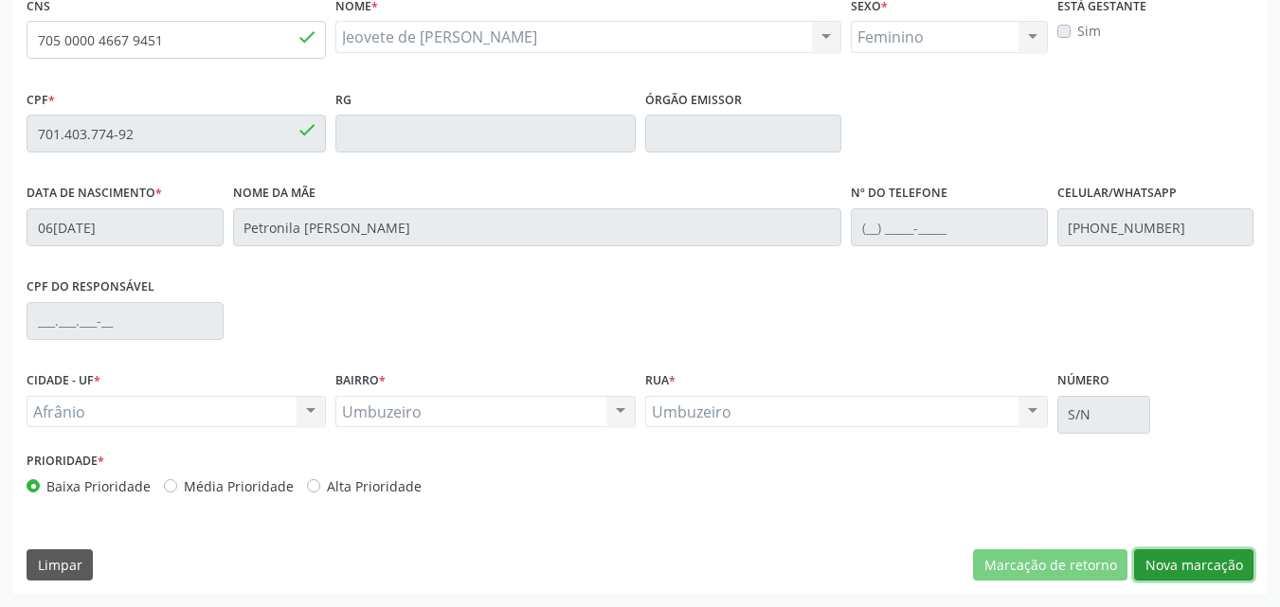
click at [1165, 561] on button "Nova marcação" at bounding box center [1193, 566] width 119 height 32
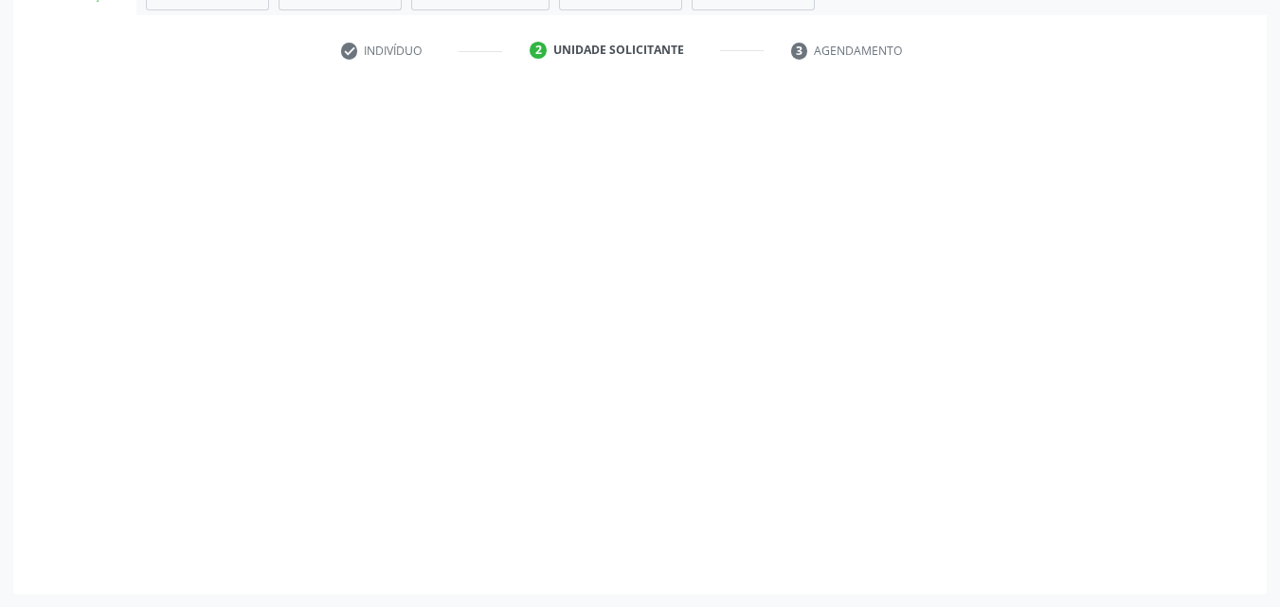
scroll to position [332, 0]
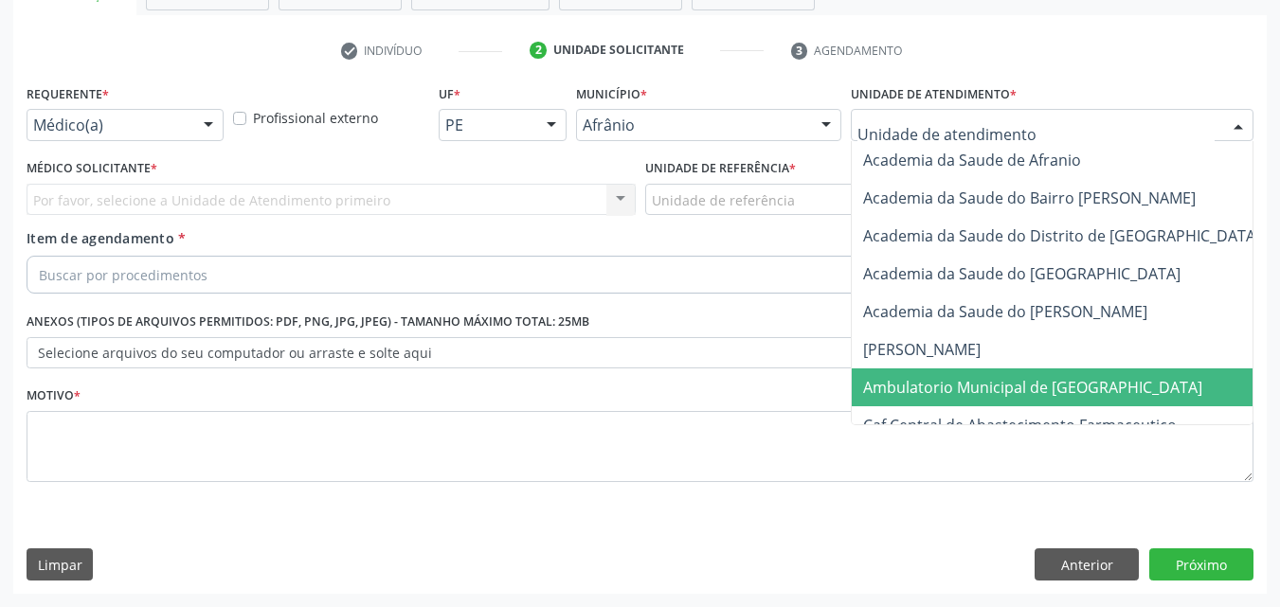
click at [990, 386] on span "Ambulatorio Municipal de [GEOGRAPHIC_DATA]" at bounding box center [1032, 387] width 339 height 21
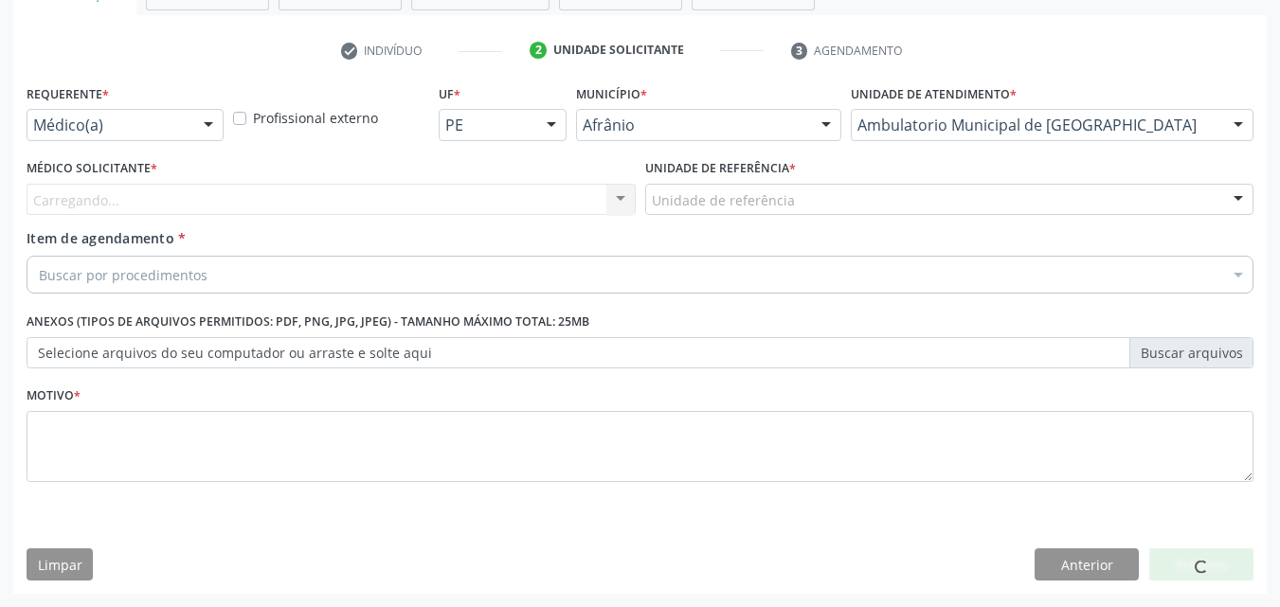
click at [800, 199] on div "Unidade de referência" at bounding box center [949, 200] width 609 height 32
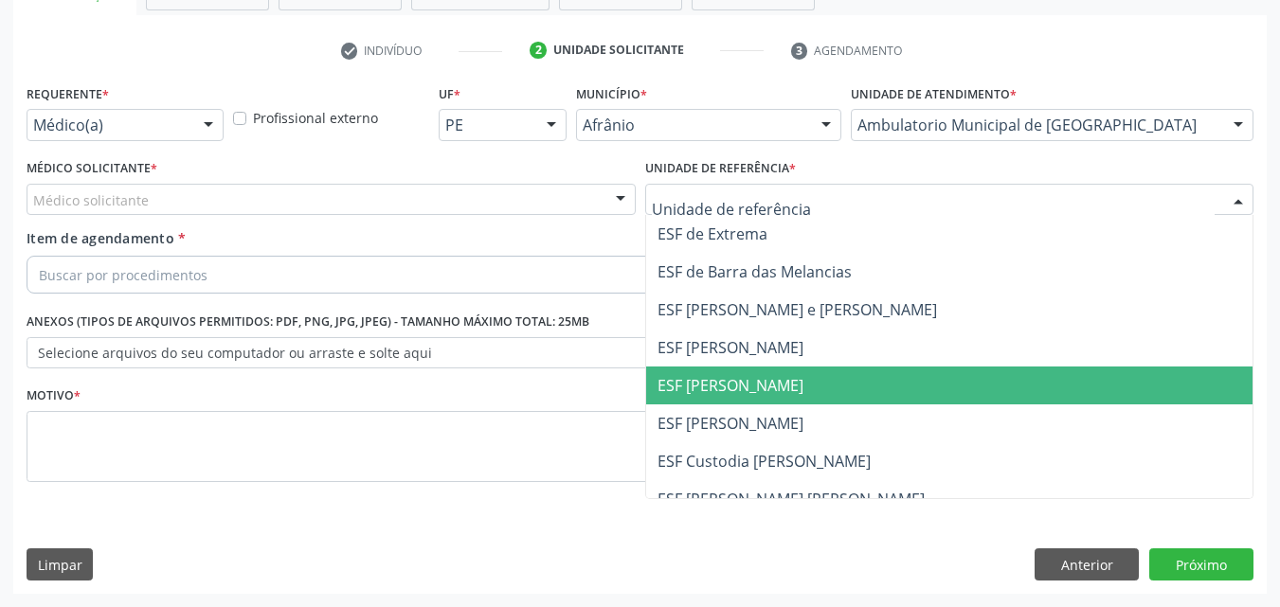
click at [802, 385] on span "ESF [PERSON_NAME]" at bounding box center [949, 386] width 607 height 38
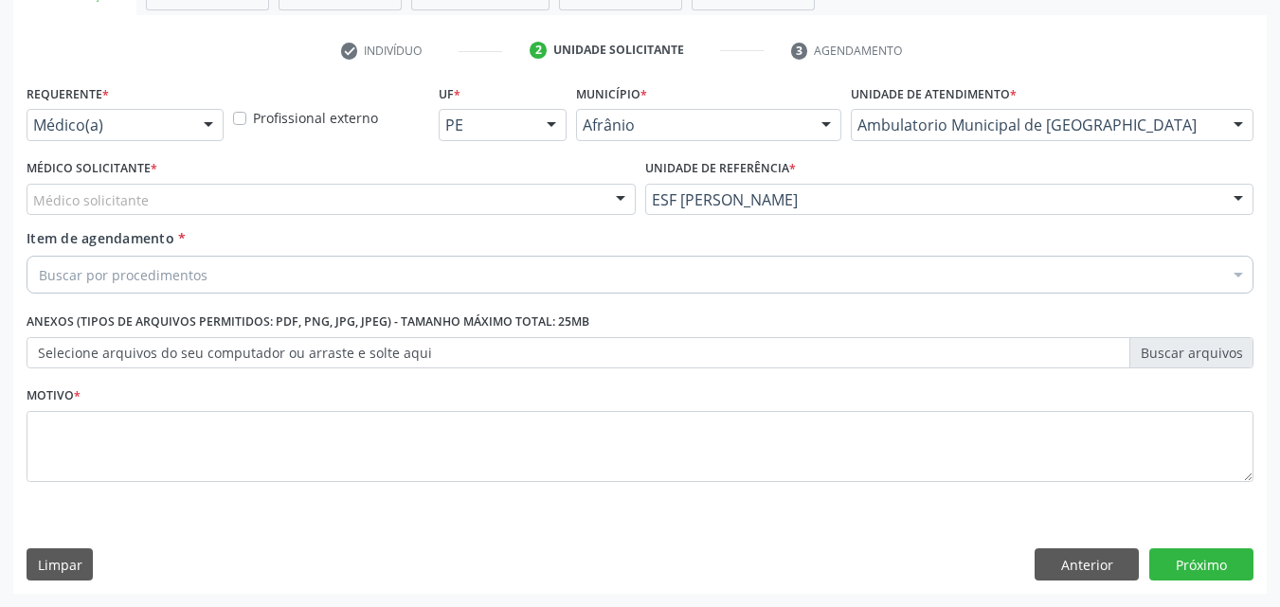
click at [477, 193] on div "Médico solicitante" at bounding box center [331, 200] width 609 height 32
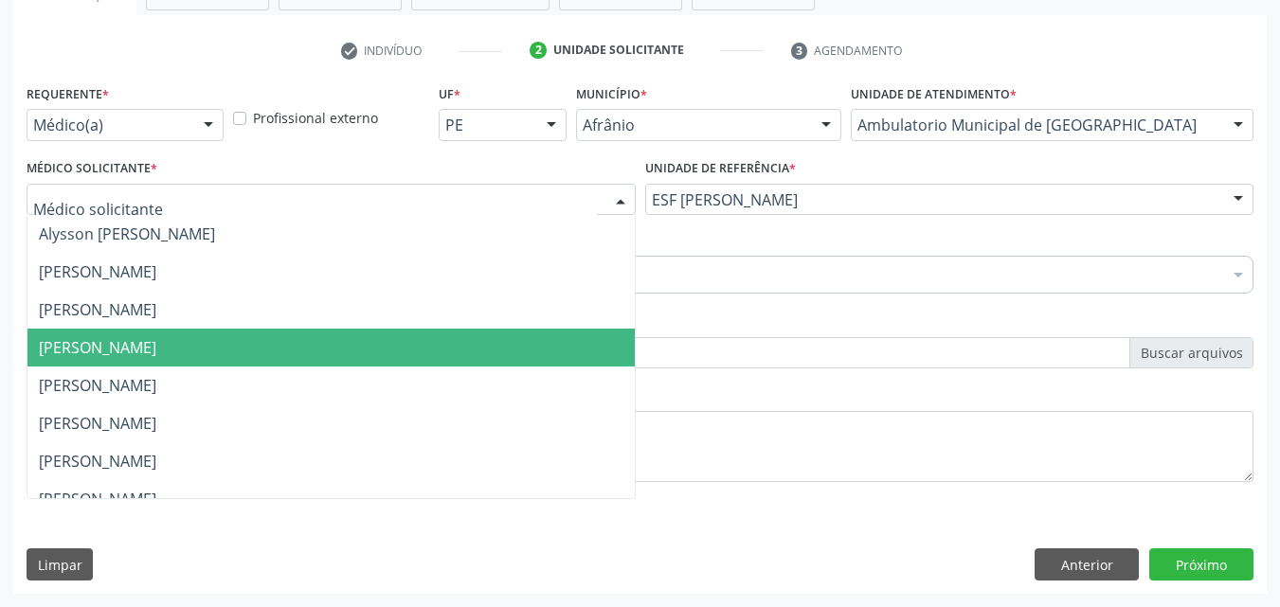
drag, startPoint x: 479, startPoint y: 350, endPoint x: 403, endPoint y: 320, distance: 82.2
click at [478, 351] on span "[PERSON_NAME]" at bounding box center [330, 348] width 607 height 38
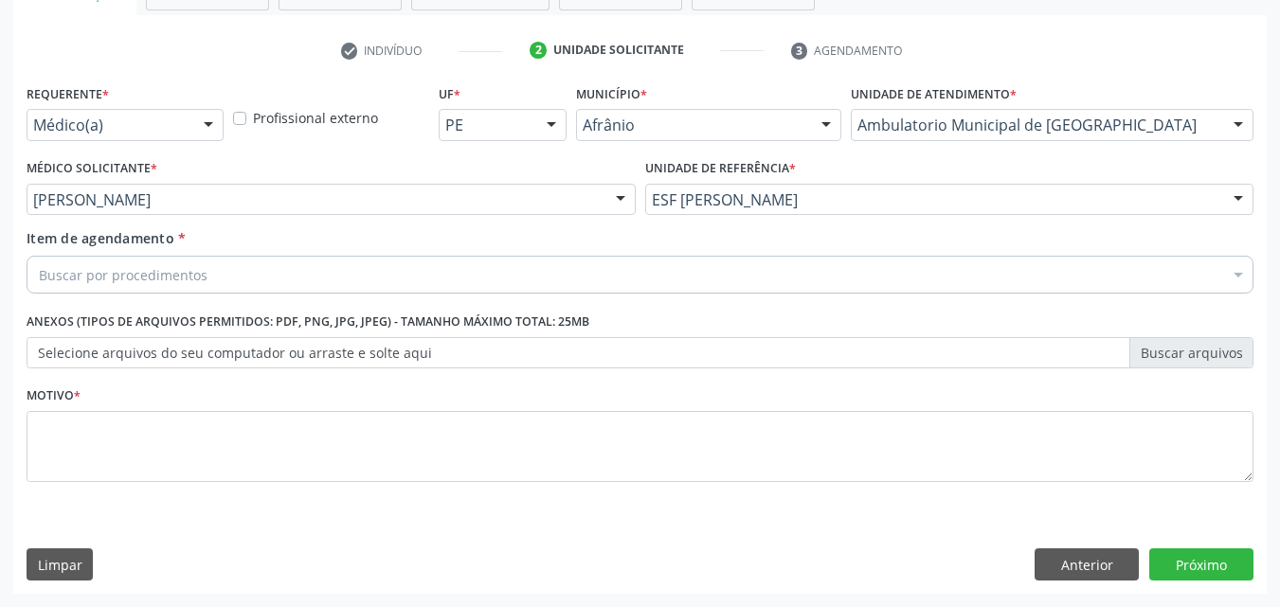
click at [331, 278] on div "Buscar por procedimentos" at bounding box center [640, 275] width 1227 height 38
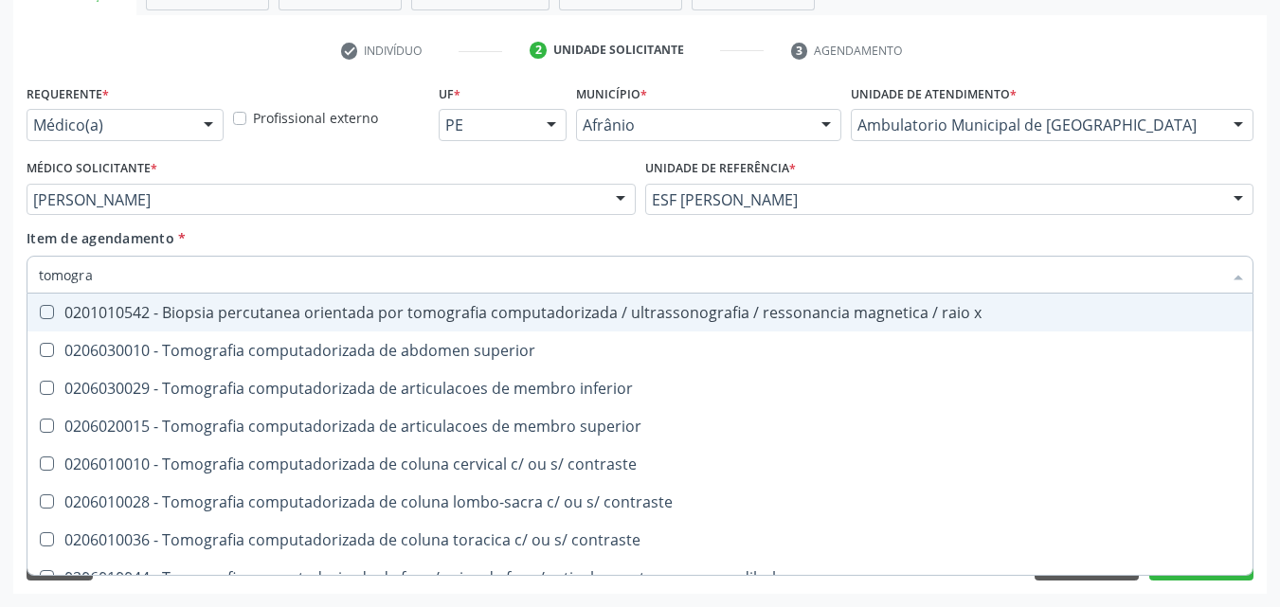
type input "tomograf"
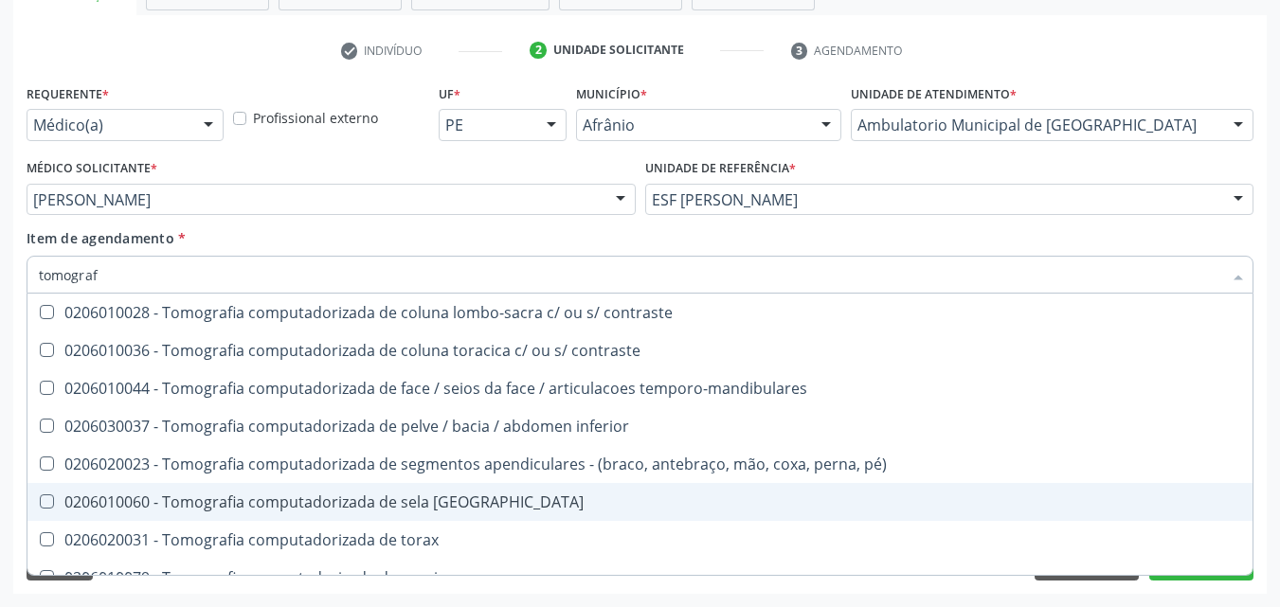
scroll to position [284, 0]
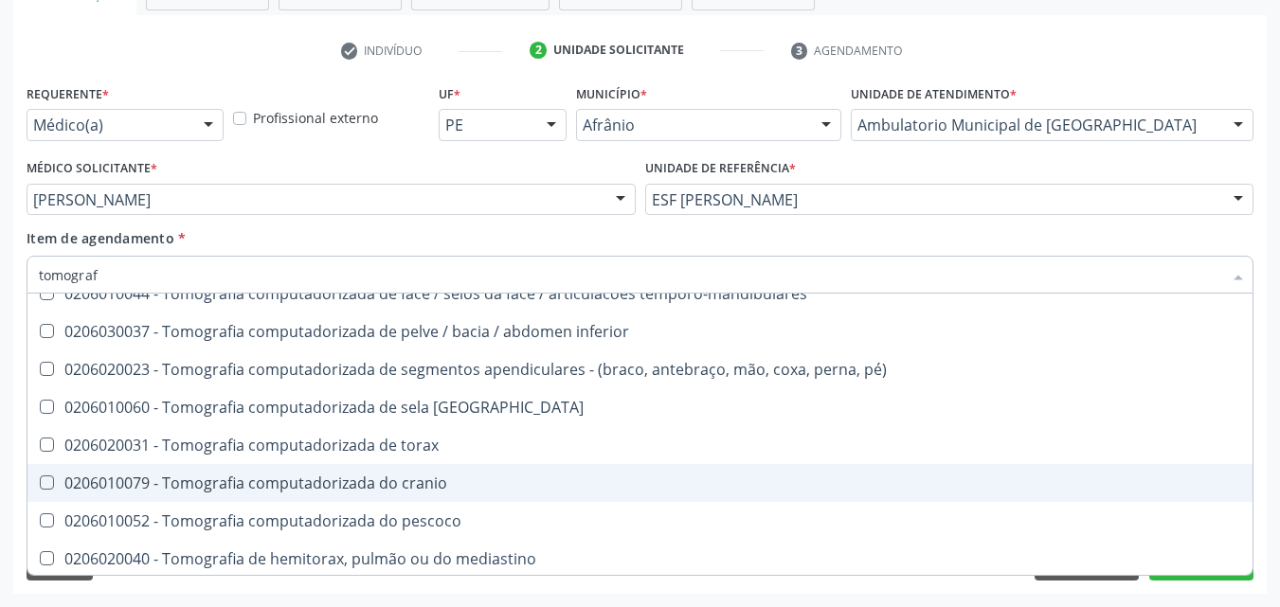
click at [437, 482] on div "0206010079 - Tomografia computadorizada do cranio" at bounding box center [640, 483] width 1202 height 15
checkbox cranio "true"
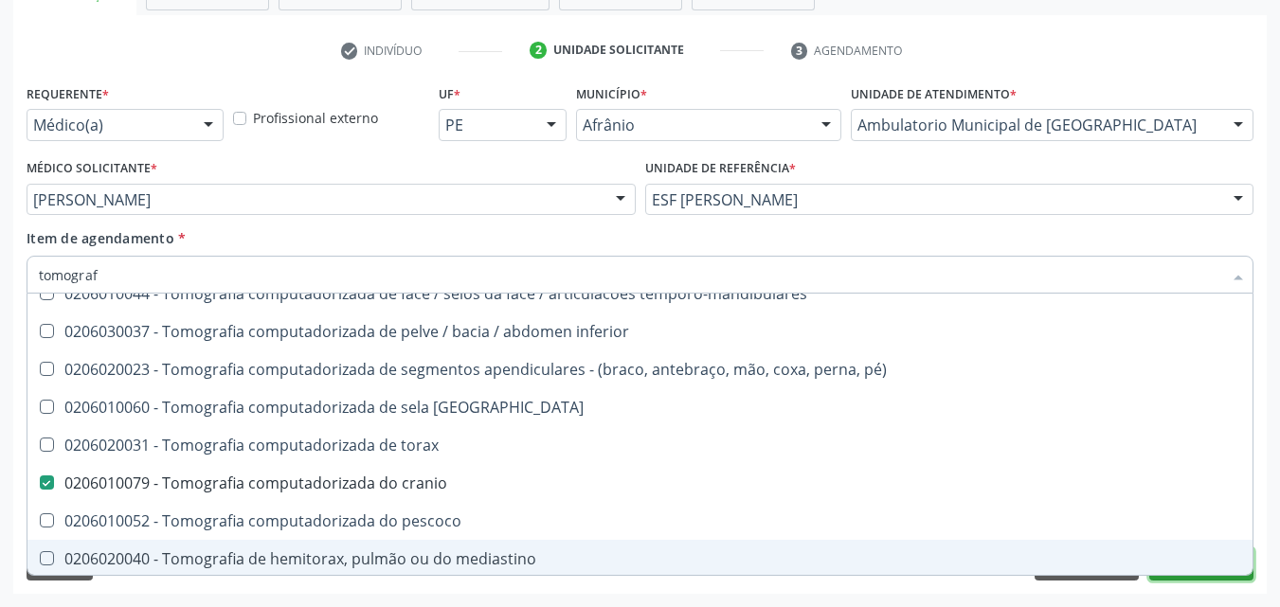
click at [1181, 577] on button "Próximo" at bounding box center [1201, 565] width 104 height 32
checkbox superior "true"
checkbox cranio "false"
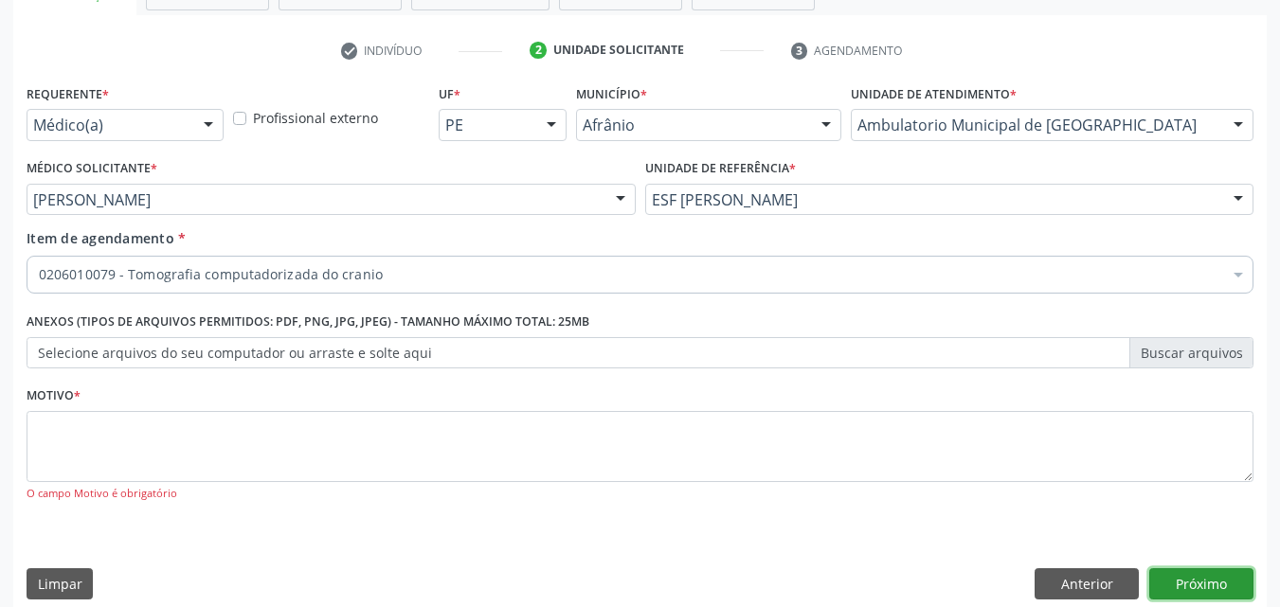
scroll to position [0, 0]
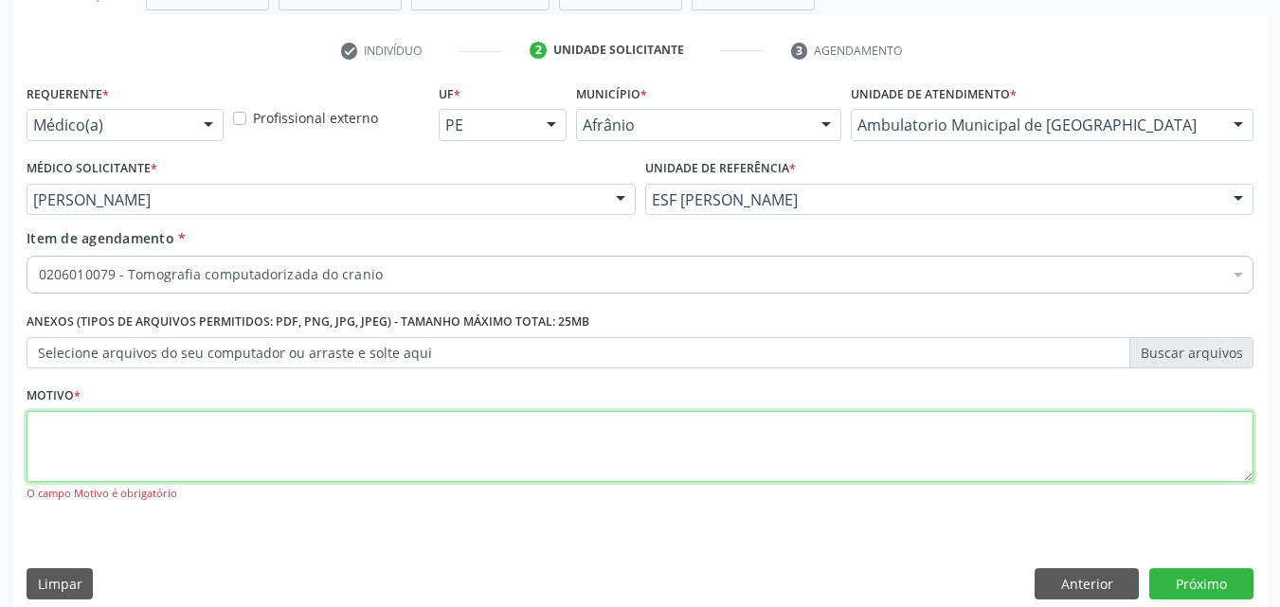
click at [362, 442] on textarea at bounding box center [640, 447] width 1227 height 72
type textarea "*"
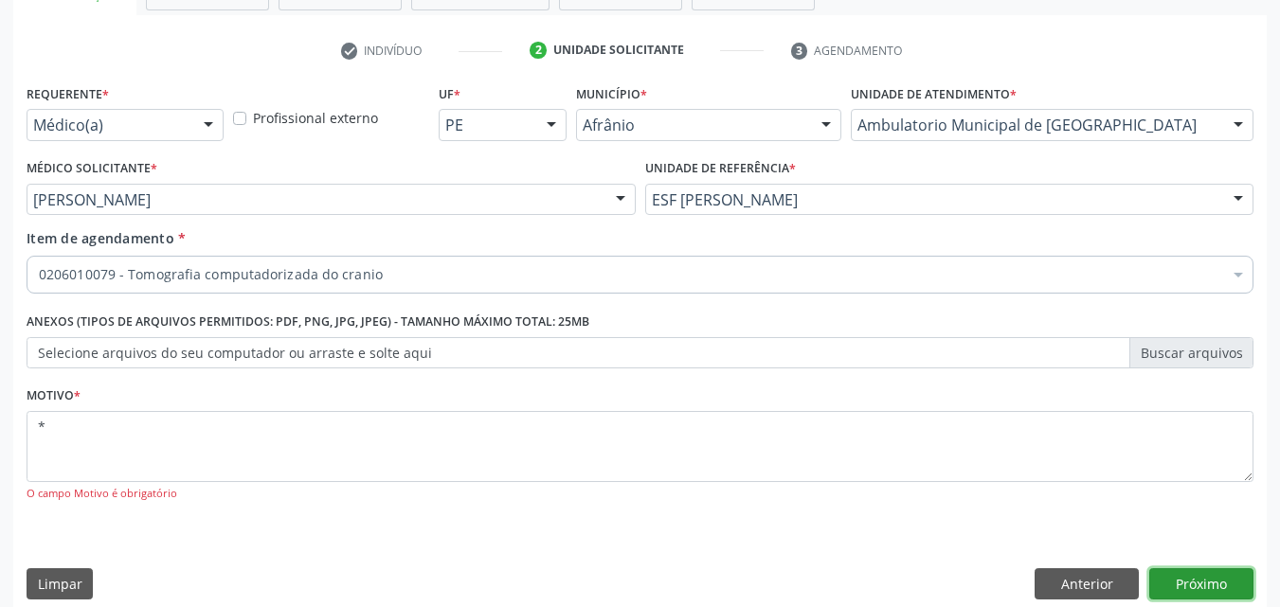
click at [1194, 576] on button "Próximo" at bounding box center [1201, 584] width 104 height 32
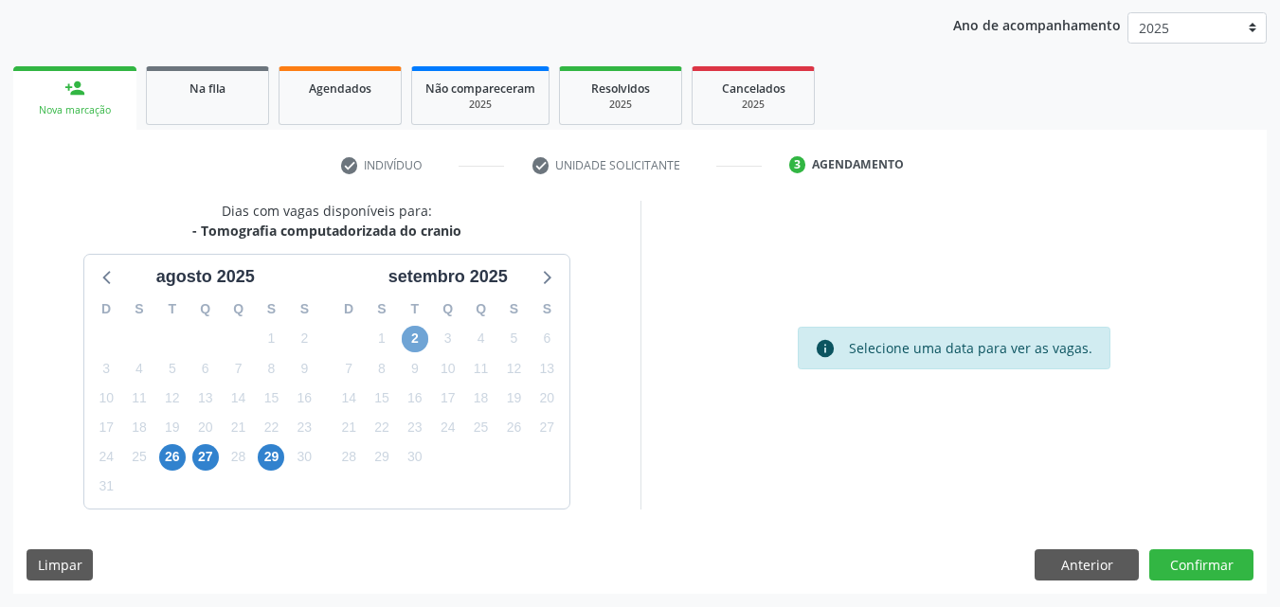
click at [420, 340] on span "2" at bounding box center [415, 339] width 27 height 27
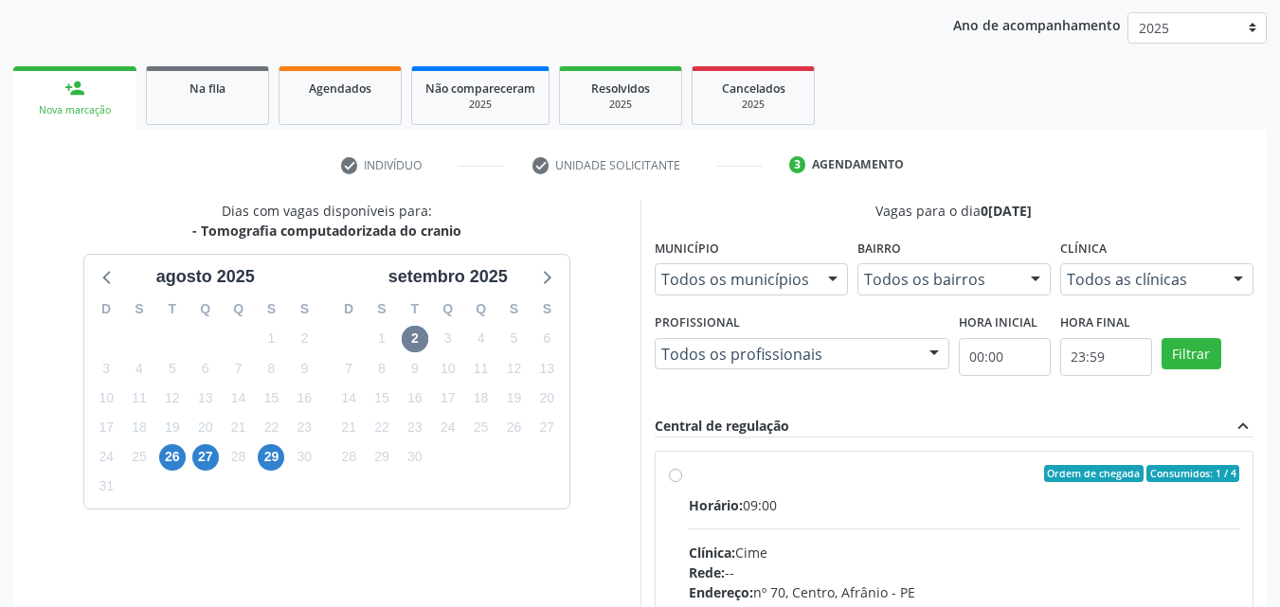
click at [689, 479] on label "Ordem de chegada Consumidos: 1 / 4 Horário: 09:00 Clínica: Cime Rede: -- Endere…" at bounding box center [964, 610] width 551 height 291
click at [671, 479] on input "Ordem de chegada Consumidos: 1 / 4 Horário: 09:00 Clínica: Cime Rede: -- Endere…" at bounding box center [675, 473] width 13 height 17
radio input "true"
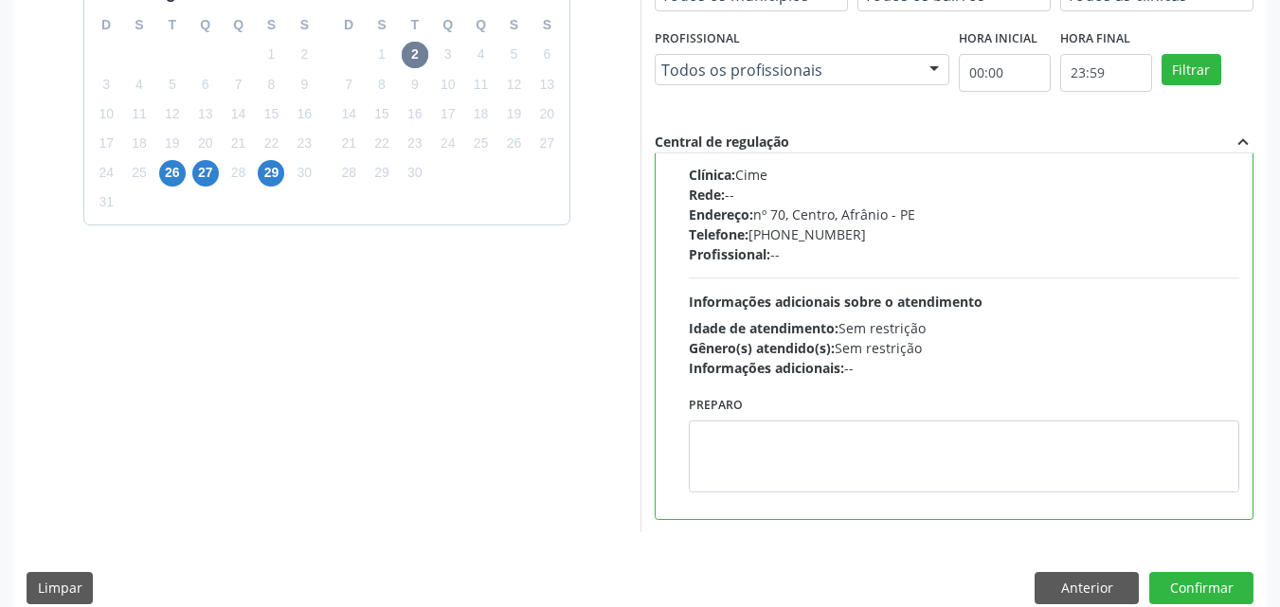
scroll to position [525, 0]
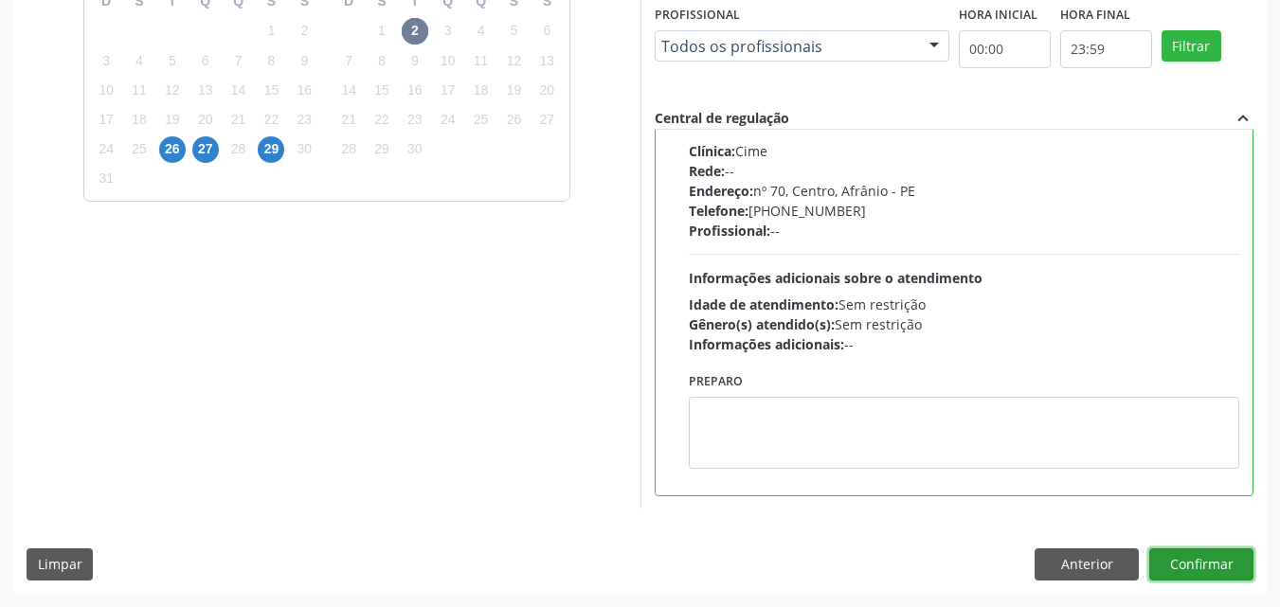
click at [1189, 563] on button "Confirmar" at bounding box center [1201, 565] width 104 height 32
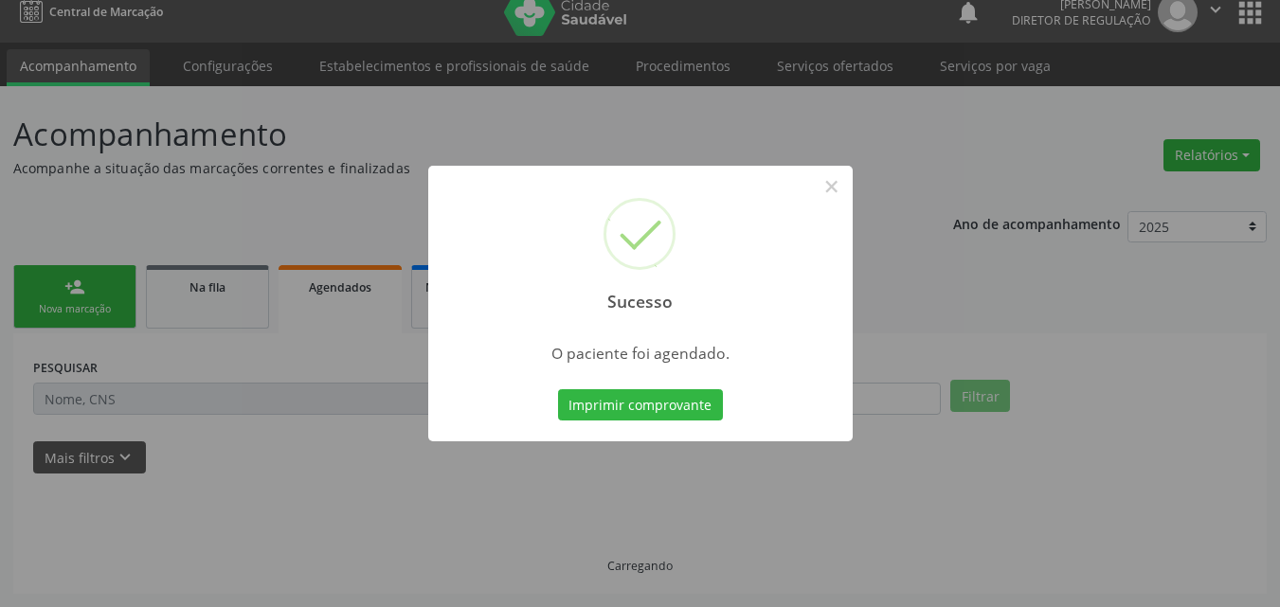
scroll to position [18, 0]
click at [646, 412] on button "Imprimir comprovante" at bounding box center [640, 405] width 165 height 32
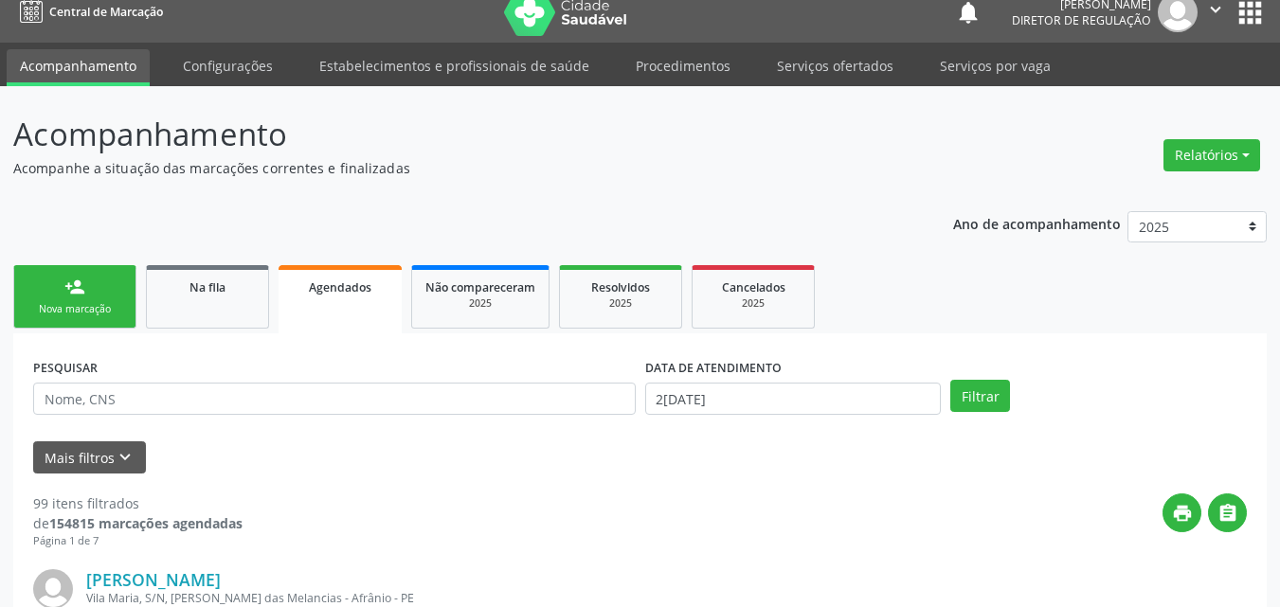
click at [108, 298] on link "person_add Nova marcação" at bounding box center [74, 296] width 123 height 63
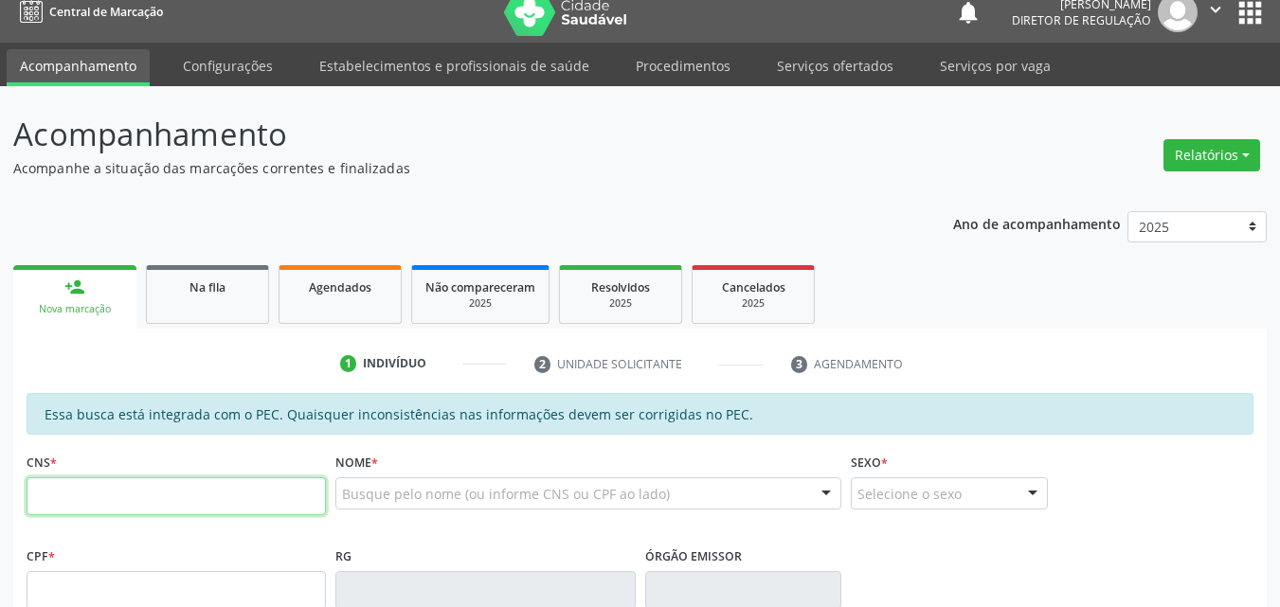
click at [113, 489] on input "text" at bounding box center [176, 497] width 299 height 38
type input "703 4058 8090 6200"
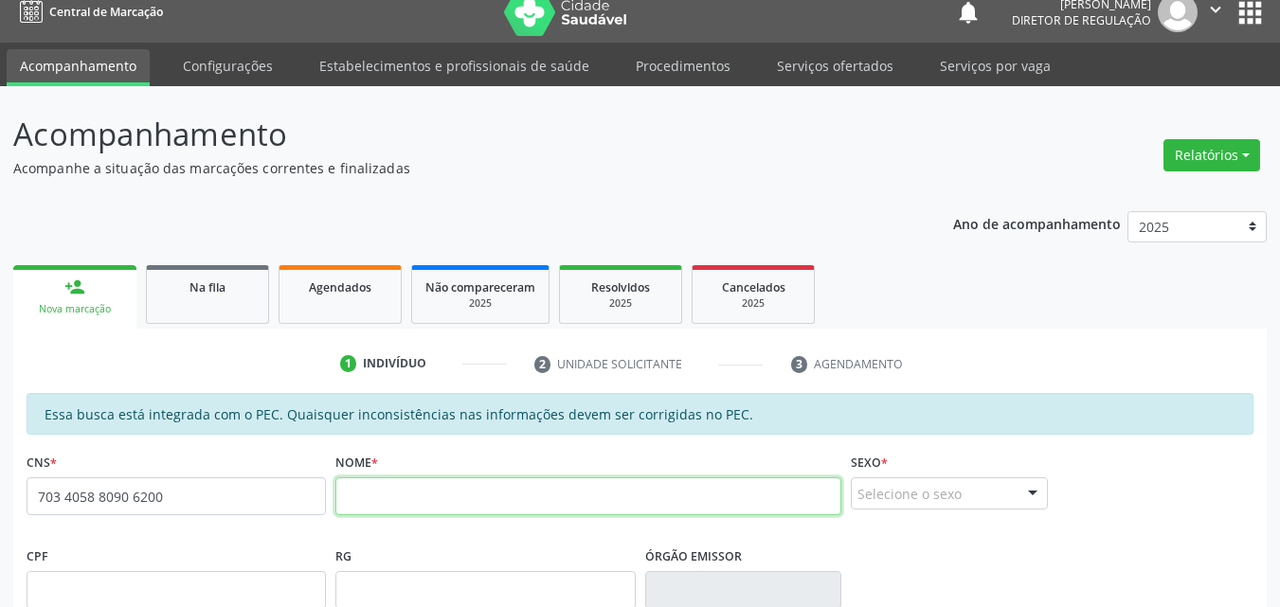
click at [366, 497] on input "text" at bounding box center [588, 497] width 506 height 38
type input "[PERSON_NAME]"
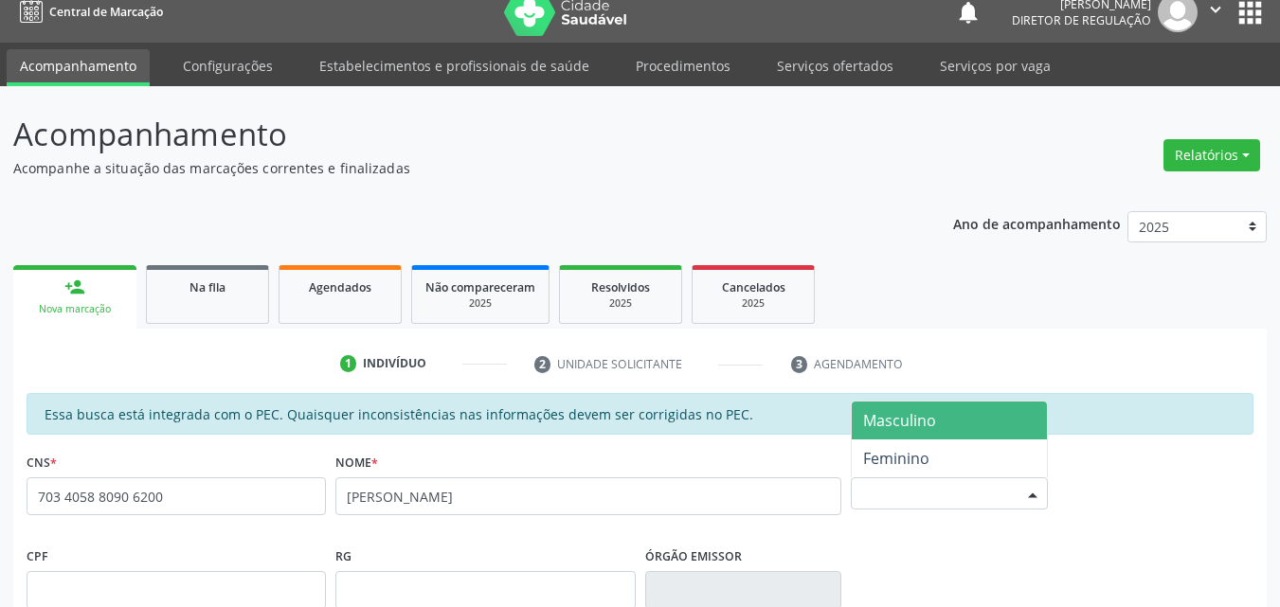
click at [907, 498] on div "Selecione o sexo" at bounding box center [949, 494] width 197 height 32
click at [923, 427] on span "Masculino" at bounding box center [899, 420] width 73 height 21
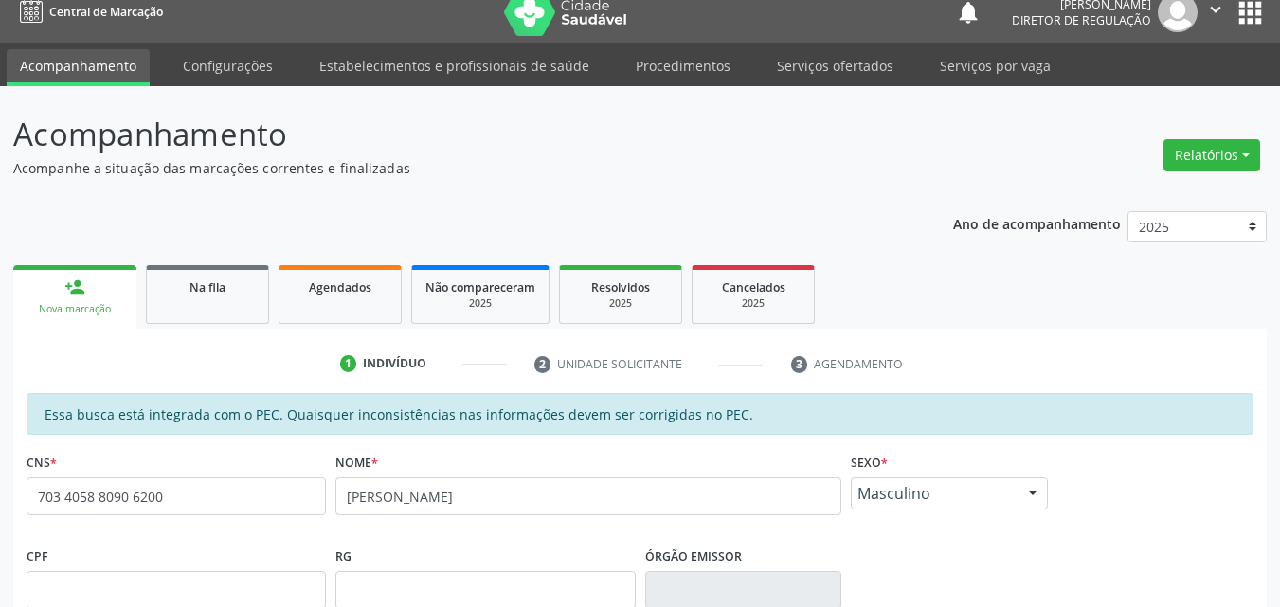
scroll to position [207, 0]
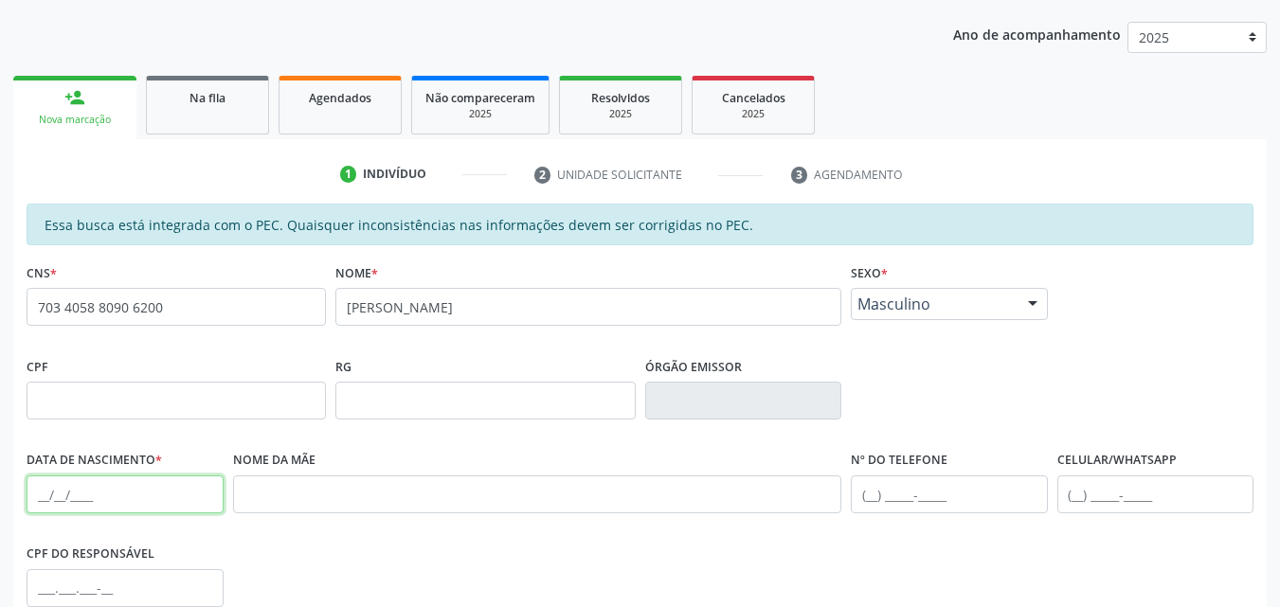
click at [90, 493] on input "text" at bounding box center [125, 495] width 197 height 38
type input "[DATE]"
click at [243, 496] on input "text" at bounding box center [537, 495] width 609 height 38
type input "[PERSON_NAME]"
click at [865, 498] on input "text" at bounding box center [949, 495] width 197 height 38
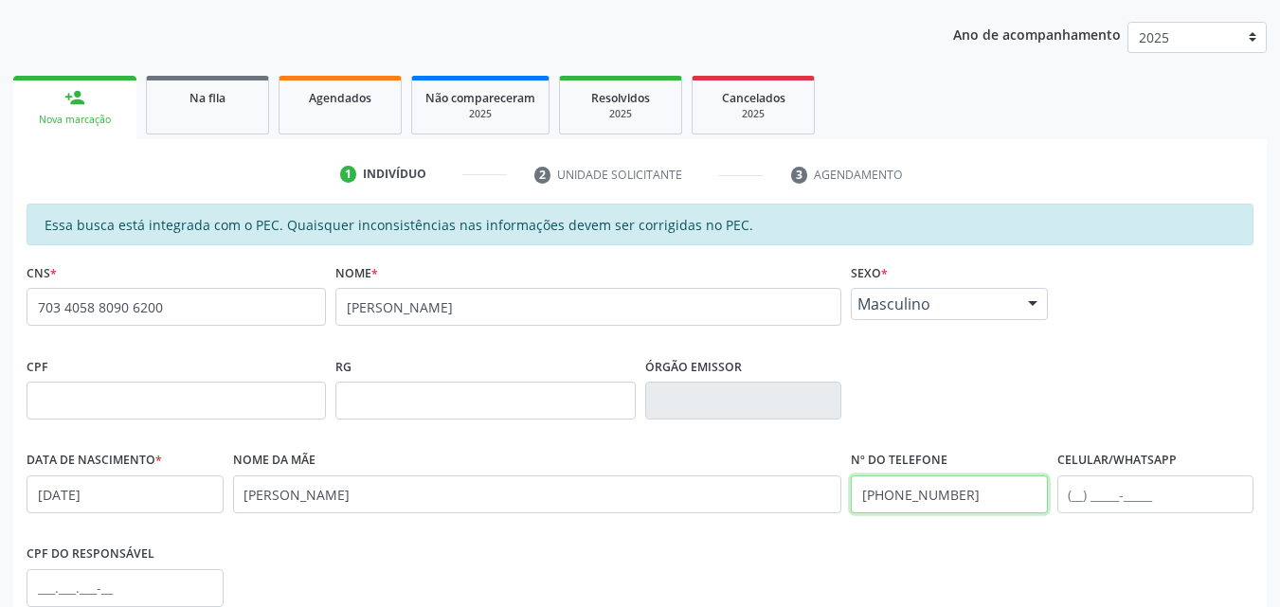
scroll to position [475, 0]
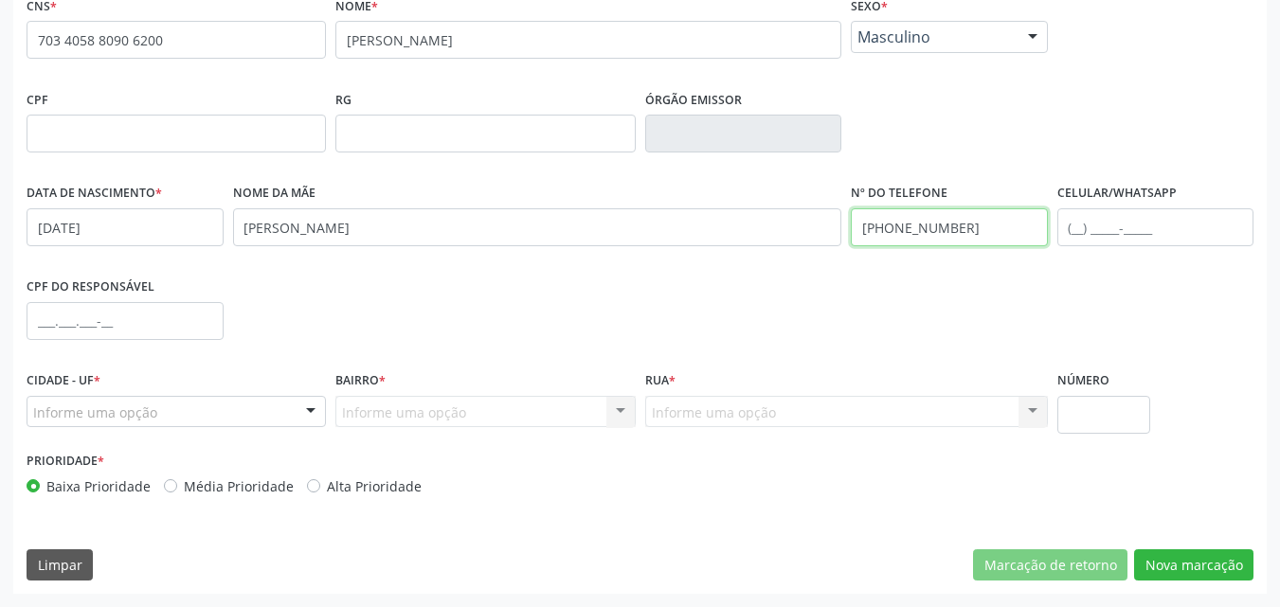
type input "[PHONE_NUMBER]"
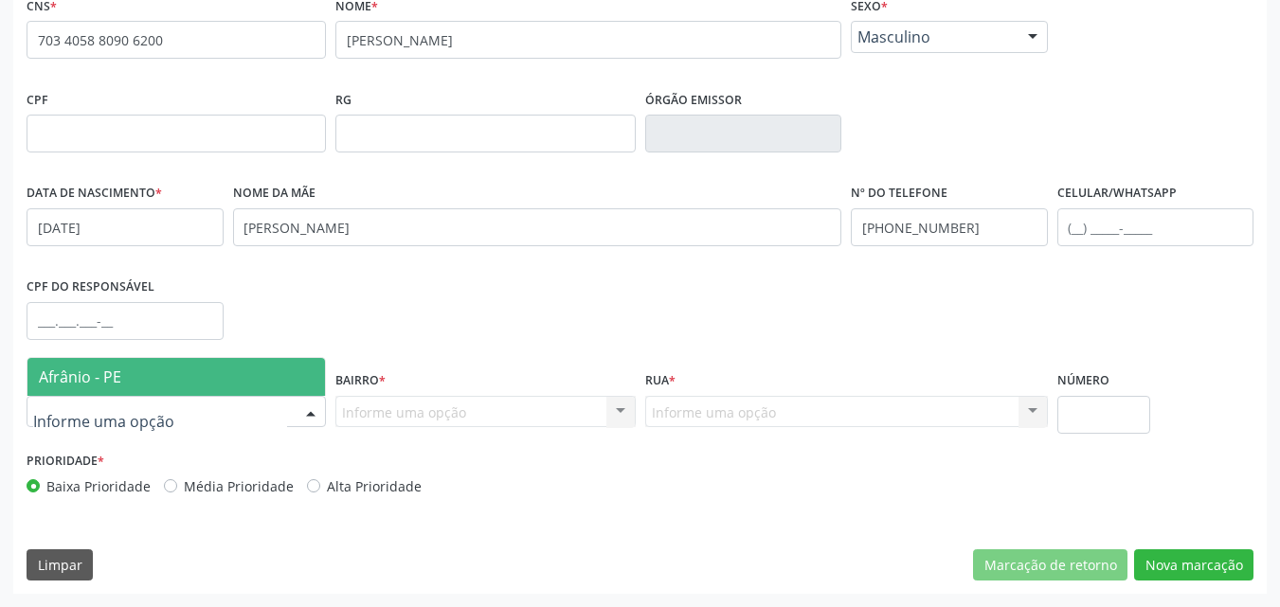
click at [186, 404] on div at bounding box center [176, 412] width 299 height 32
click at [179, 377] on span "Afrânio - PE" at bounding box center [175, 377] width 297 height 38
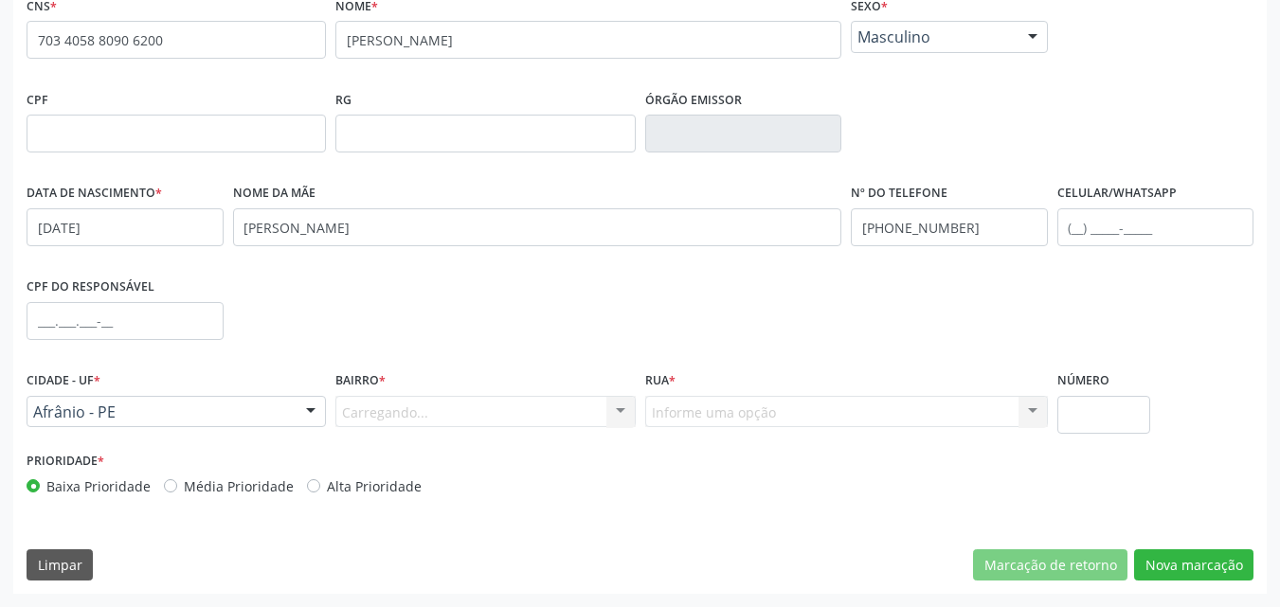
click at [397, 408] on div "Carregando... Nenhum resultado encontrado para: " " Nenhuma opção encontrada. D…" at bounding box center [484, 412] width 299 height 32
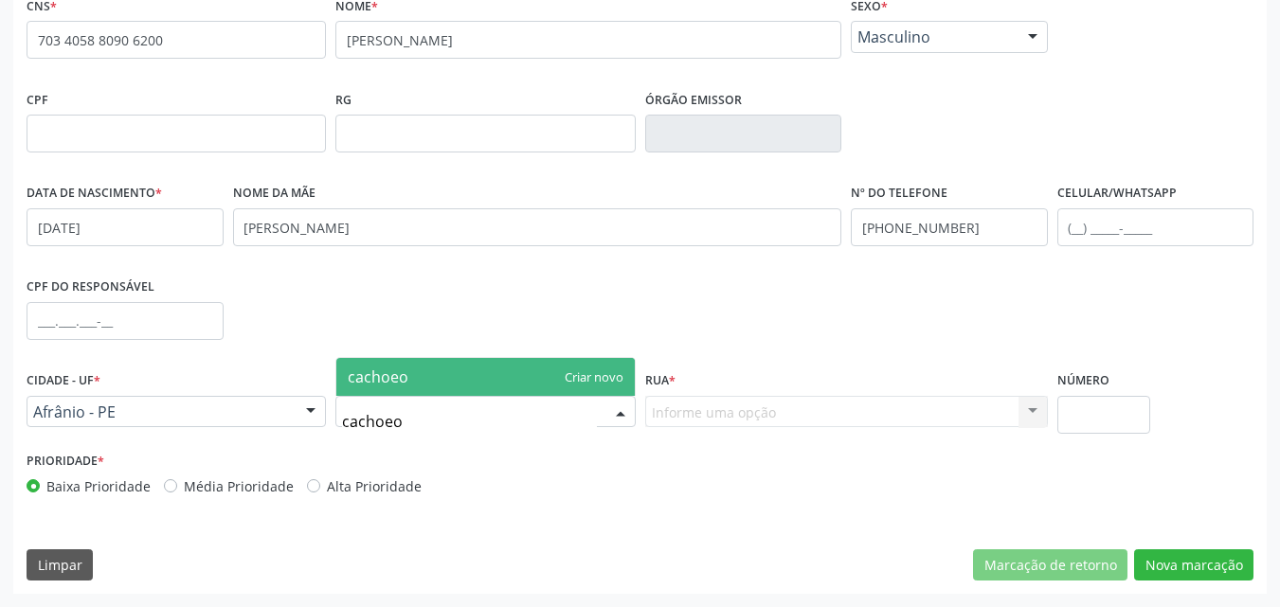
type input "cachoe"
click at [430, 373] on span "[GEOGRAPHIC_DATA]" at bounding box center [423, 377] width 151 height 21
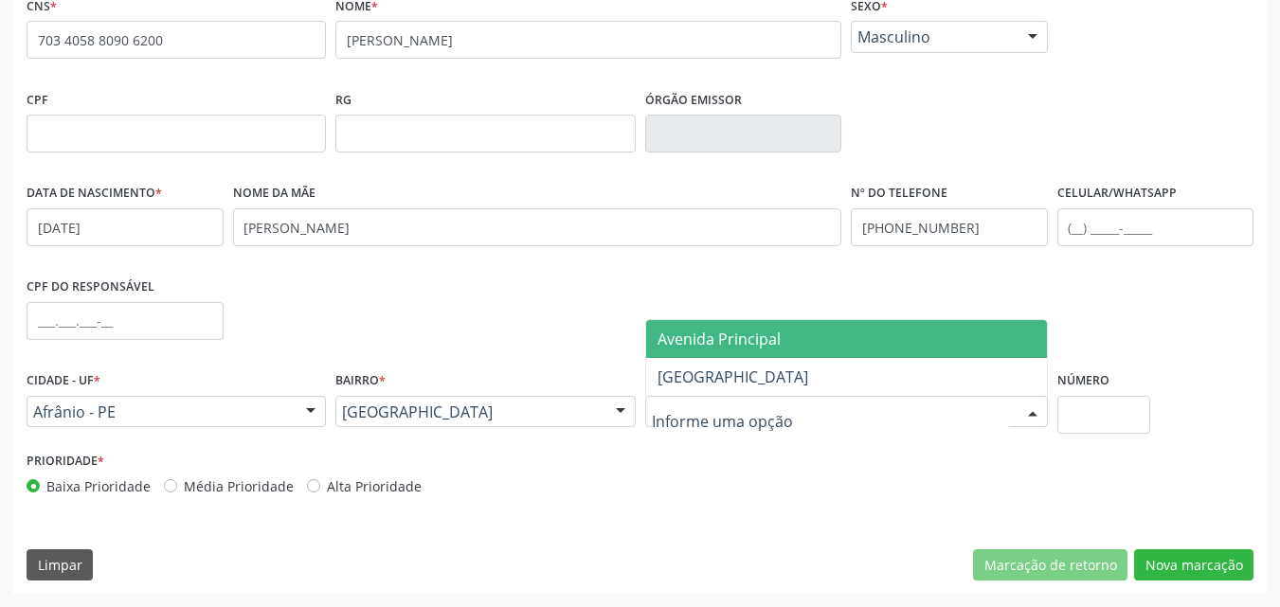
click at [732, 350] on span "Avenida Principal" at bounding box center [846, 339] width 401 height 38
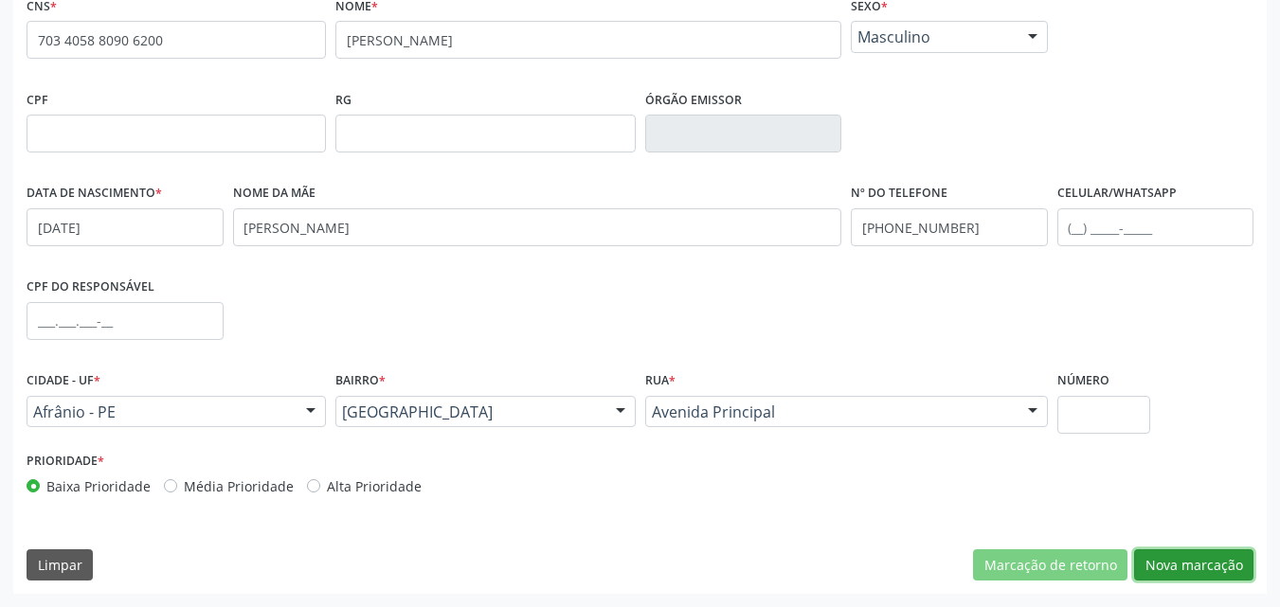
click at [1199, 567] on button "Nova marcação" at bounding box center [1193, 566] width 119 height 32
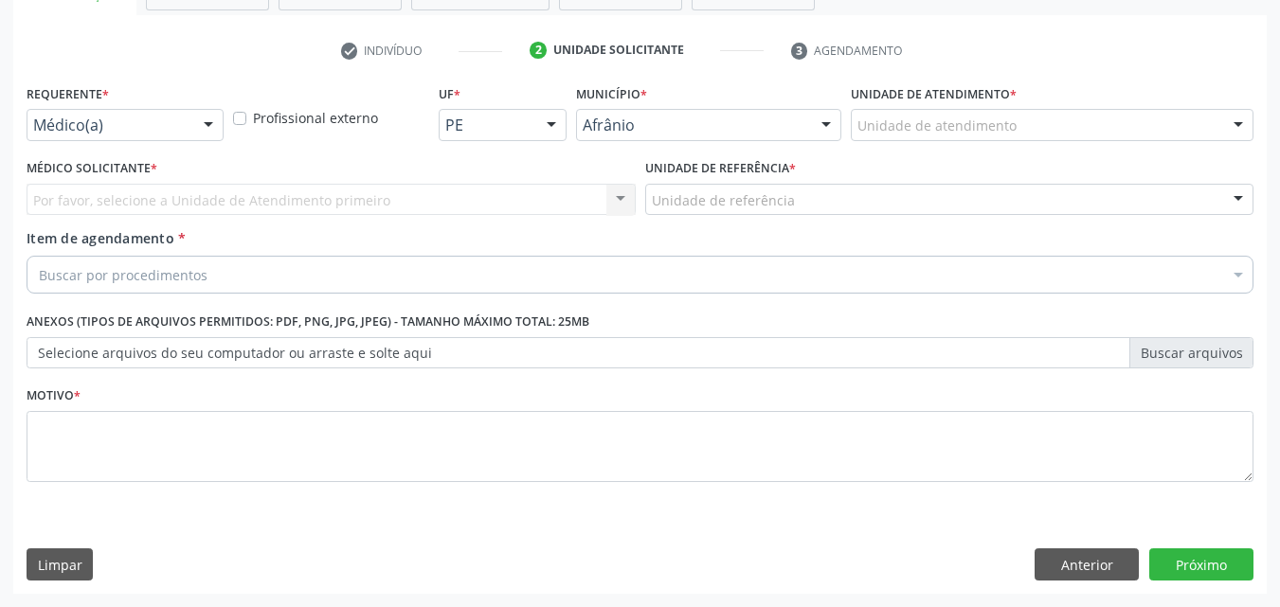
scroll to position [332, 0]
click at [1098, 115] on div "Unidade de atendimento" at bounding box center [1052, 125] width 403 height 32
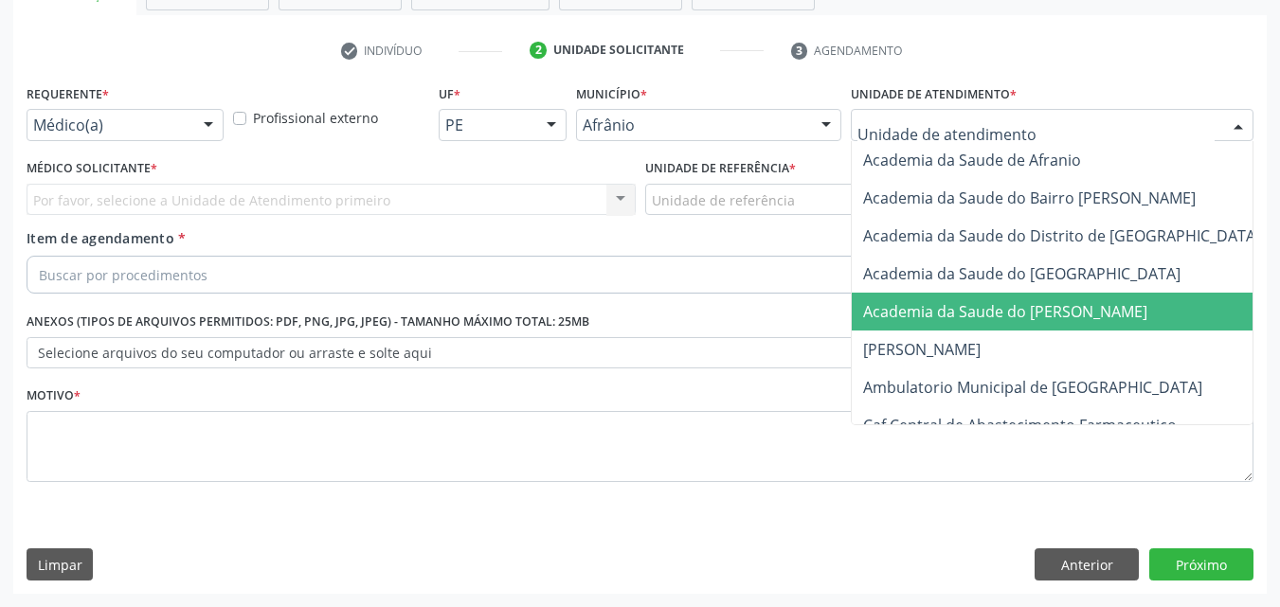
click at [1022, 317] on span "Academia da Saude do [PERSON_NAME]" at bounding box center [1005, 311] width 284 height 21
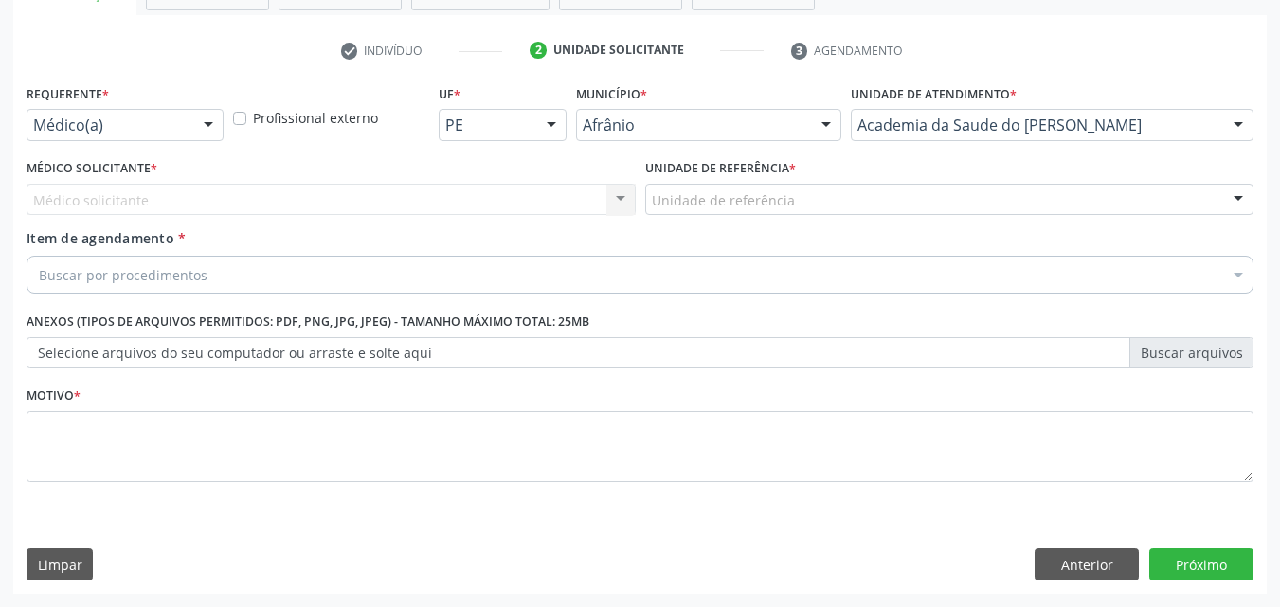
click at [850, 198] on div "Unidade de referência" at bounding box center [949, 200] width 609 height 32
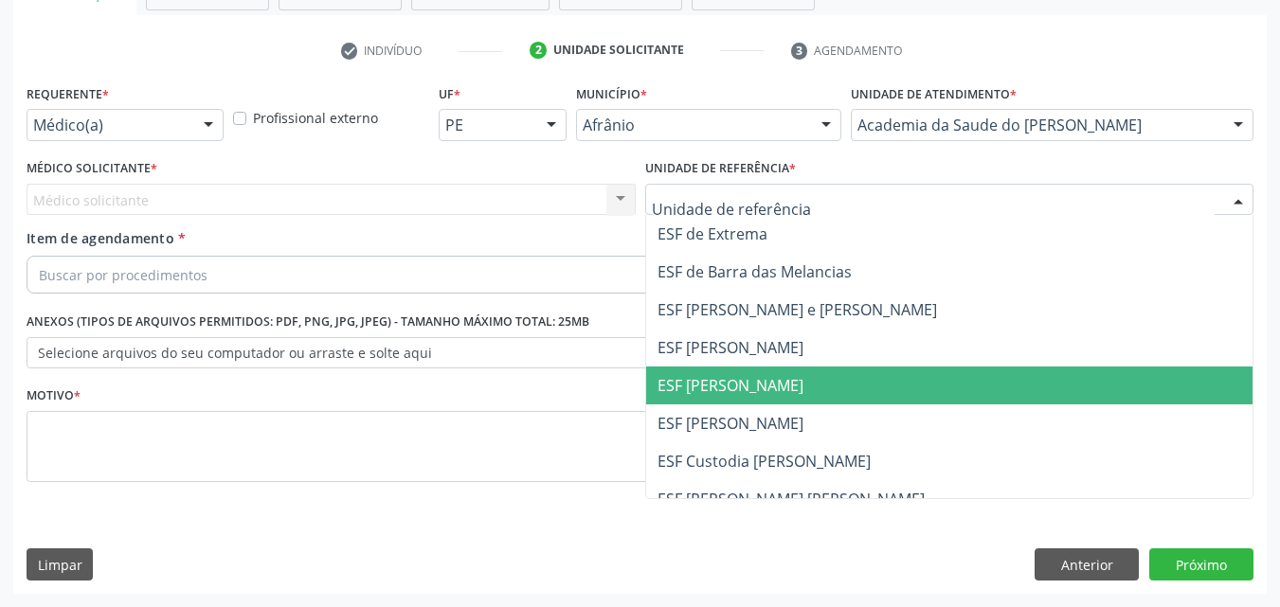
click at [801, 378] on span "ESF [PERSON_NAME]" at bounding box center [949, 386] width 607 height 38
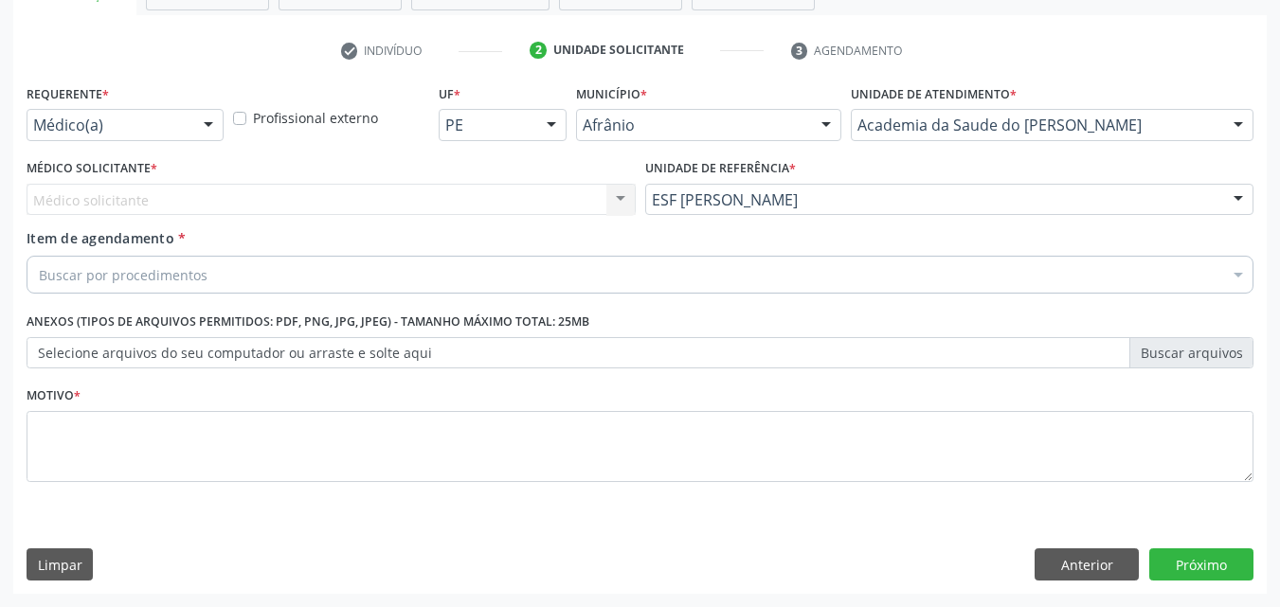
click at [321, 271] on div "Buscar por procedimentos" at bounding box center [640, 275] width 1227 height 38
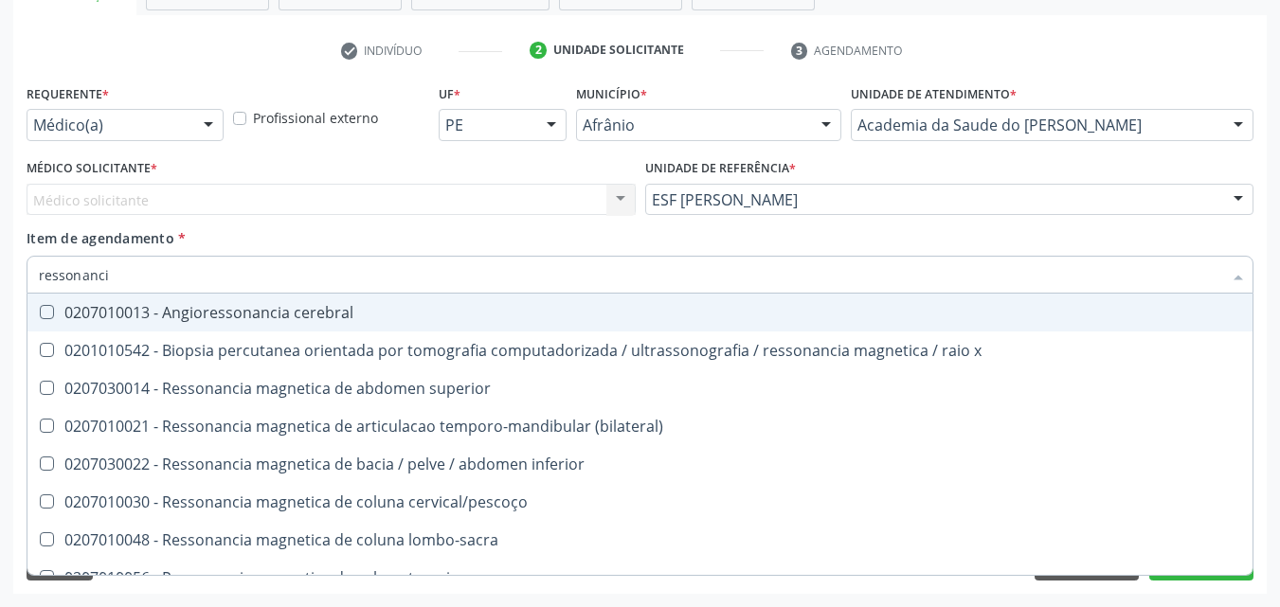
type input "ressonancia"
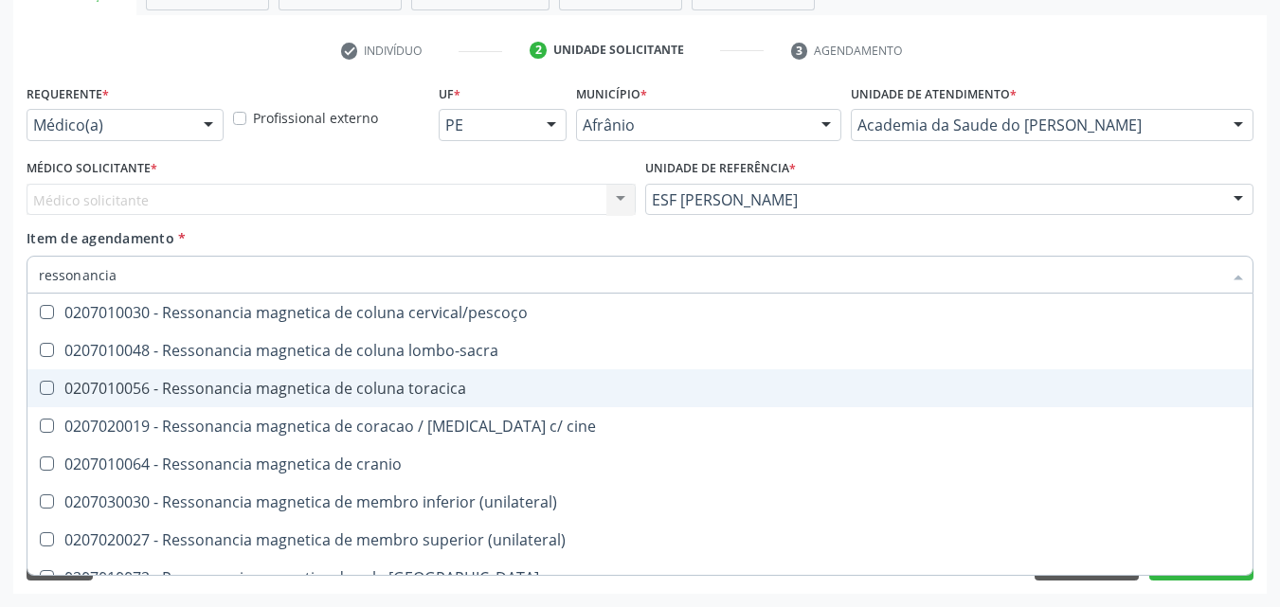
scroll to position [95, 0]
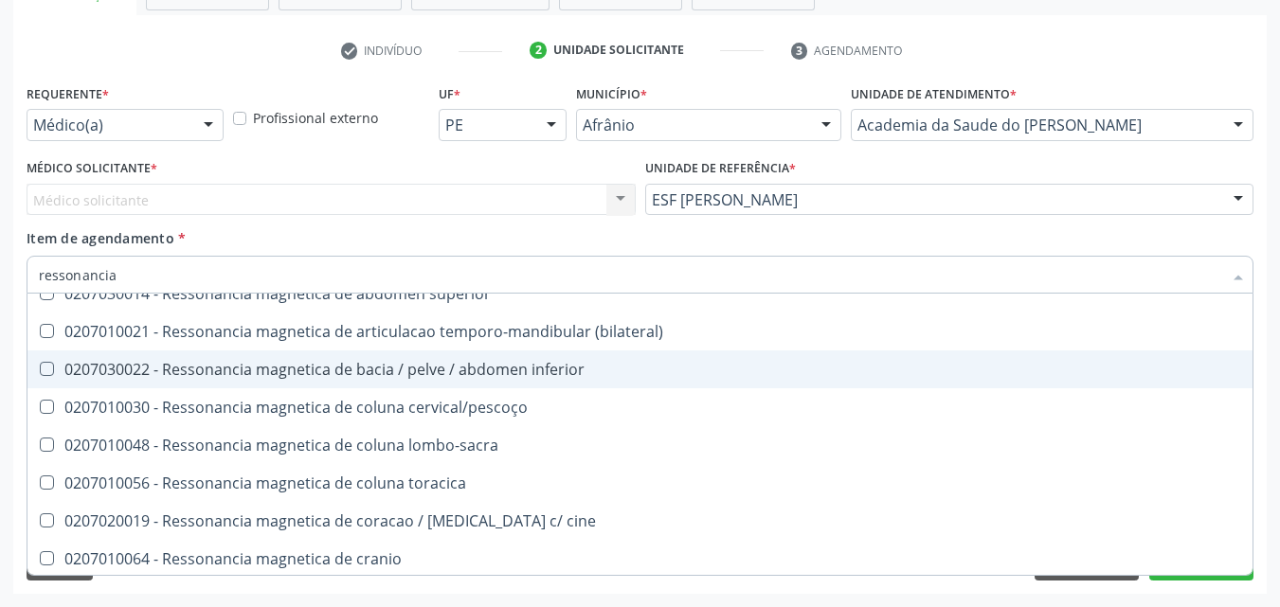
click at [474, 373] on div "0207030022 - Ressonancia magnetica de bacia / pelve / abdomen inferior" at bounding box center [640, 369] width 1202 height 15
checkbox inferior "true"
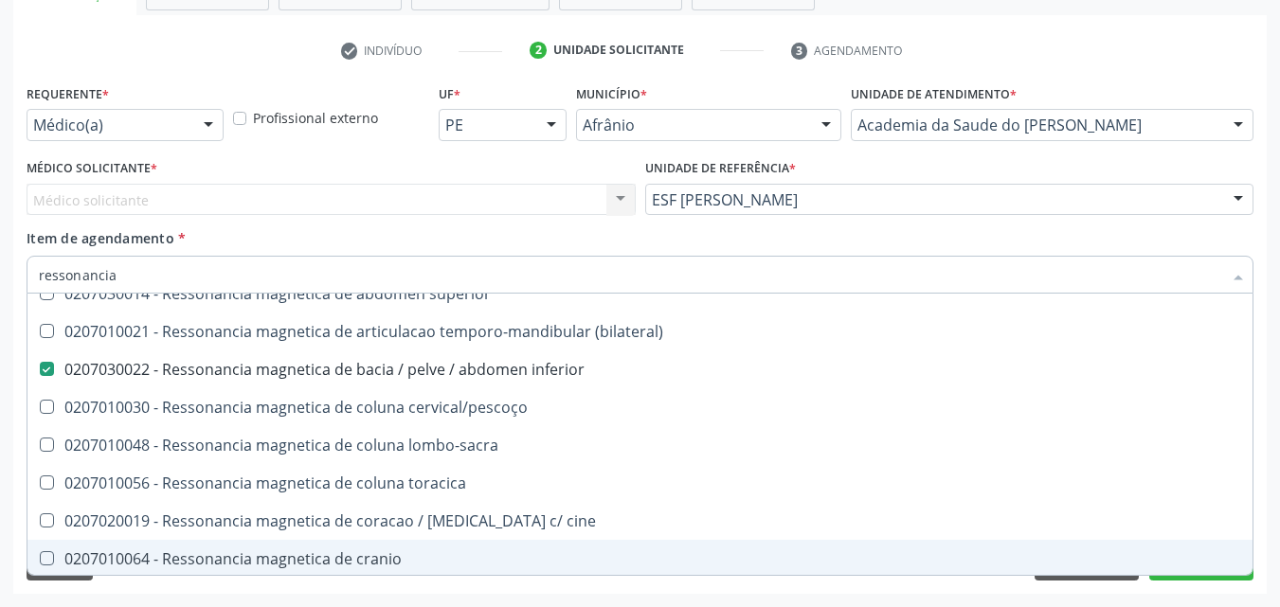
click at [1203, 575] on div "Desfazer seleção 0207010013 - Angioressonancia cerebral 0201010542 - Biopsia pe…" at bounding box center [640, 434] width 1227 height 281
click at [1198, 580] on button "Próximo" at bounding box center [1201, 565] width 104 height 32
checkbox x "true"
checkbox inferior "false"
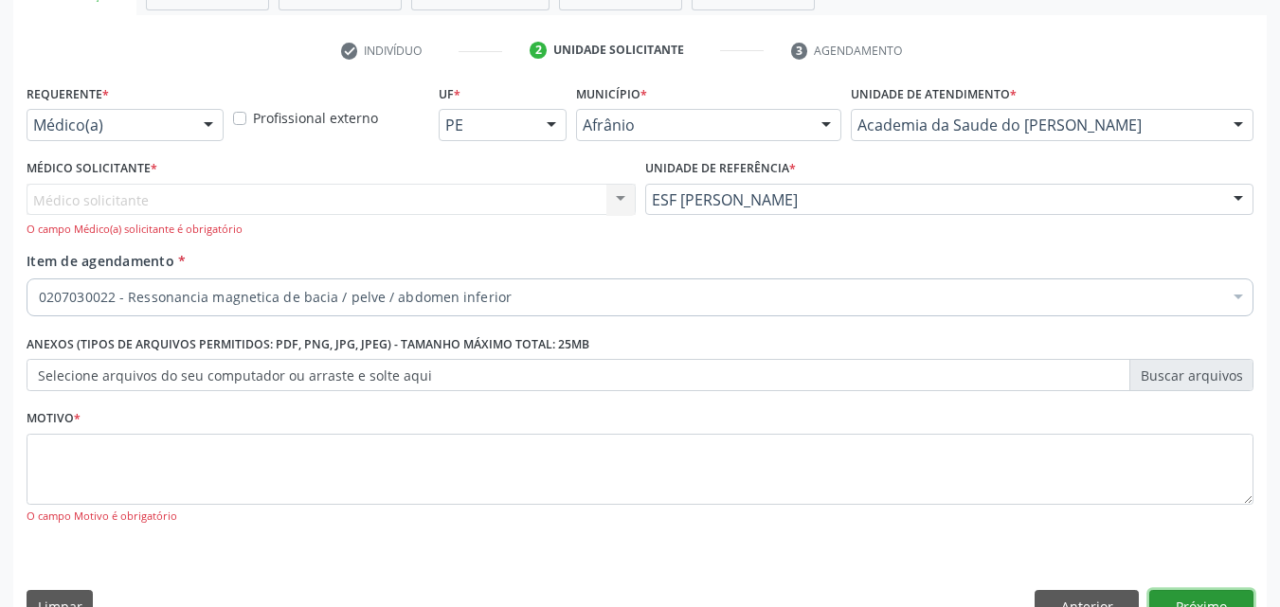
scroll to position [0, 0]
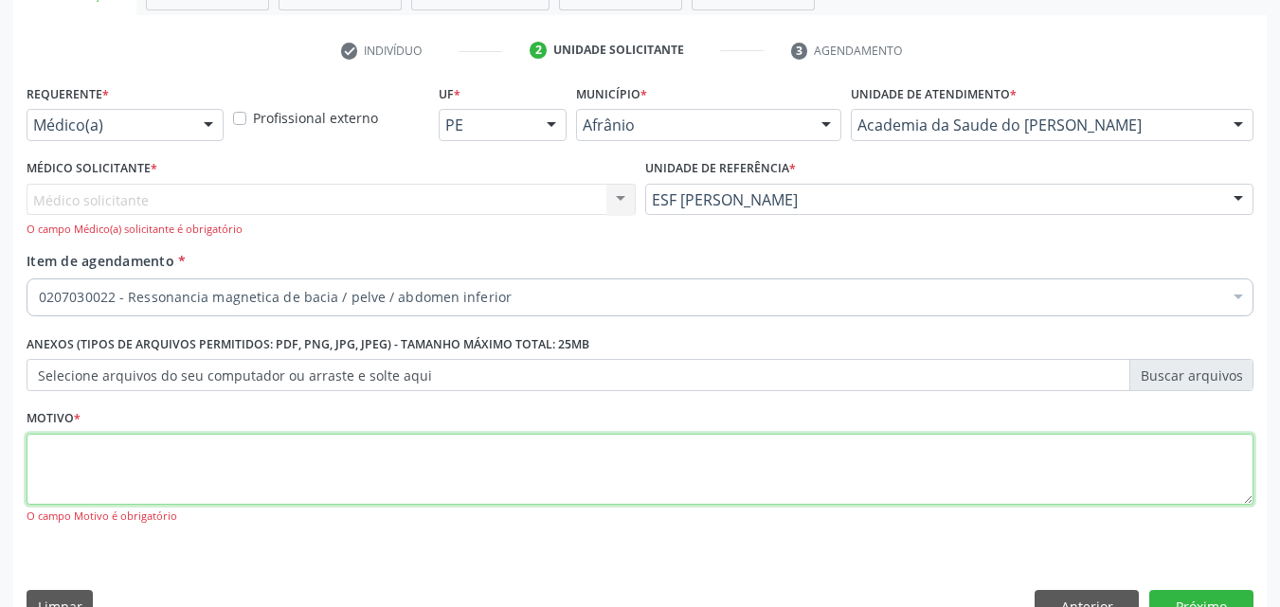
click at [435, 456] on textarea at bounding box center [640, 470] width 1227 height 72
type textarea "s"
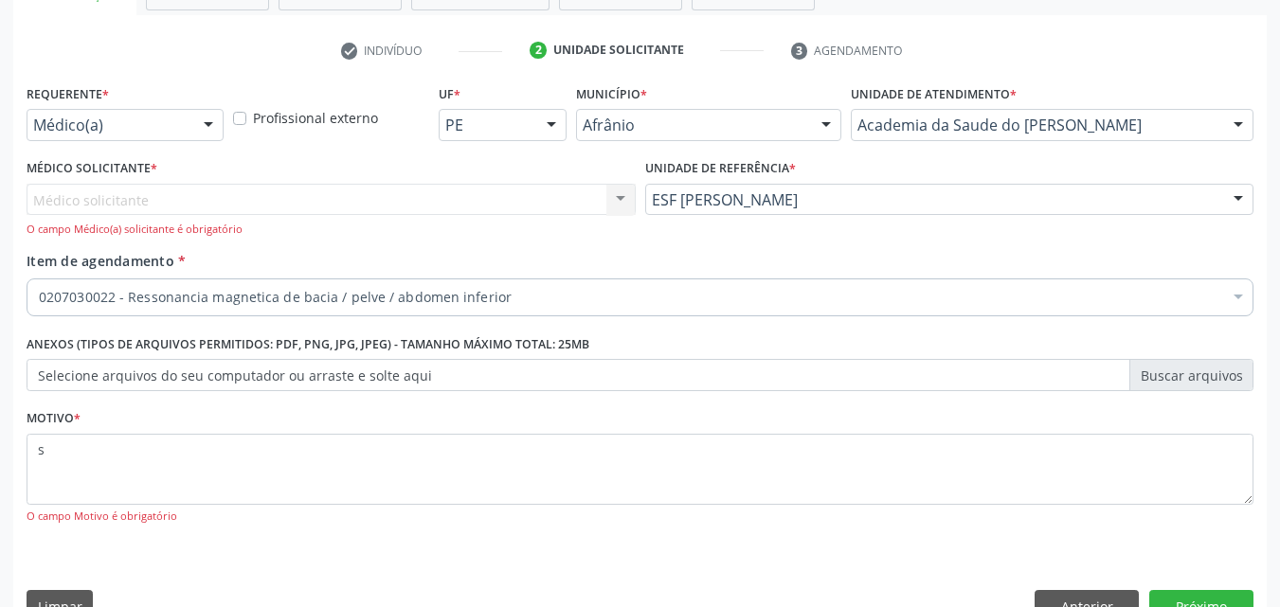
click at [183, 205] on div "Médico solicitante Nenhum resultado encontrado para: " " Não há nenhuma opção p…" at bounding box center [331, 211] width 609 height 54
click at [184, 192] on div "Médico solicitante Nenhum resultado encontrado para: " " Não há nenhuma opção p…" at bounding box center [331, 211] width 609 height 54
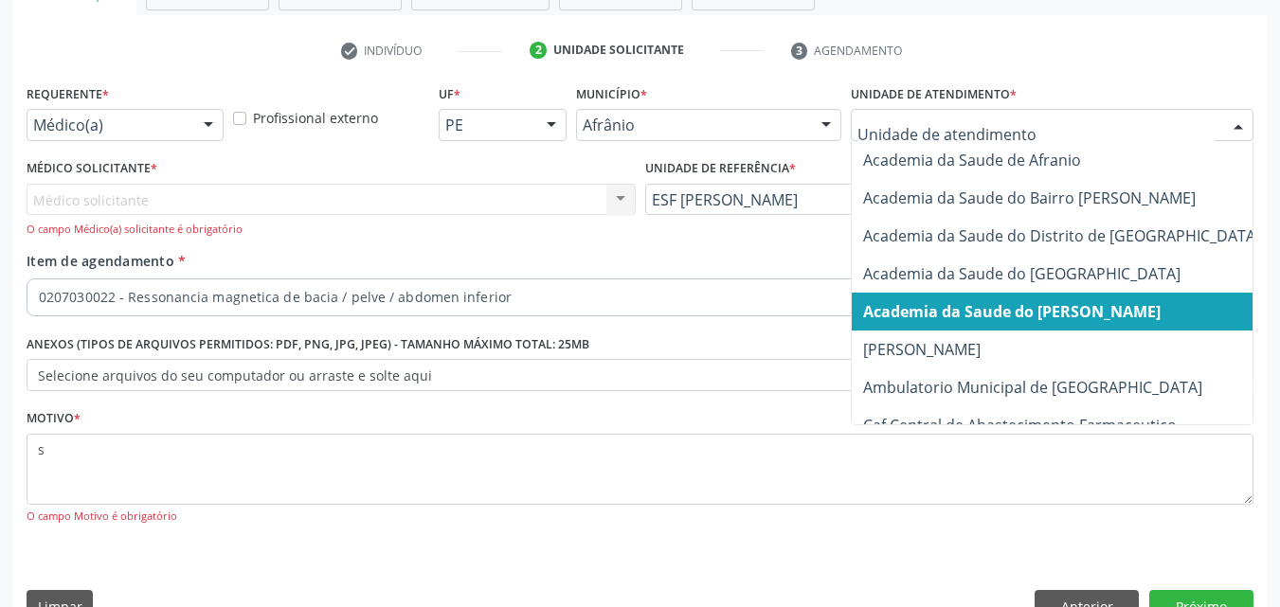
drag, startPoint x: 1005, startPoint y: 121, endPoint x: 1018, endPoint y: 125, distance: 13.8
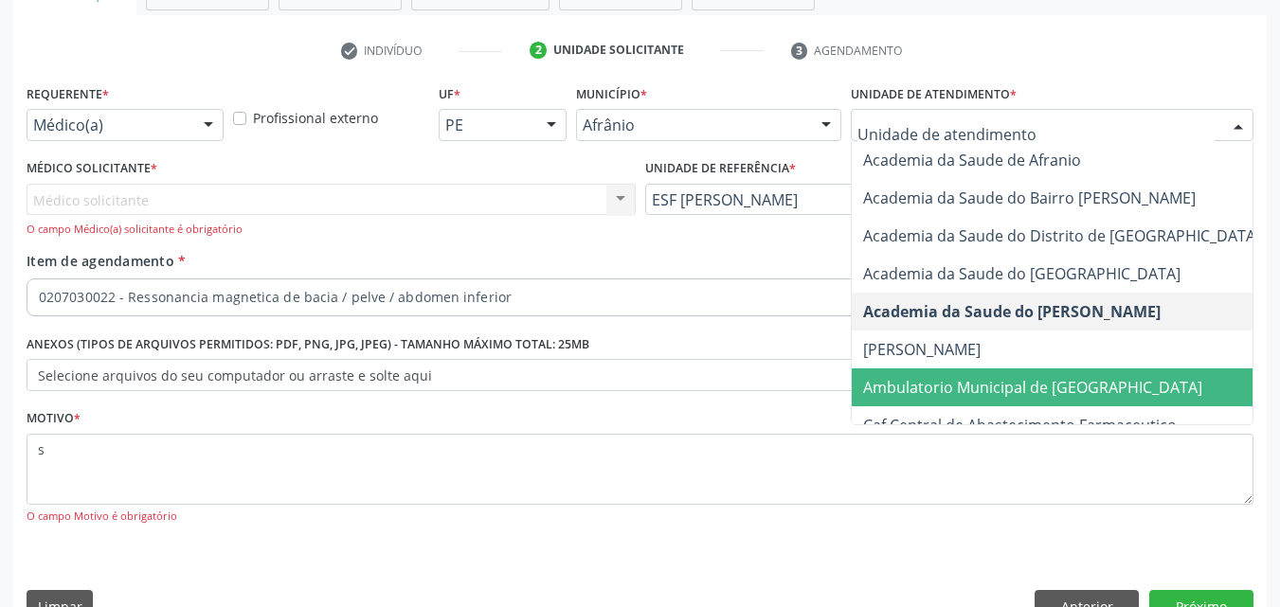
click at [999, 383] on span "Ambulatorio Municipal de [GEOGRAPHIC_DATA]" at bounding box center [1032, 387] width 339 height 21
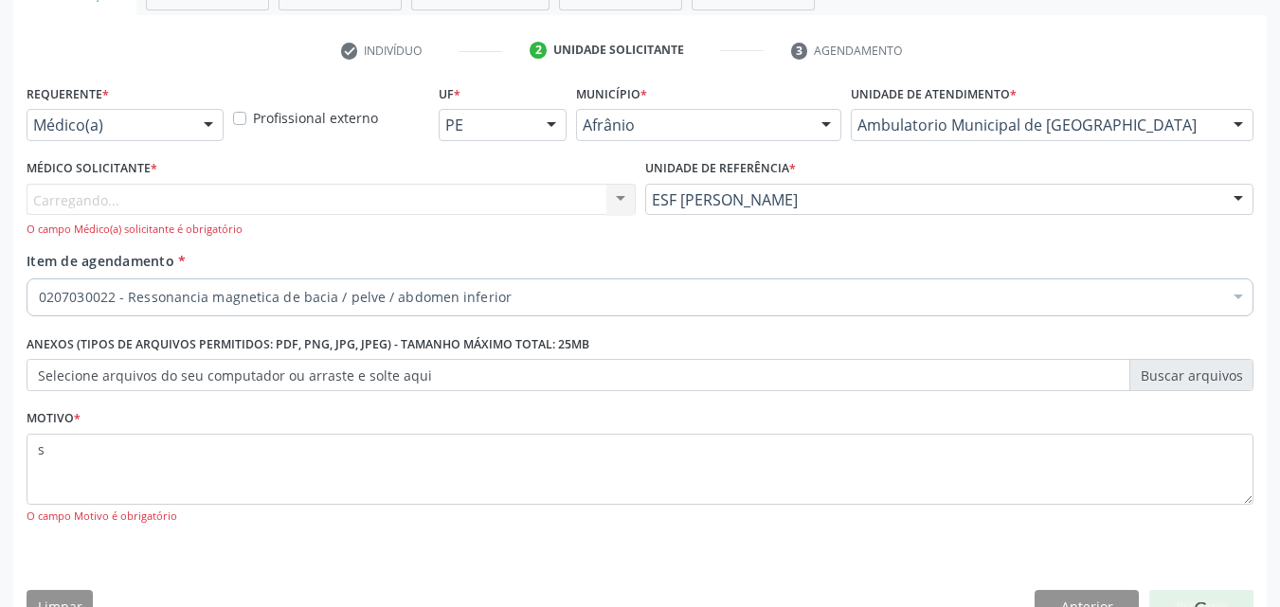
click at [295, 188] on div "Carregando... Nenhum resultado encontrado para: " " Não há nenhuma opção para s…" at bounding box center [331, 211] width 609 height 54
click at [291, 196] on div "Médico solicitante" at bounding box center [331, 200] width 609 height 32
type input "s"
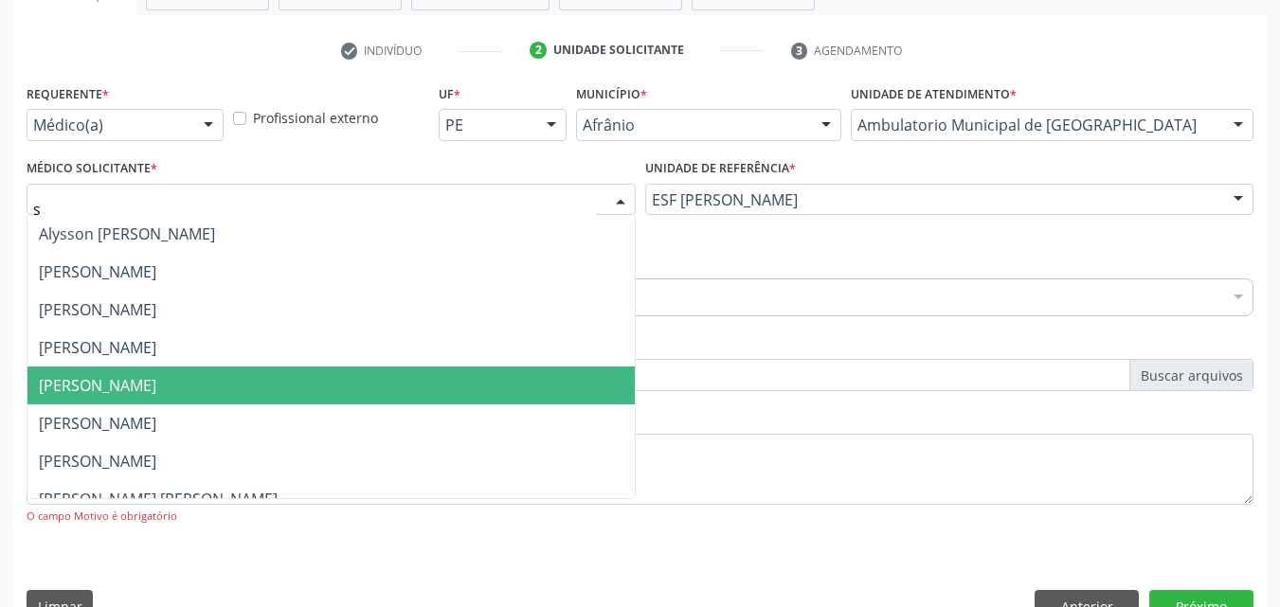
click at [277, 381] on span "[PERSON_NAME]" at bounding box center [330, 386] width 607 height 38
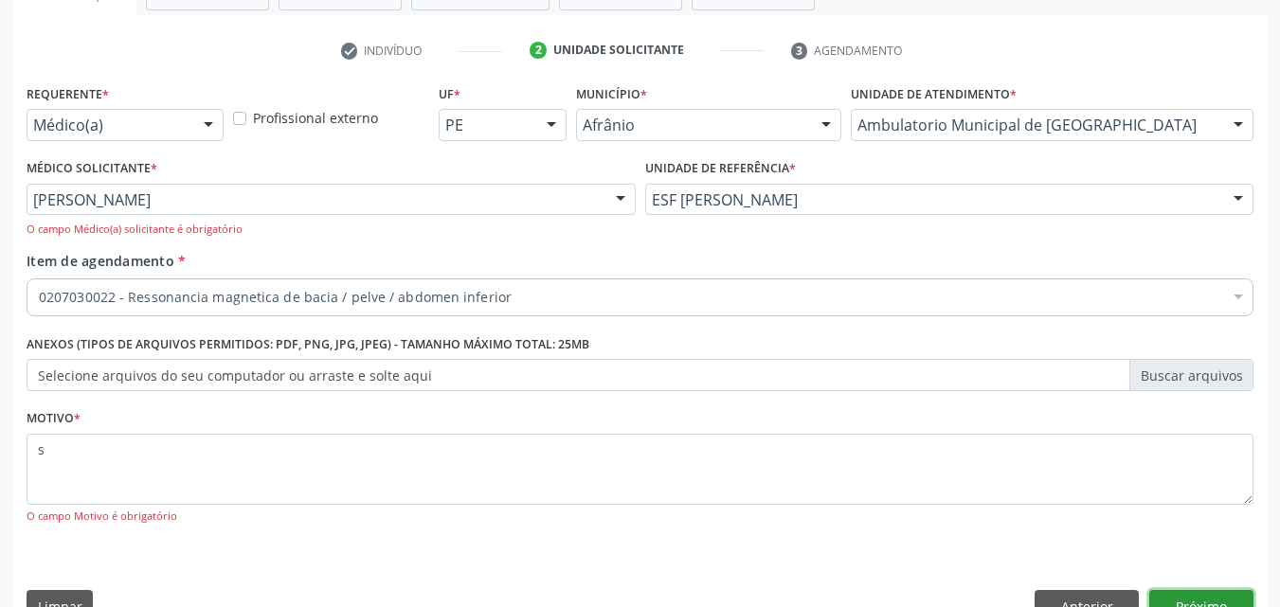
click at [1188, 598] on button "Próximo" at bounding box center [1201, 606] width 104 height 32
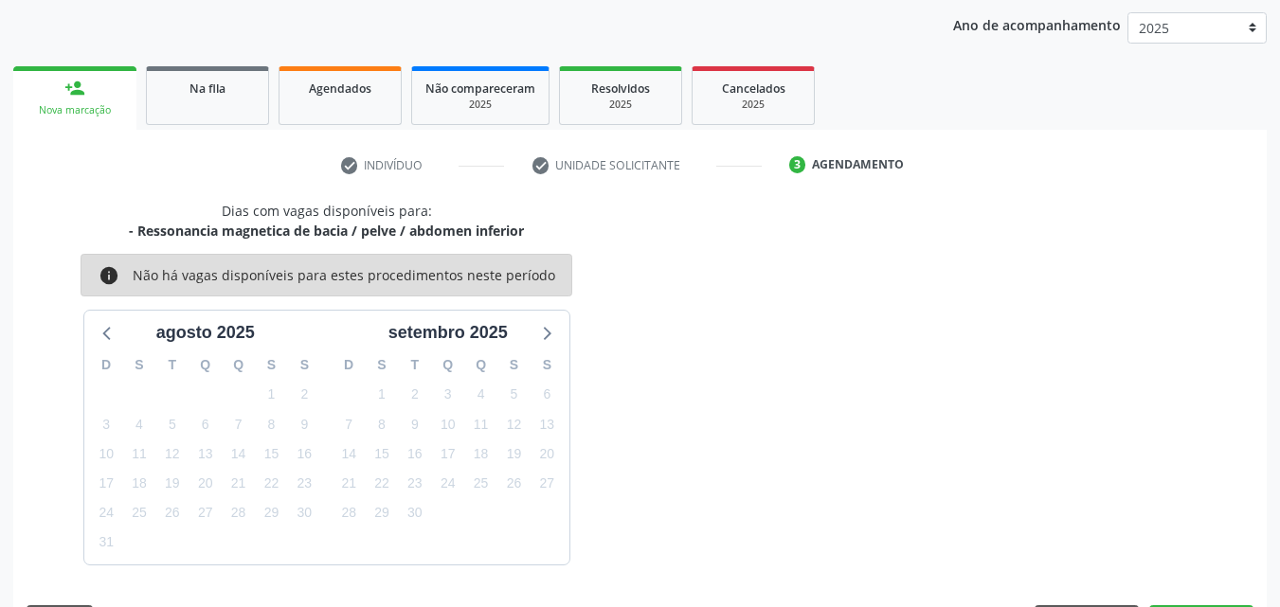
scroll to position [273, 0]
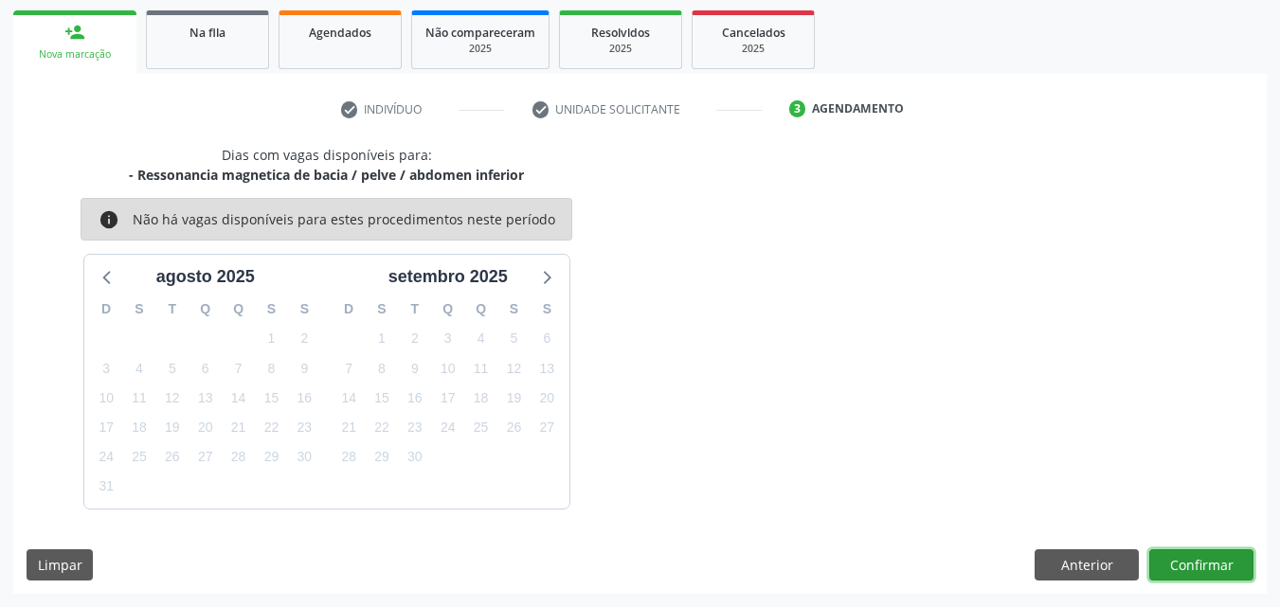
click at [1203, 570] on button "Confirmar" at bounding box center [1201, 566] width 104 height 32
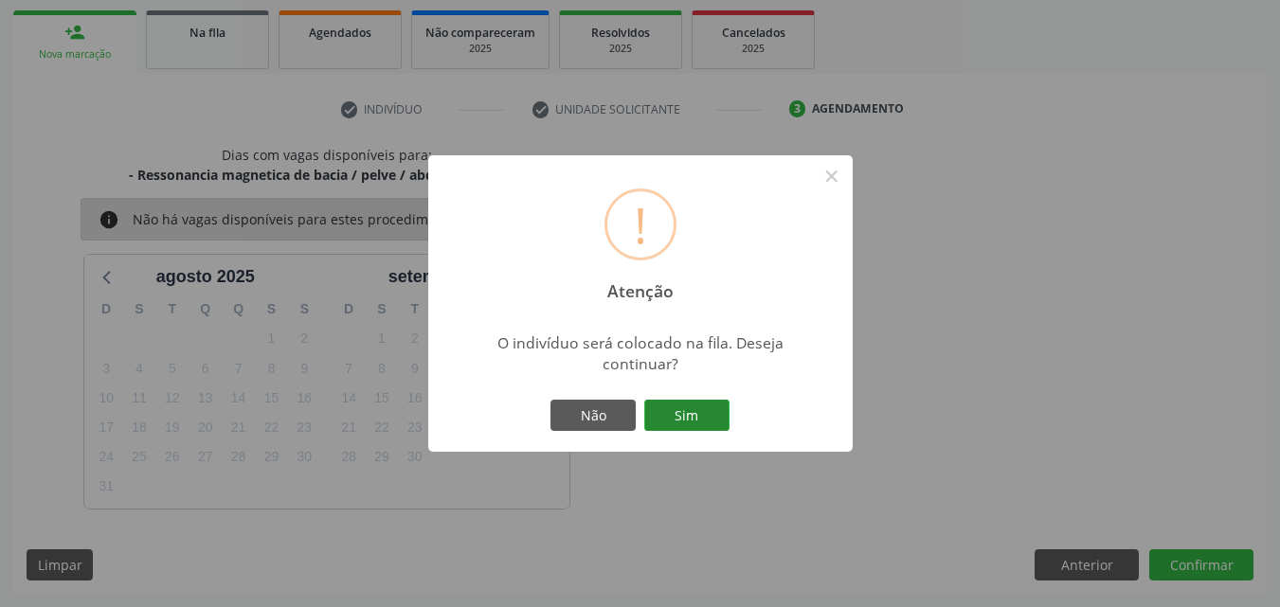
click at [717, 419] on button "Sim" at bounding box center [686, 416] width 85 height 32
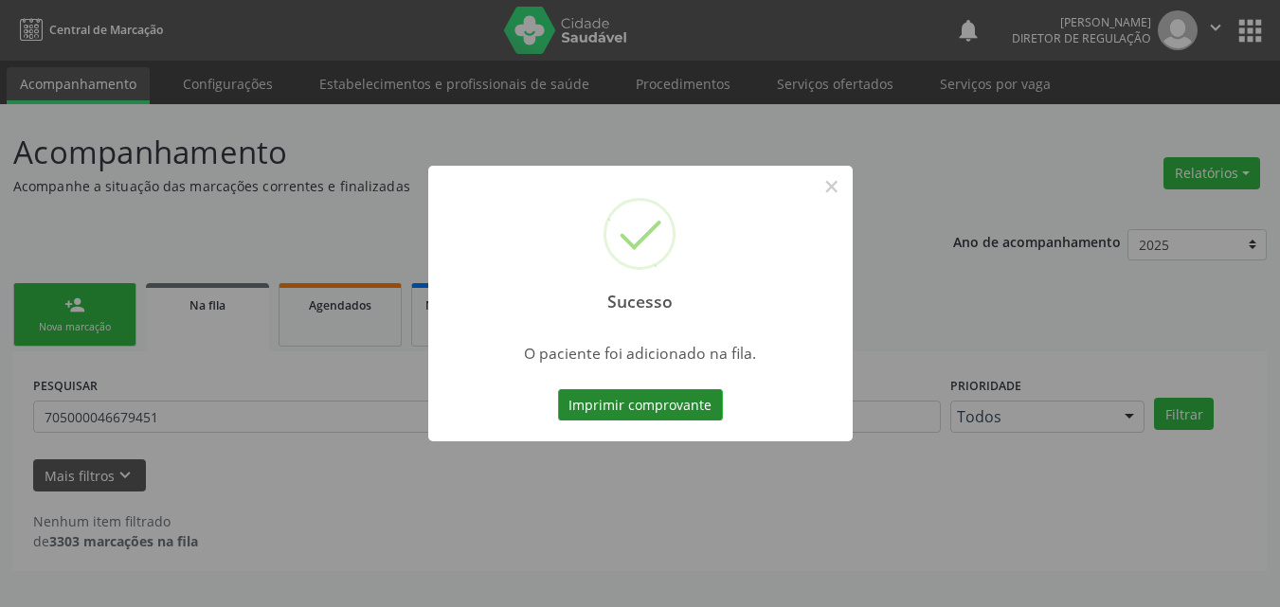
scroll to position [0, 0]
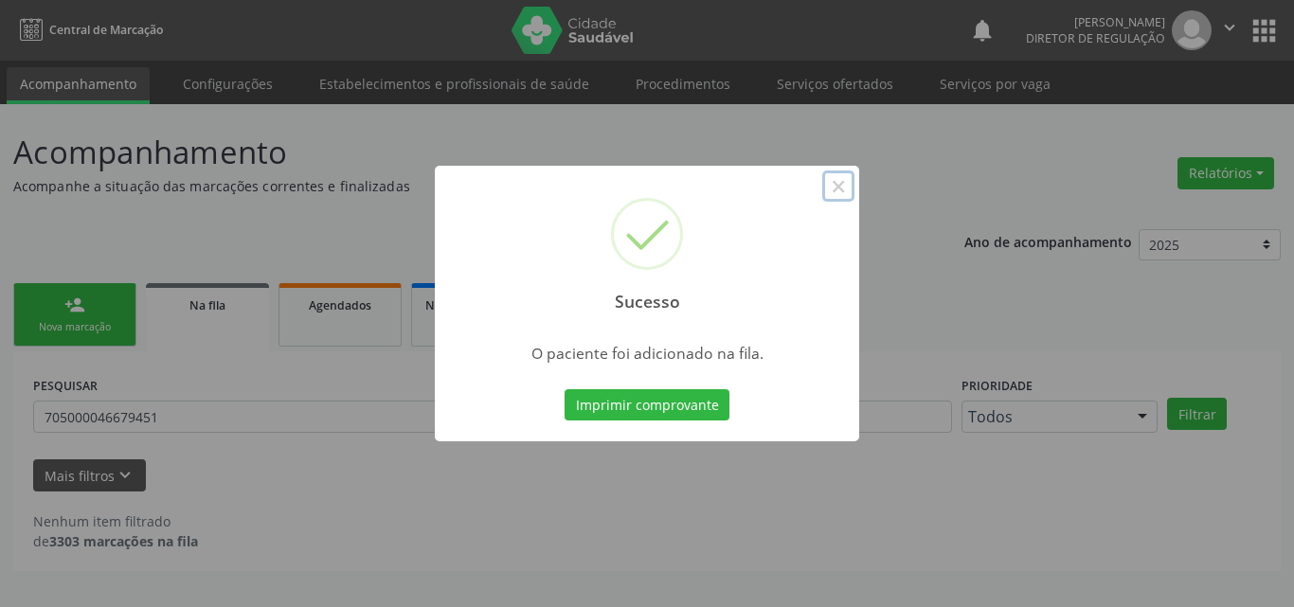
drag, startPoint x: 844, startPoint y: 189, endPoint x: 856, endPoint y: 158, distance: 33.3
click at [856, 163] on div "Sucesso × O paciente foi adicionado na fila. Imprimir comprovante Cancel" at bounding box center [647, 303] width 1294 height 607
click at [848, 180] on button "×" at bounding box center [838, 187] width 32 height 32
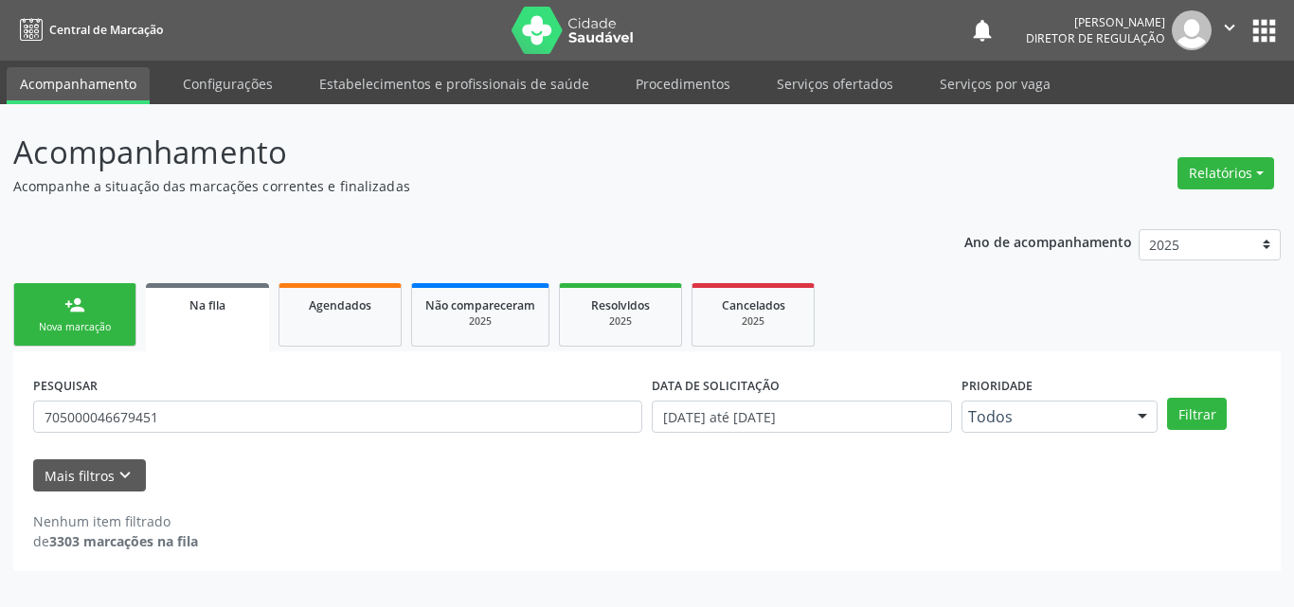
click at [105, 316] on link "person_add Nova marcação" at bounding box center [74, 314] width 123 height 63
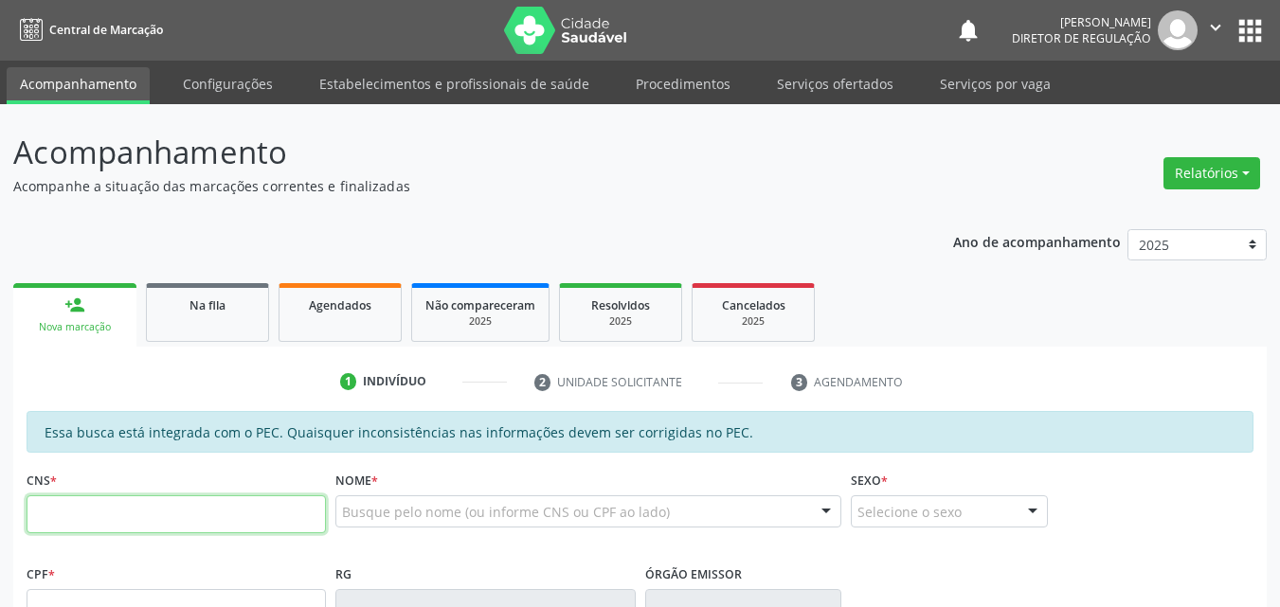
click at [171, 510] on input "text" at bounding box center [176, 515] width 299 height 38
type input "704 0038 3341 0865"
type input "775.919.764-00"
type input "0[DATE]"
type input "[PERSON_NAME]"
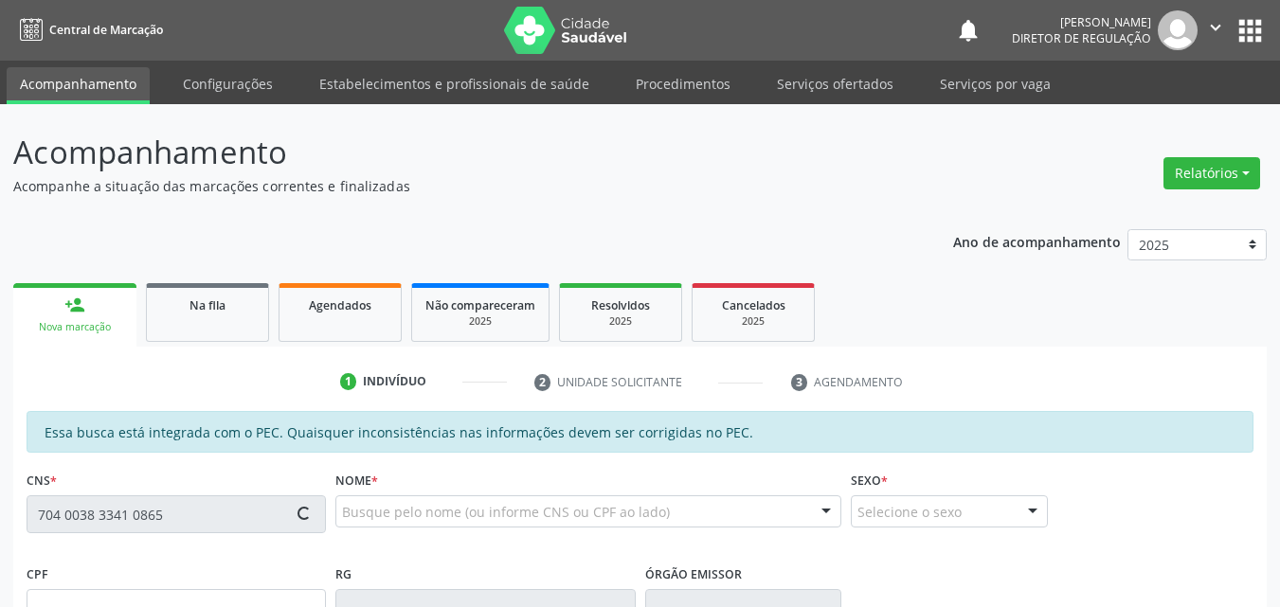
type input "[PHONE_NUMBER]"
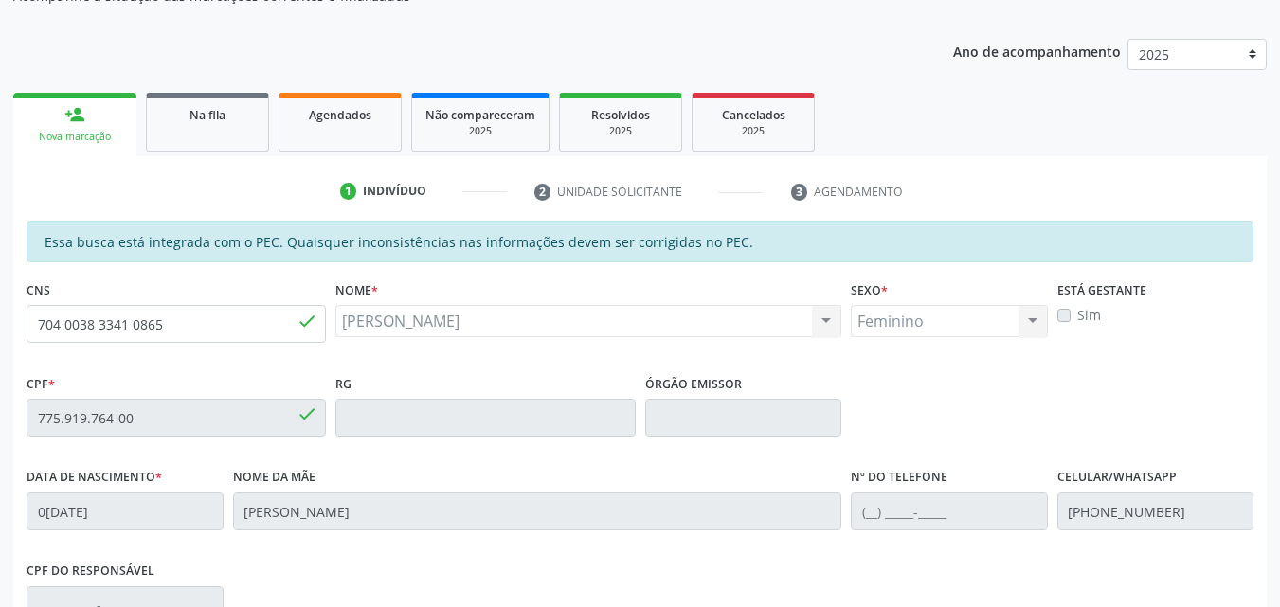
scroll to position [96, 0]
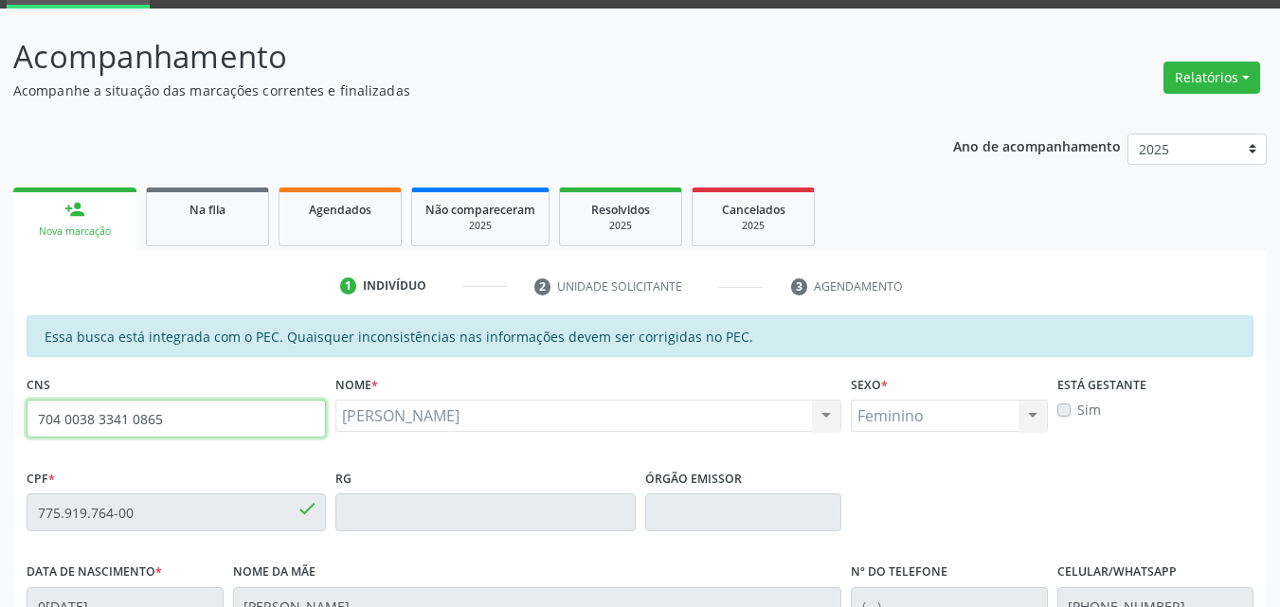
drag, startPoint x: 171, startPoint y: 415, endPoint x: 16, endPoint y: 419, distance: 154.5
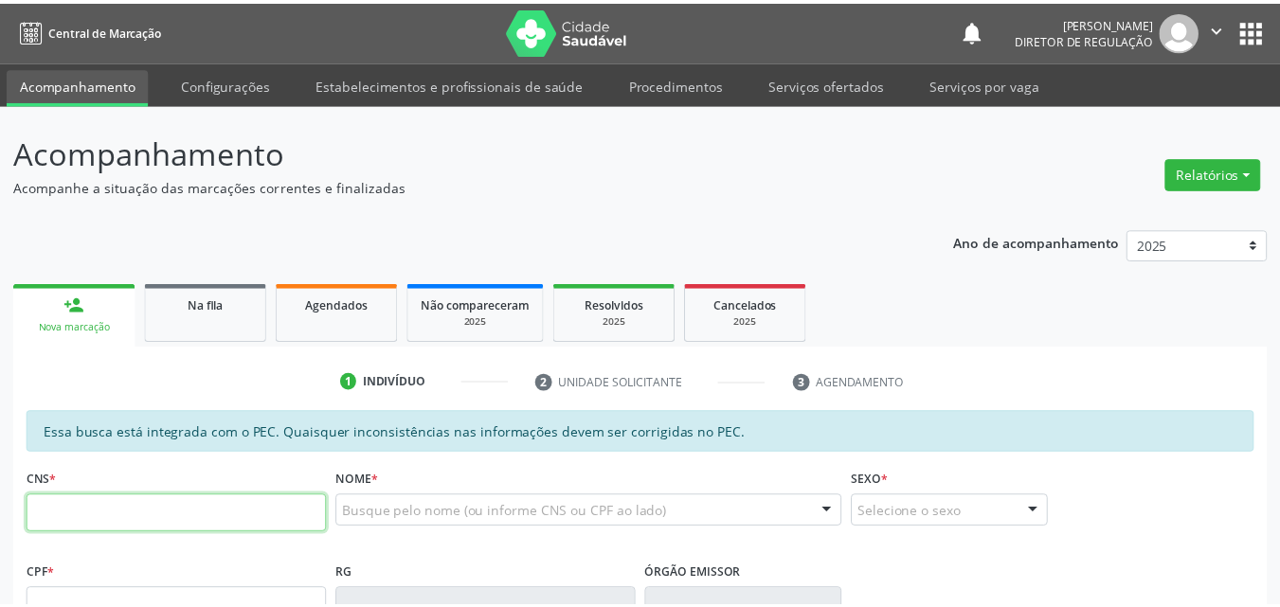
scroll to position [96, 0]
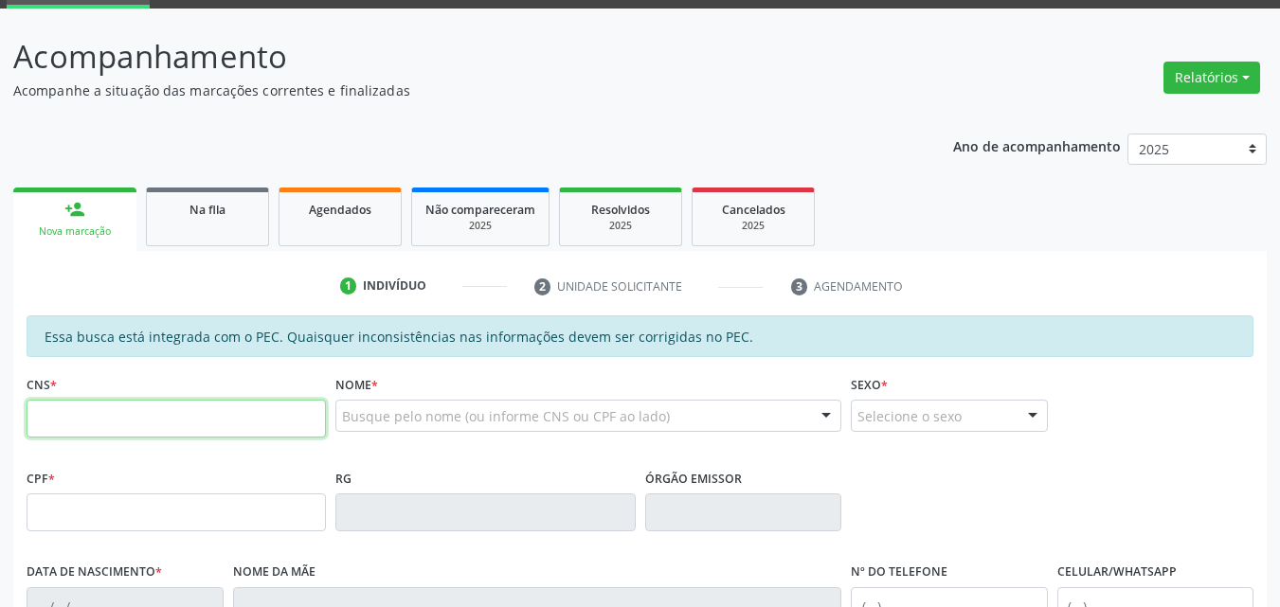
click at [137, 426] on input "text" at bounding box center [176, 419] width 299 height 38
paste input "704 0038 3341 0865"
type input "704 0038 3341 0865"
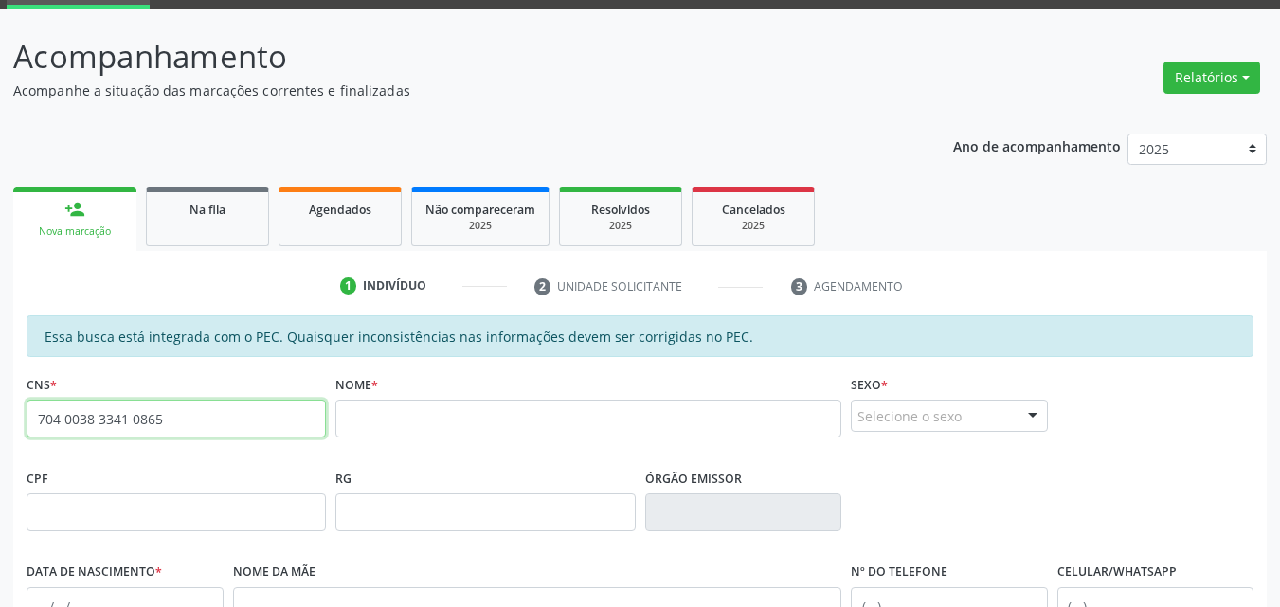
drag, startPoint x: 176, startPoint y: 412, endPoint x: 0, endPoint y: 442, distance: 178.7
click at [0, 437] on div "Acompanhamento Acompanhe a situação das marcações correntes e finalizadas Relat…" at bounding box center [640, 498] width 1280 height 978
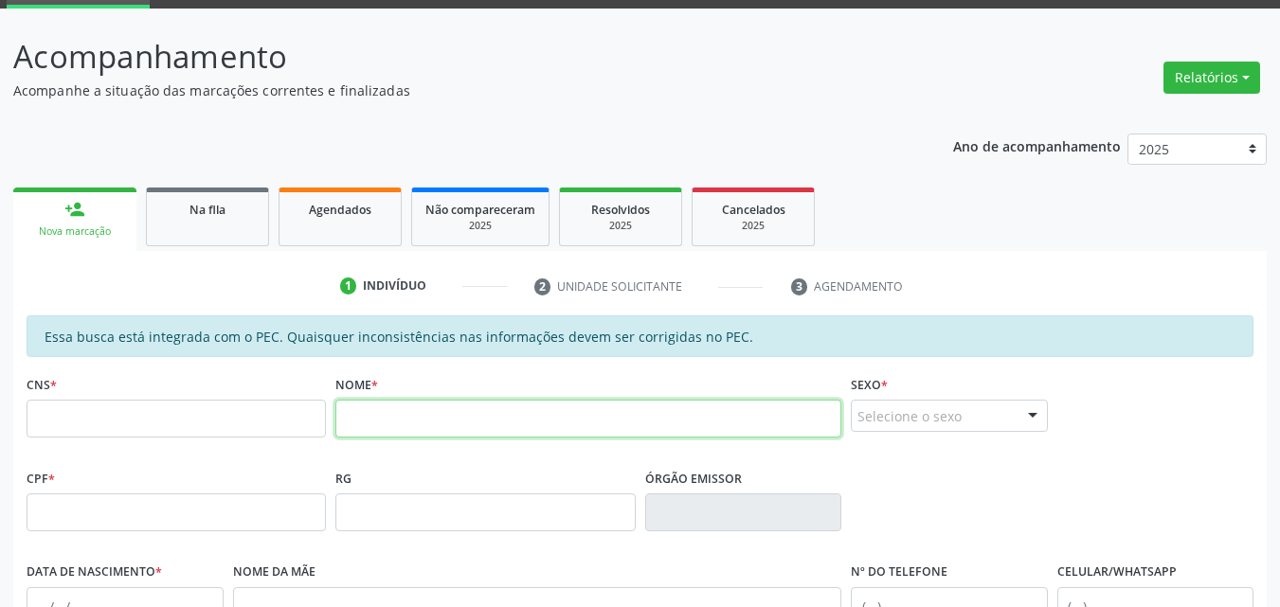
click at [344, 424] on input "text" at bounding box center [588, 419] width 506 height 38
type input "amaralina"
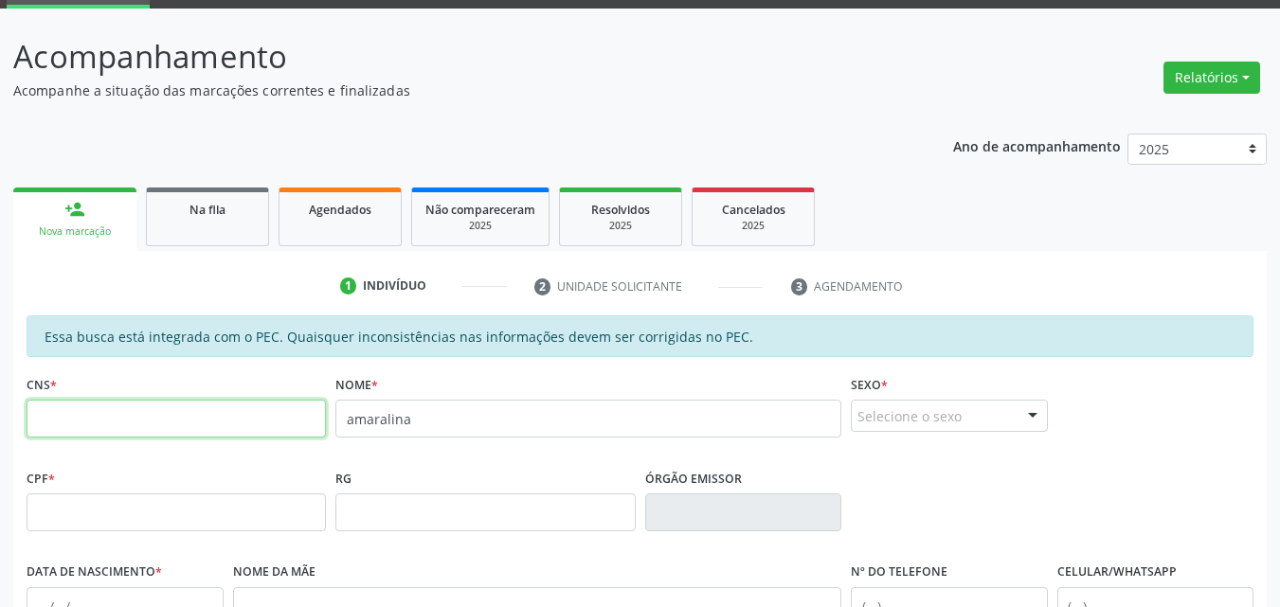
click at [238, 421] on input "text" at bounding box center [176, 419] width 299 height 38
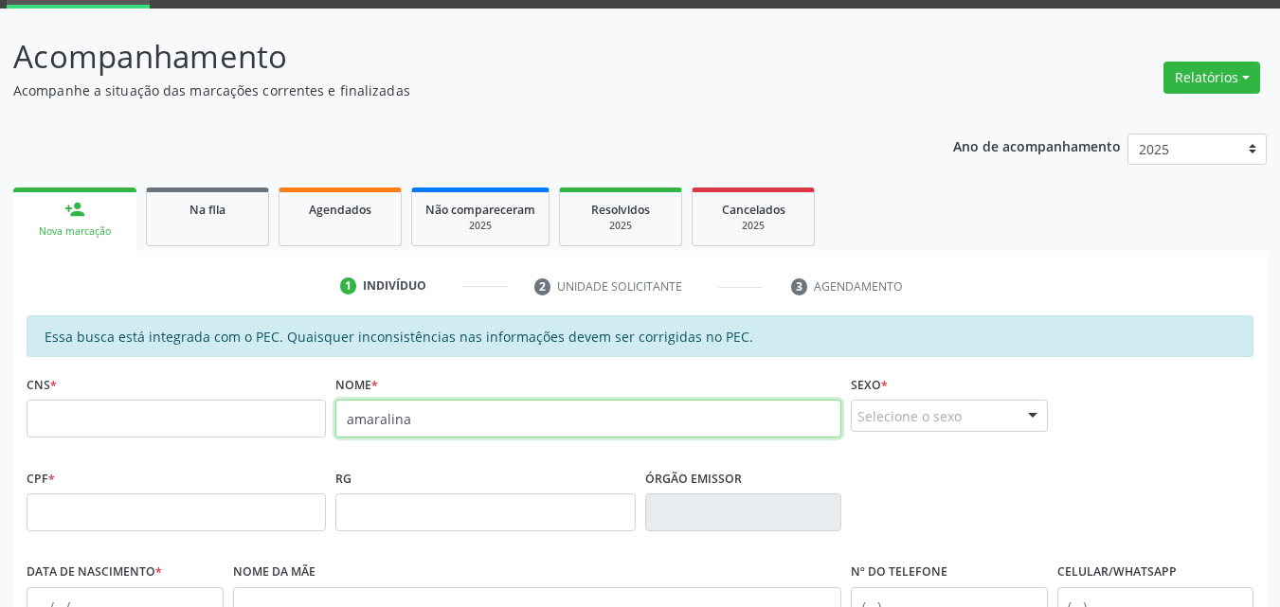
drag, startPoint x: 437, startPoint y: 419, endPoint x: 272, endPoint y: 419, distance: 164.9
click at [272, 419] on div "CNS * Nome * amaralina Sexo * Selecione o sexo Masculino Feminino Nenhum result…" at bounding box center [640, 417] width 1236 height 94
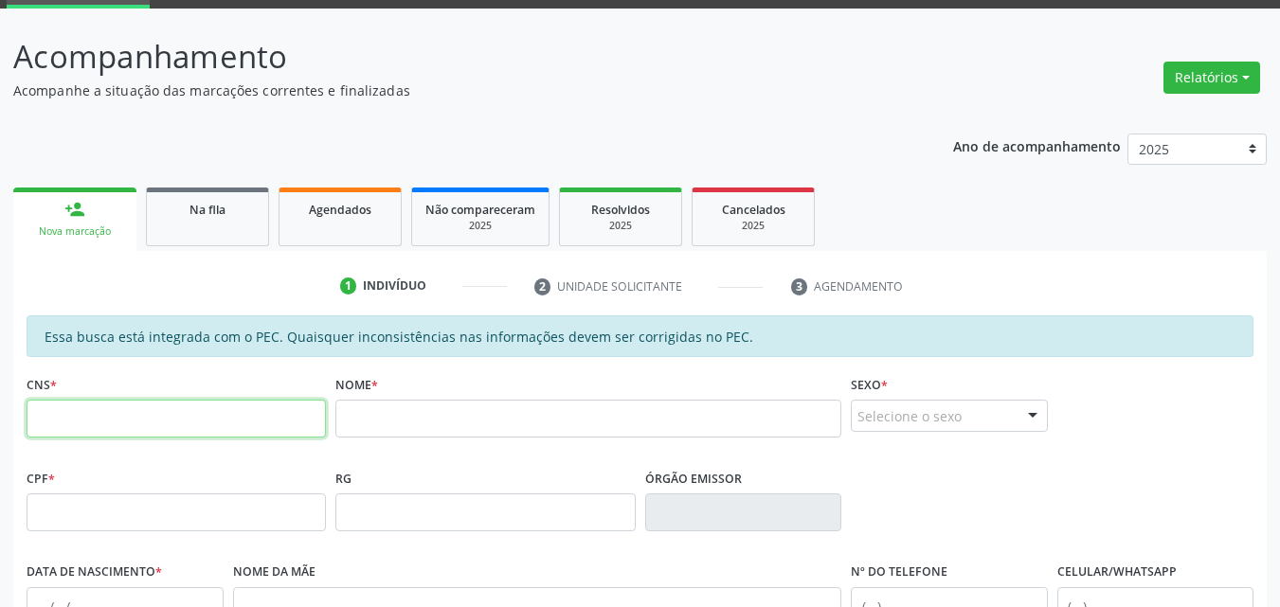
click at [200, 401] on input "text" at bounding box center [176, 419] width 299 height 38
type input "704 0038 3341 0865"
drag, startPoint x: 172, startPoint y: 415, endPoint x: 5, endPoint y: 423, distance: 167.9
click at [5, 423] on div "Acompanhamento Acompanhe a situação das marcações correntes e finalizadas Relat…" at bounding box center [640, 498] width 1280 height 978
